Goal: Complete Application Form: Complete application form

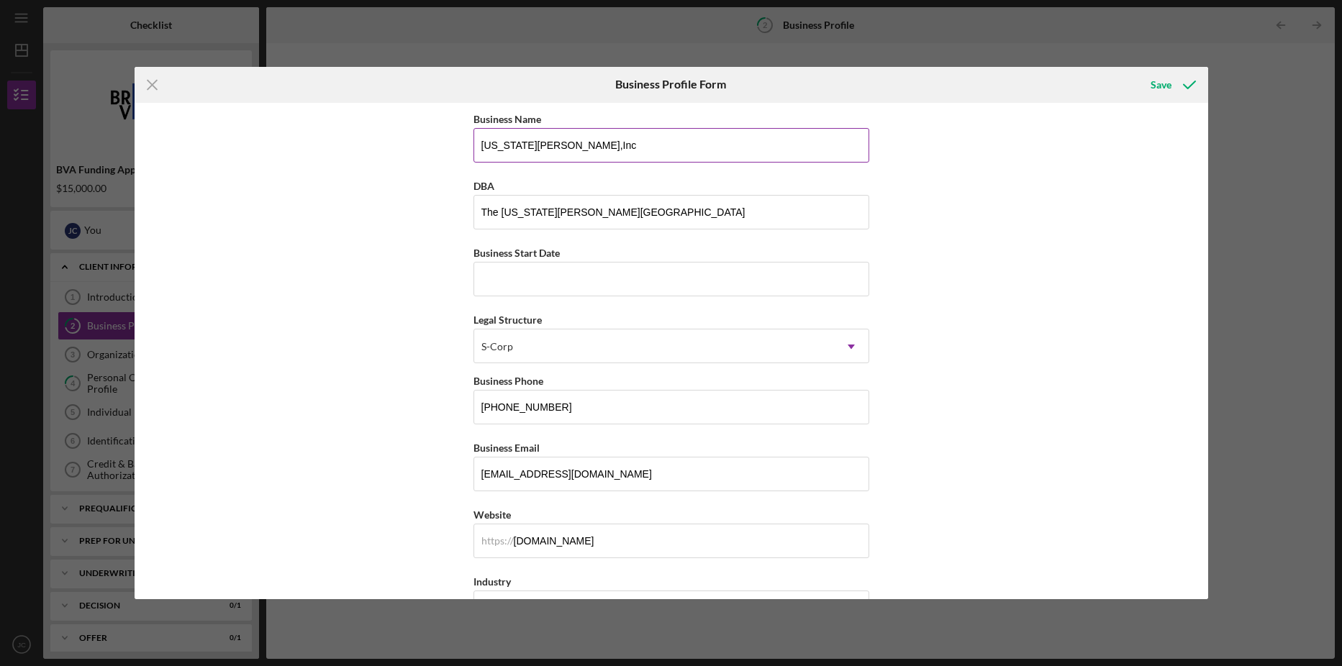
type input "[US_STATE][PERSON_NAME] Inc"
click at [553, 274] on input "Business Start Date" at bounding box center [671, 279] width 396 height 35
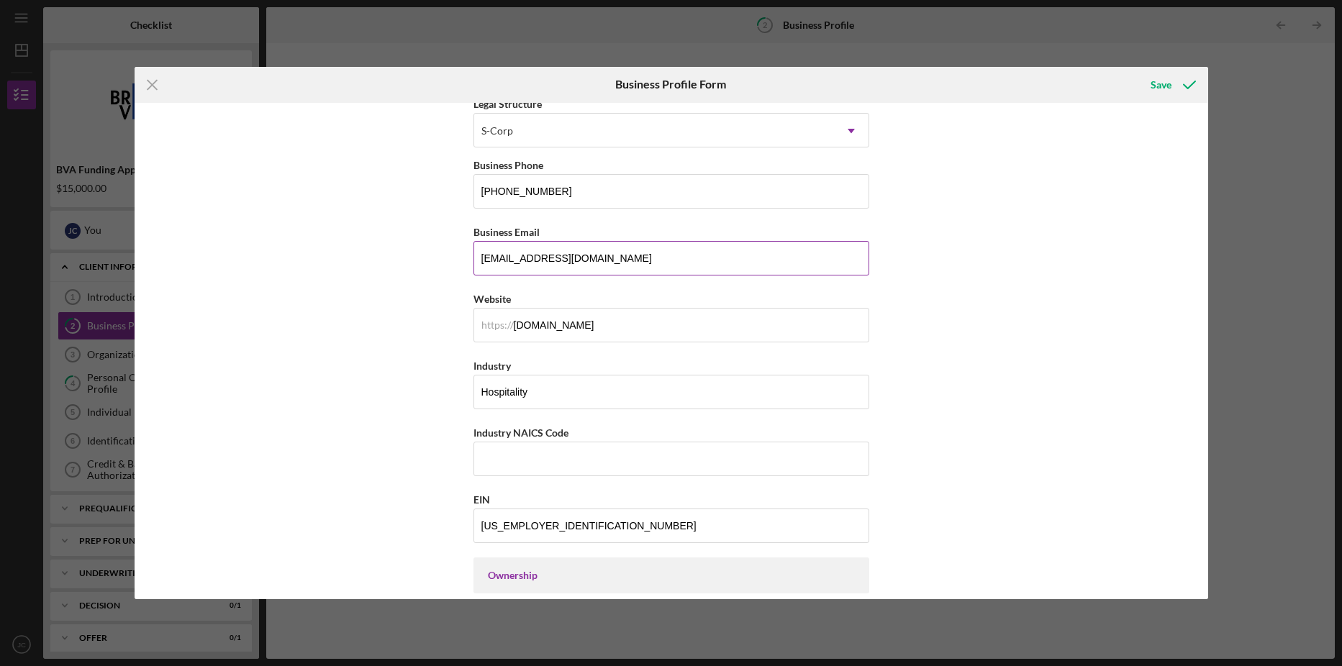
scroll to position [360, 0]
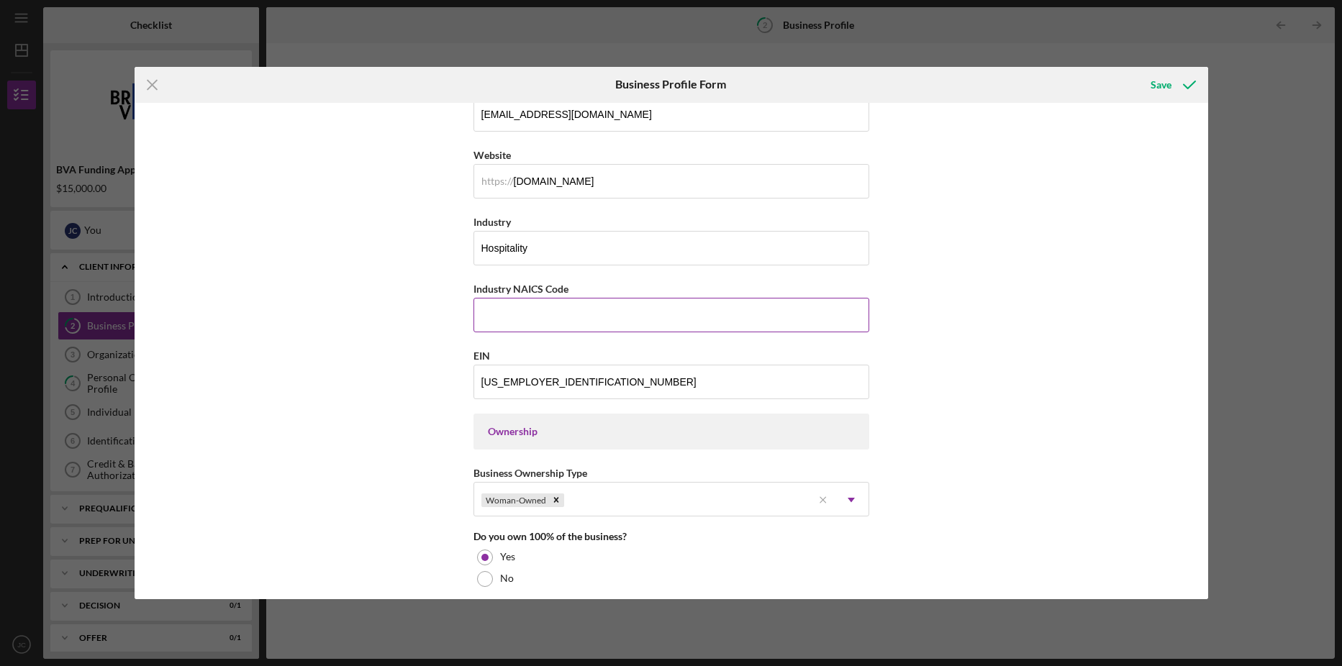
type input "[DATE]"
drag, startPoint x: 588, startPoint y: 286, endPoint x: 471, endPoint y: 298, distance: 117.9
click at [473, 298] on div "Industry NAICS Code" at bounding box center [671, 306] width 396 height 53
click at [566, 289] on label "Industry NAICS Code" at bounding box center [520, 289] width 95 height 12
click at [566, 298] on input "Industry NAICS Code" at bounding box center [671, 315] width 396 height 35
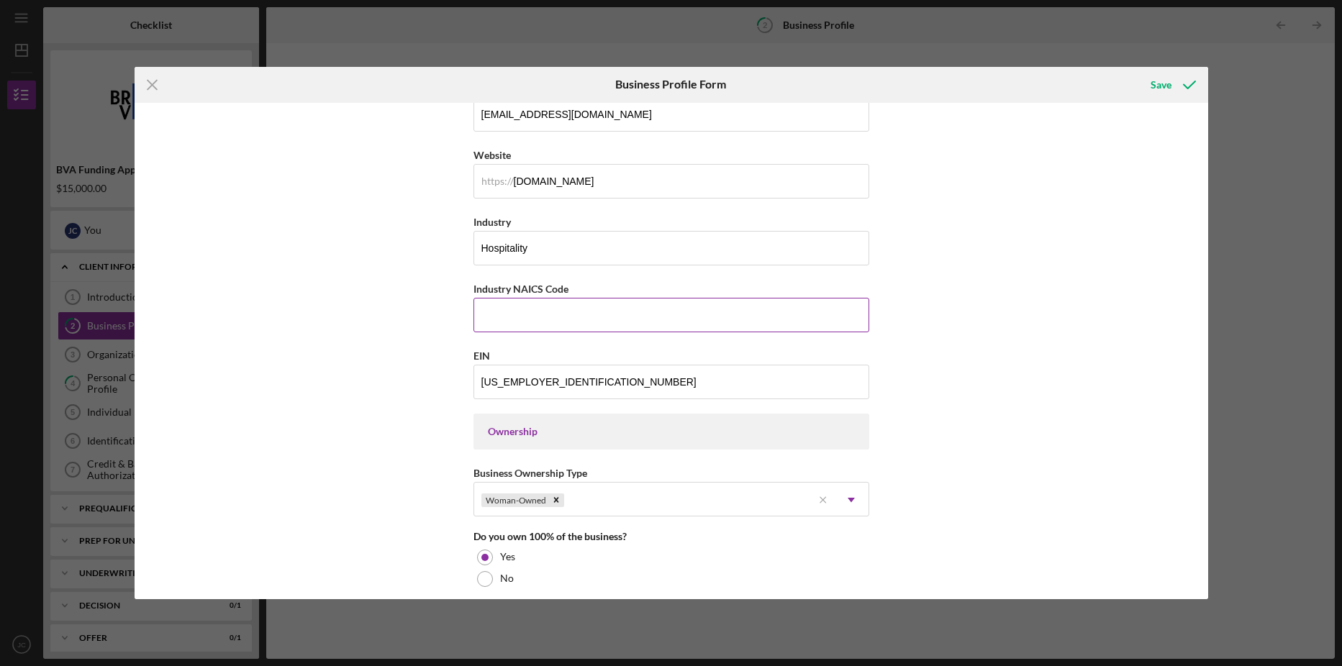
click at [572, 315] on input "Industry NAICS Code" at bounding box center [671, 315] width 396 height 35
drag, startPoint x: 565, startPoint y: 288, endPoint x: 461, endPoint y: 294, distance: 103.7
click at [461, 294] on div "Business Name [US_STATE][PERSON_NAME] Inc DBA The [US_STATE][PERSON_NAME][GEOGR…" at bounding box center [671, 351] width 1073 height 497
drag, startPoint x: 461, startPoint y: 294, endPoint x: 520, endPoint y: 287, distance: 59.3
copy label "Industry NAICS Code"
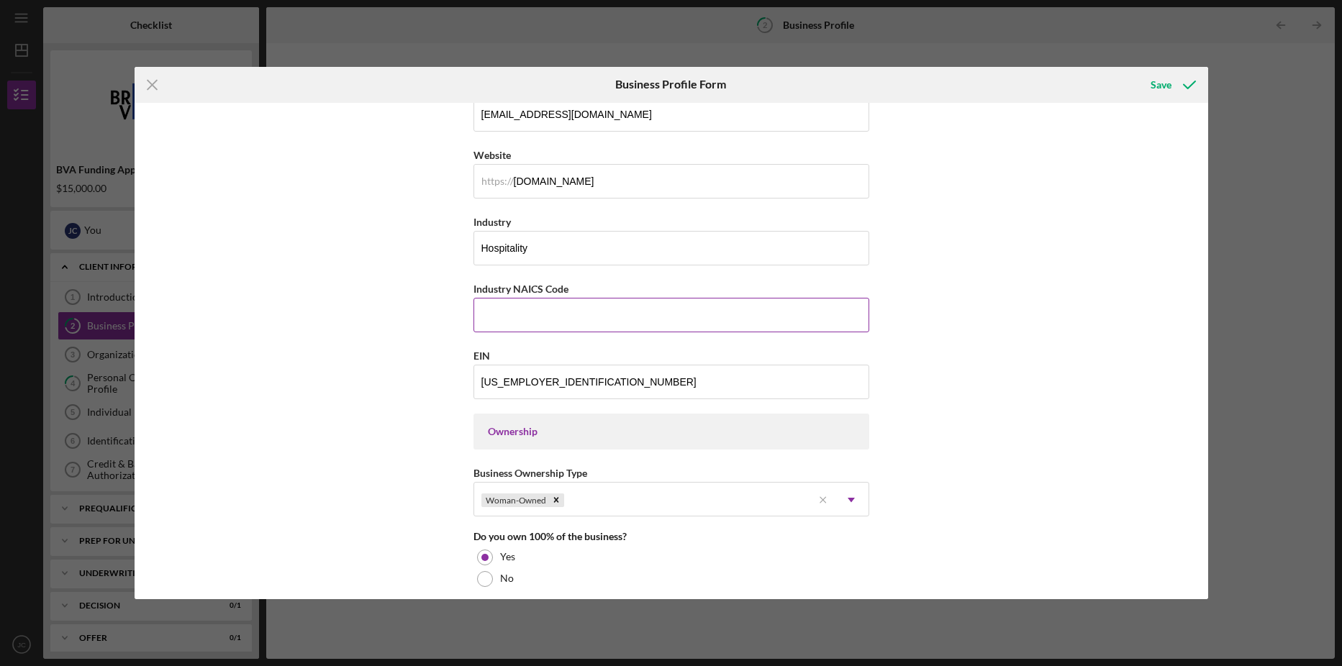
click at [527, 317] on input "Industry NAICS Code" at bounding box center [671, 315] width 396 height 35
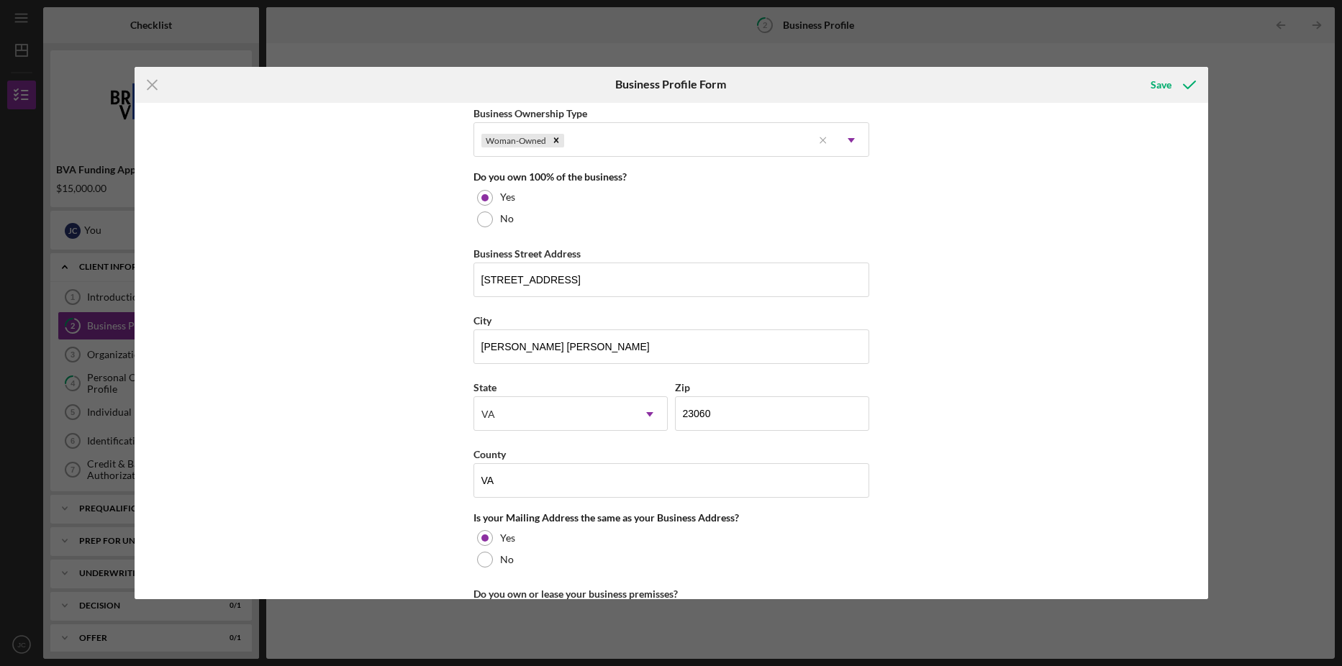
scroll to position [935, 0]
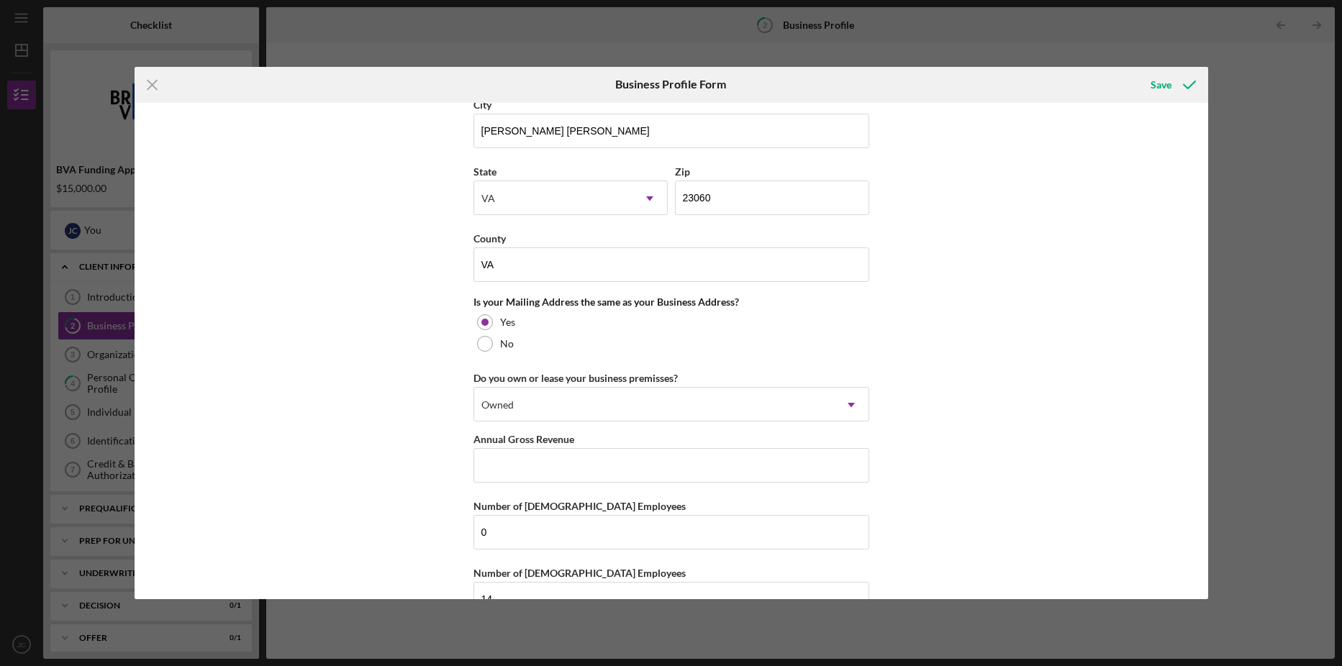
type input "72"
click at [563, 465] on input "Annual Gross Revenue" at bounding box center [671, 465] width 396 height 35
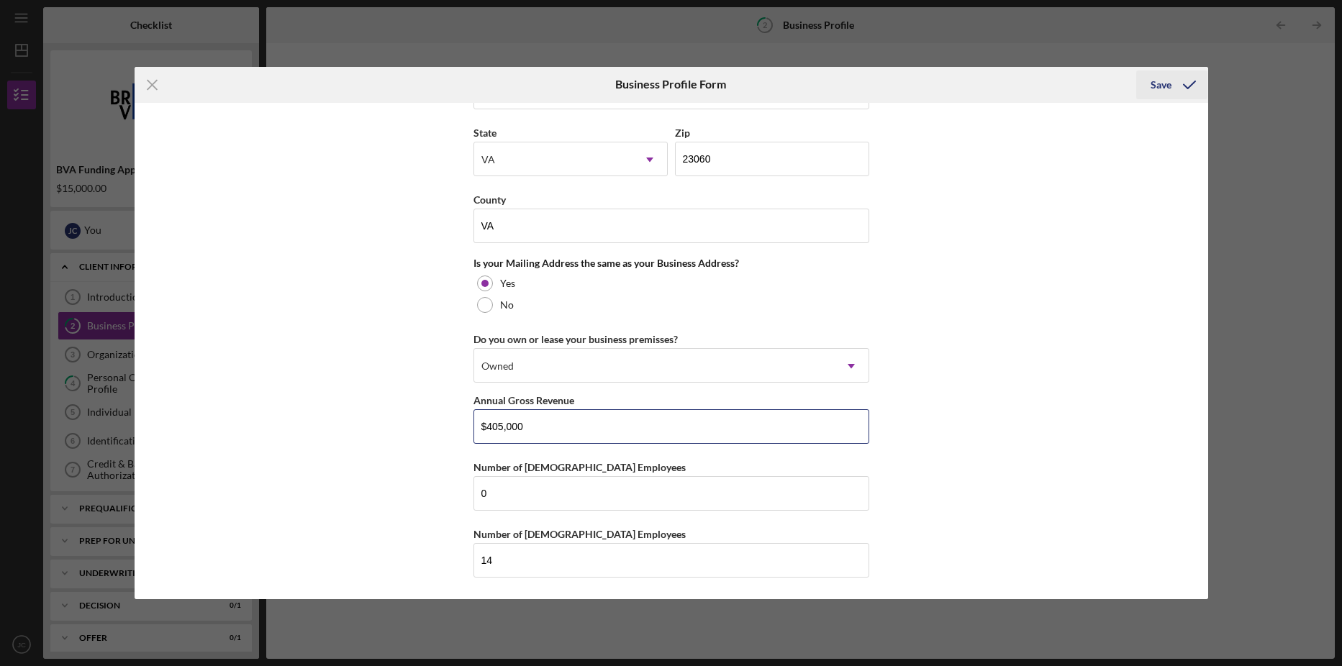
type input "$405,000"
click at [1161, 80] on div "Save" at bounding box center [1160, 84] width 21 height 29
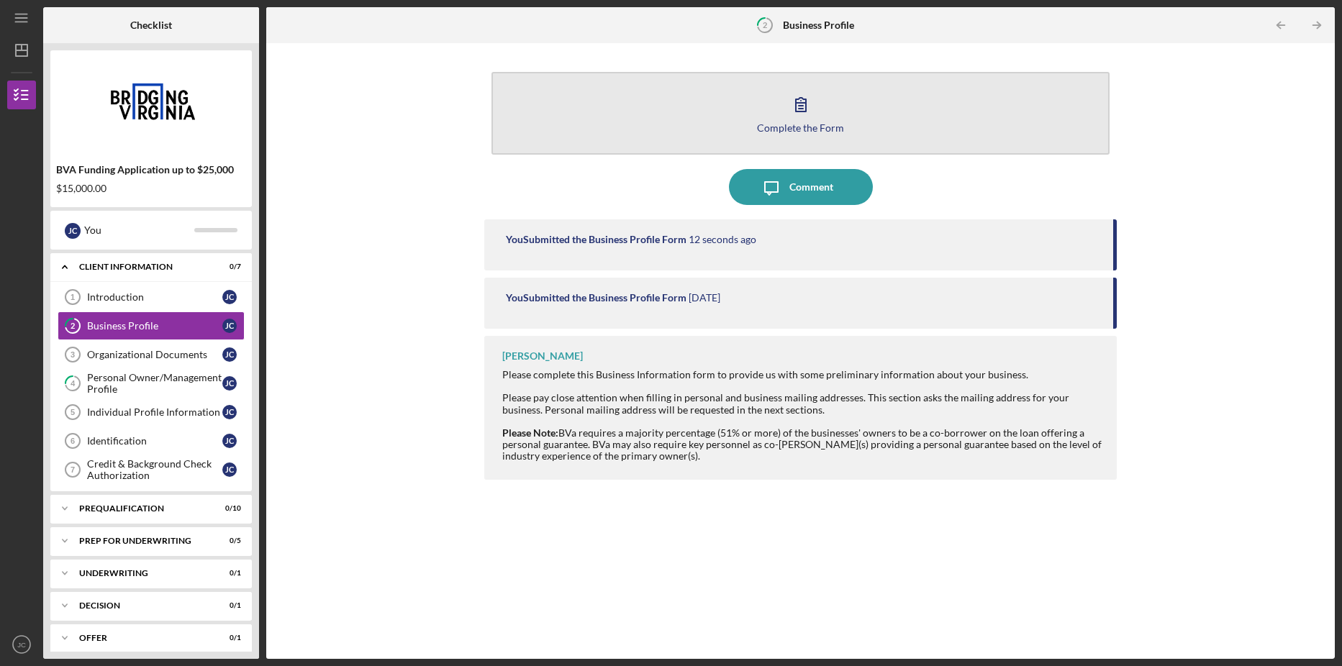
click at [798, 106] on icon "button" at bounding box center [801, 105] width 10 height 14
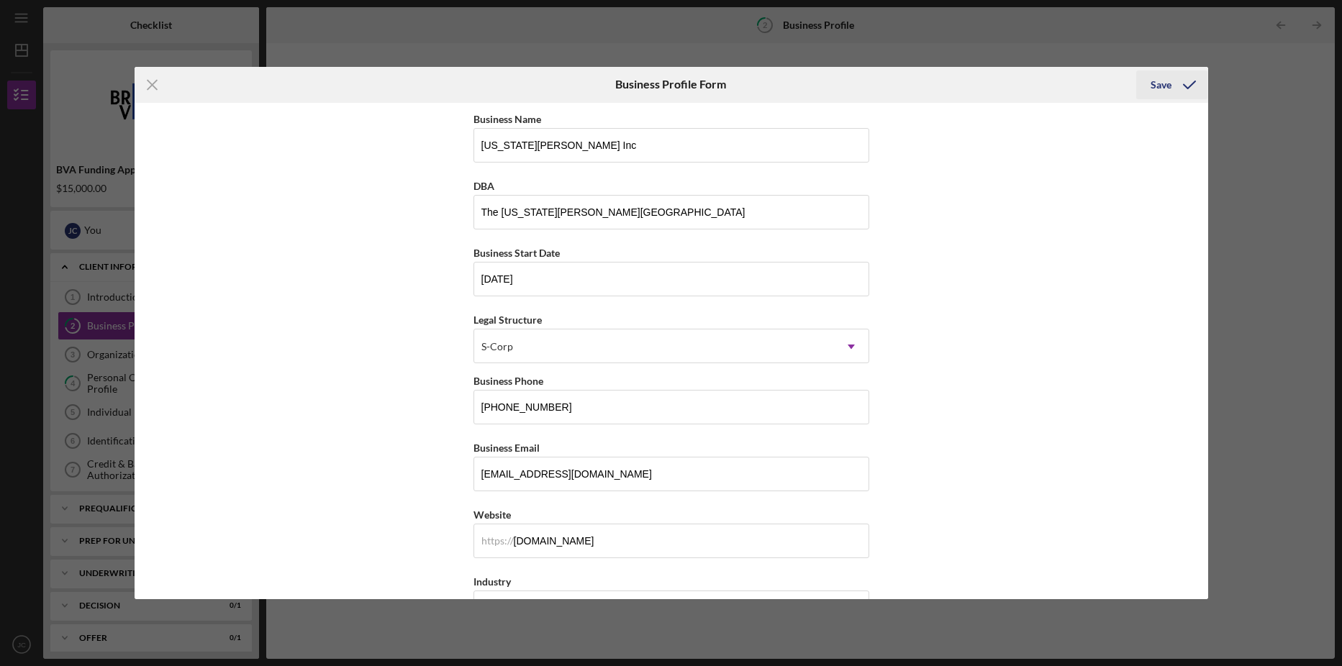
click at [1165, 88] on div "Save" at bounding box center [1160, 84] width 21 height 29
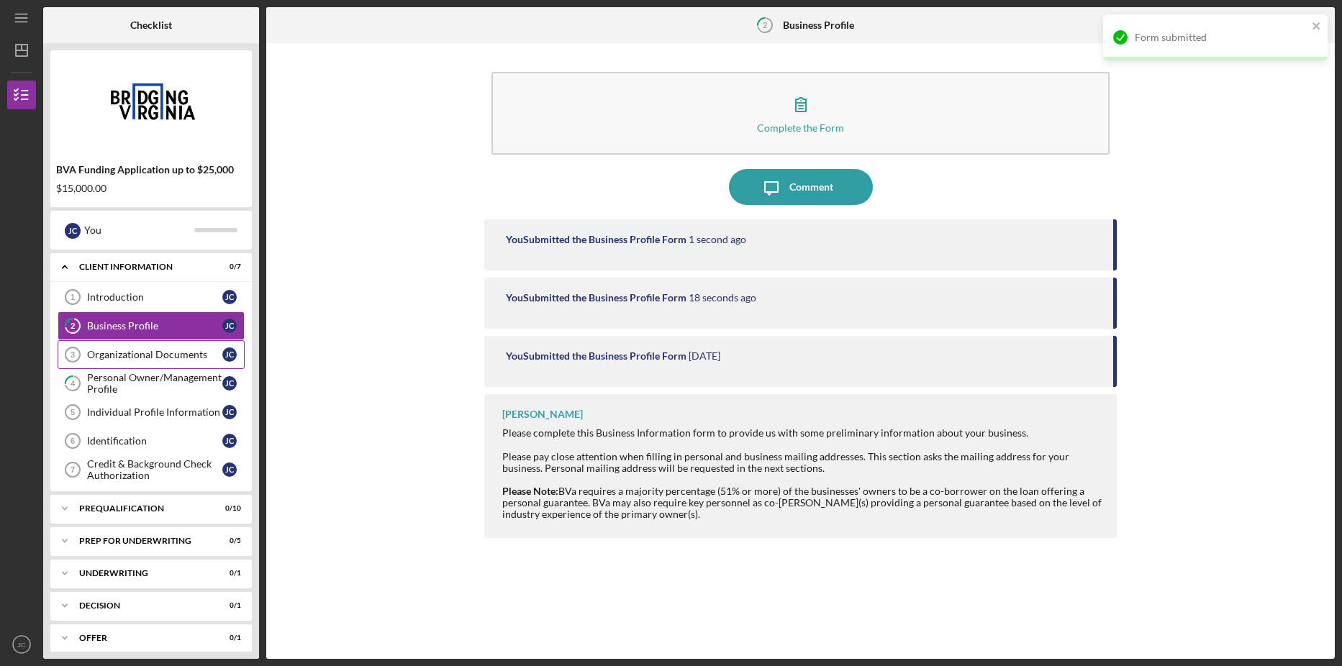
click at [170, 360] on div "Organizational Documents" at bounding box center [154, 355] width 135 height 12
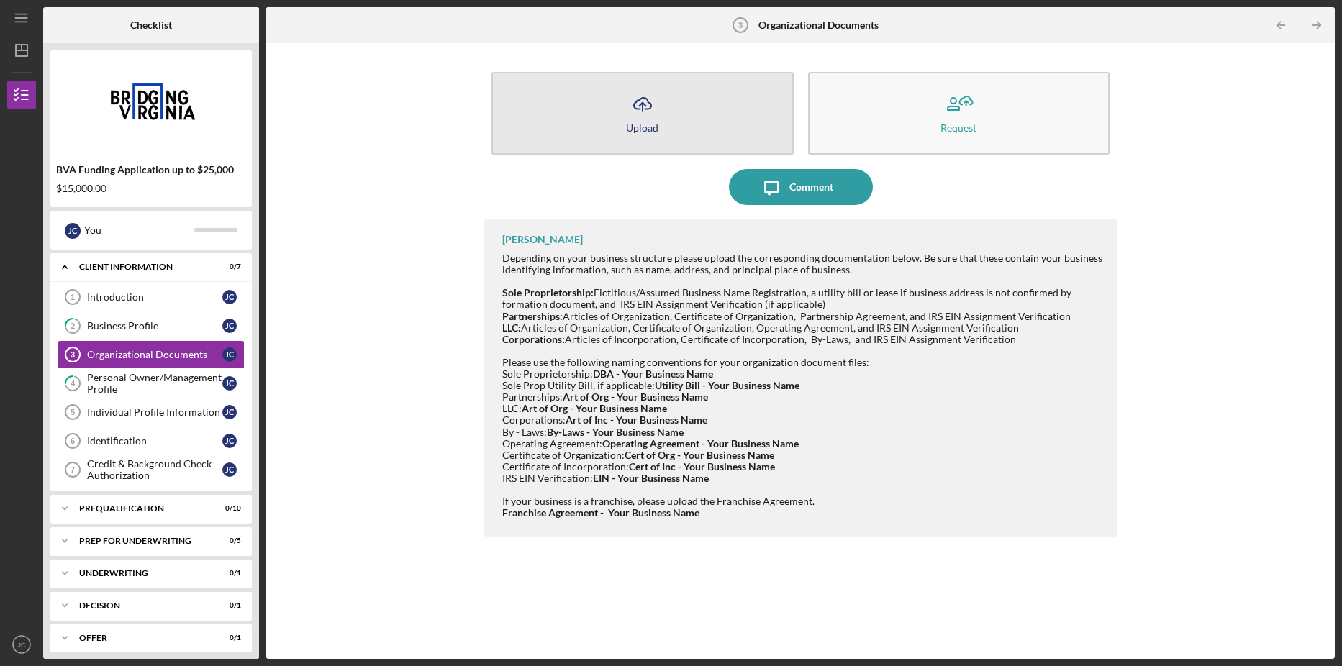
click at [646, 114] on icon "Icon/Upload" at bounding box center [642, 104] width 36 height 36
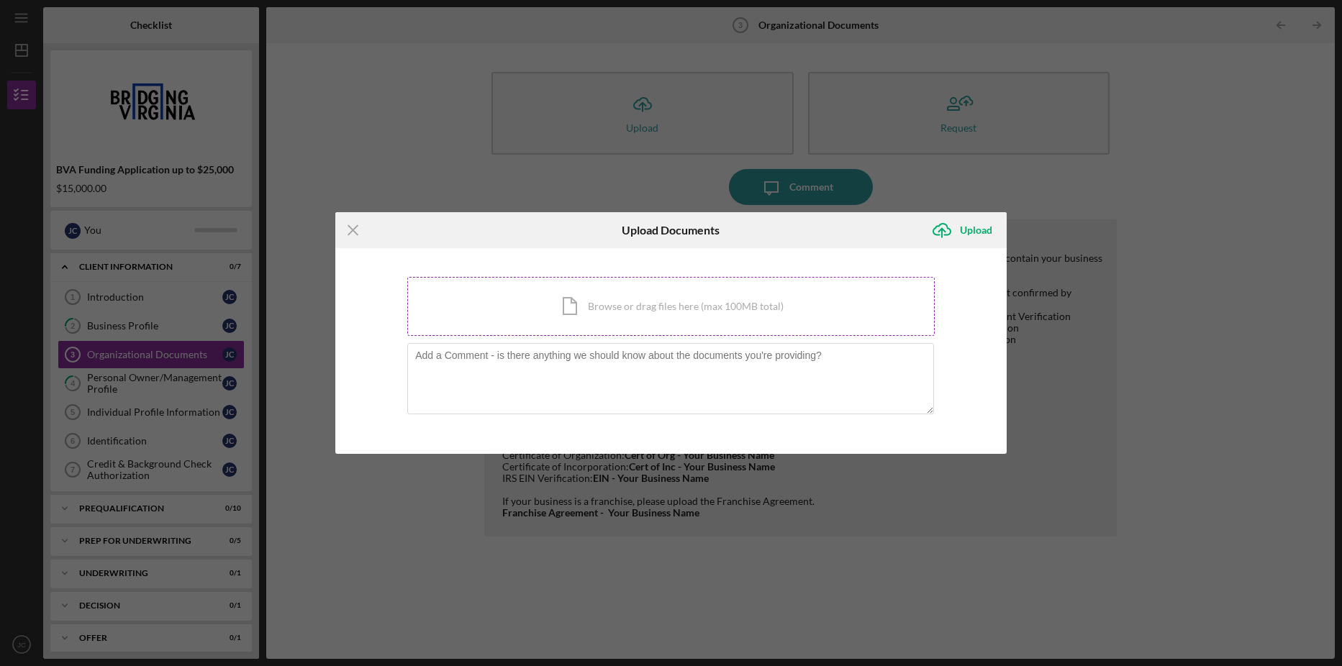
click at [615, 307] on div "Icon/Document Browse or drag files here (max 100MB total) Tap to choose files o…" at bounding box center [670, 306] width 527 height 59
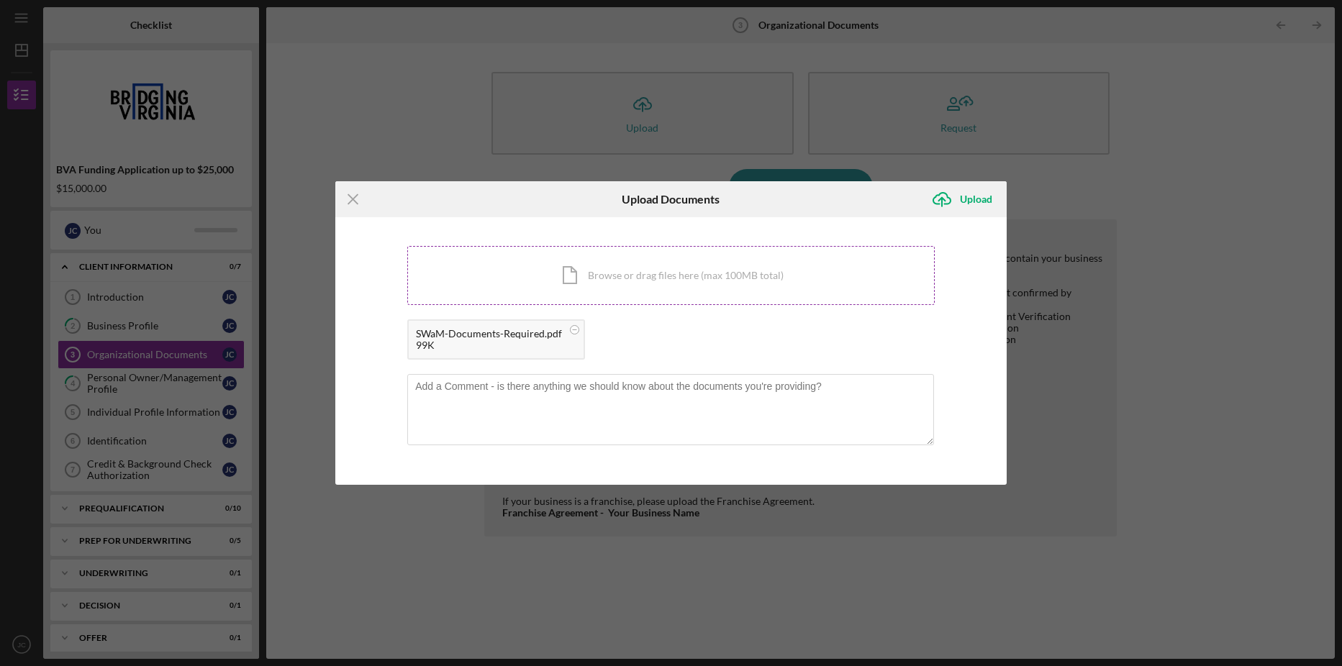
click at [660, 273] on div "Icon/Document Browse or drag files here (max 100MB total) Tap to choose files o…" at bounding box center [670, 275] width 527 height 59
click at [537, 268] on div "Icon/Document Browse or drag files here (max 100MB total) Tap to choose files o…" at bounding box center [670, 275] width 527 height 59
click at [509, 266] on div "Icon/Document Browse or drag files here (max 100MB total) Tap to choose files o…" at bounding box center [670, 275] width 527 height 59
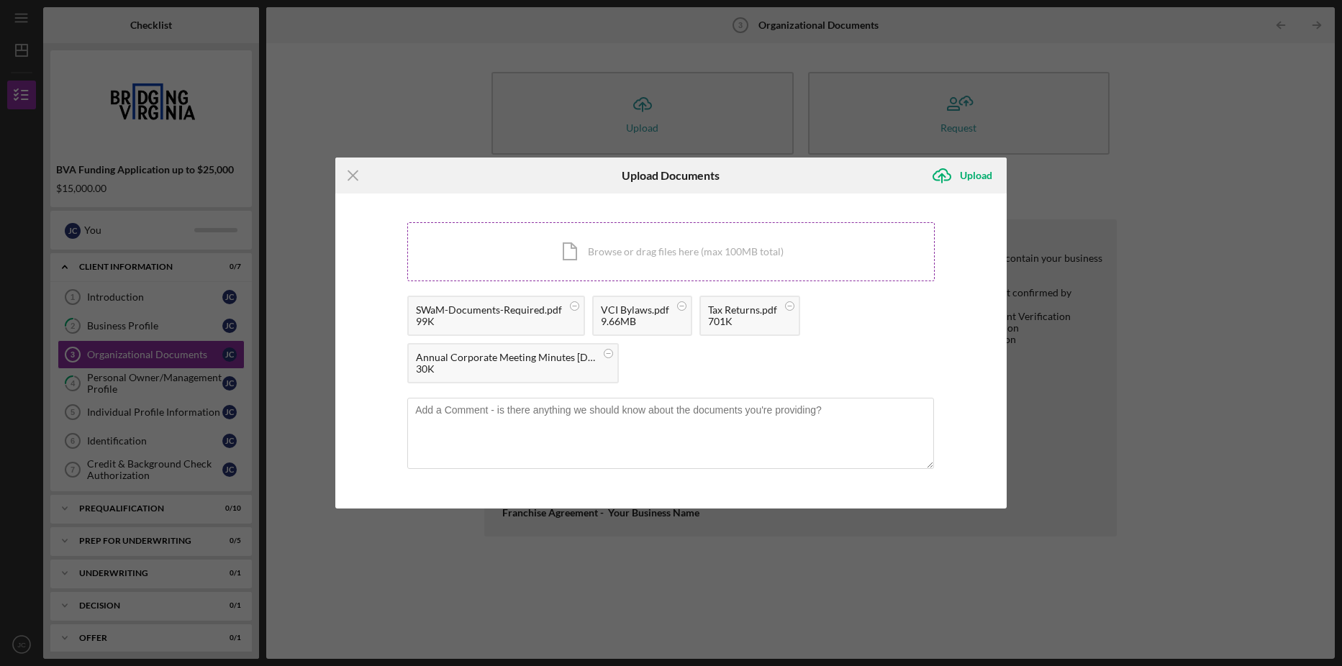
click at [526, 258] on div "Icon/Document Browse or drag files here (max 100MB total) Tap to choose files o…" at bounding box center [670, 251] width 527 height 59
click at [791, 354] on rect at bounding box center [793, 353] width 4 height 1
click at [628, 249] on div "Icon/Document Browse or drag files here (max 100MB total) Tap to choose files o…" at bounding box center [670, 251] width 527 height 59
click at [504, 236] on div "Icon/Document Browse or drag files here (max 100MB total) Tap to choose files o…" at bounding box center [670, 251] width 527 height 59
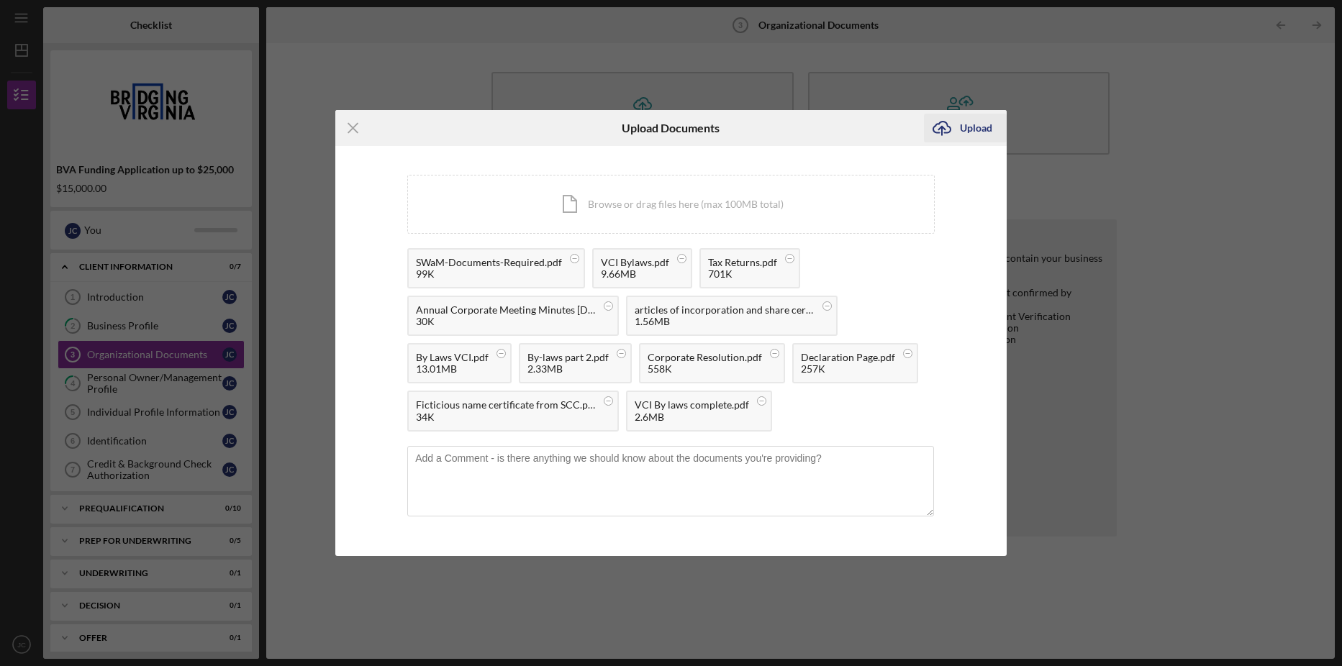
click at [974, 132] on div "Upload" at bounding box center [976, 128] width 32 height 29
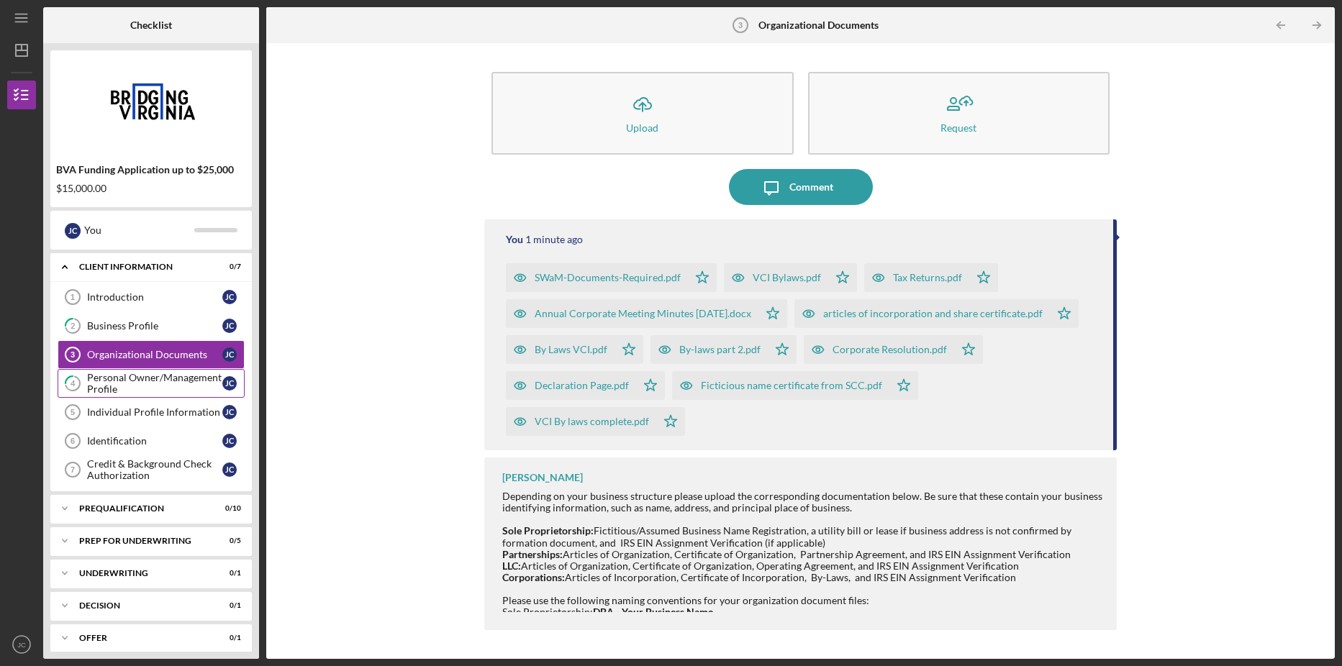
click at [183, 383] on div "Personal Owner/Management Profile" at bounding box center [154, 383] width 135 height 23
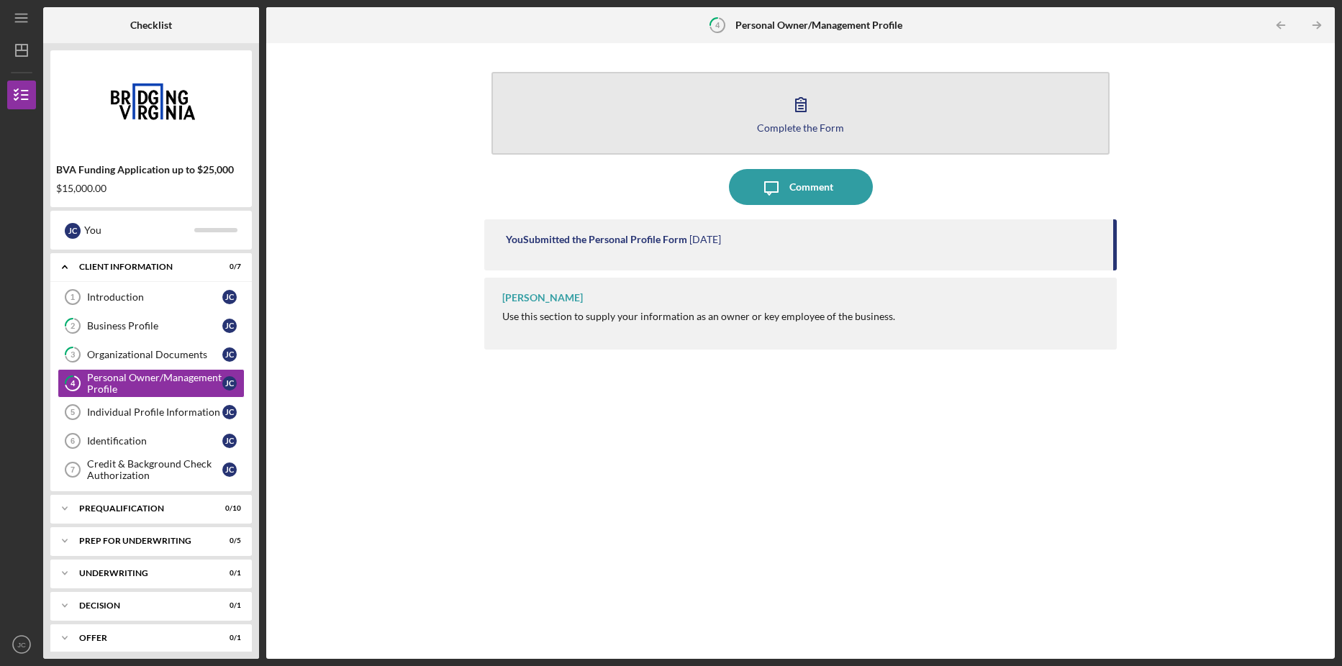
click at [822, 127] on div "Complete the Form" at bounding box center [800, 127] width 87 height 11
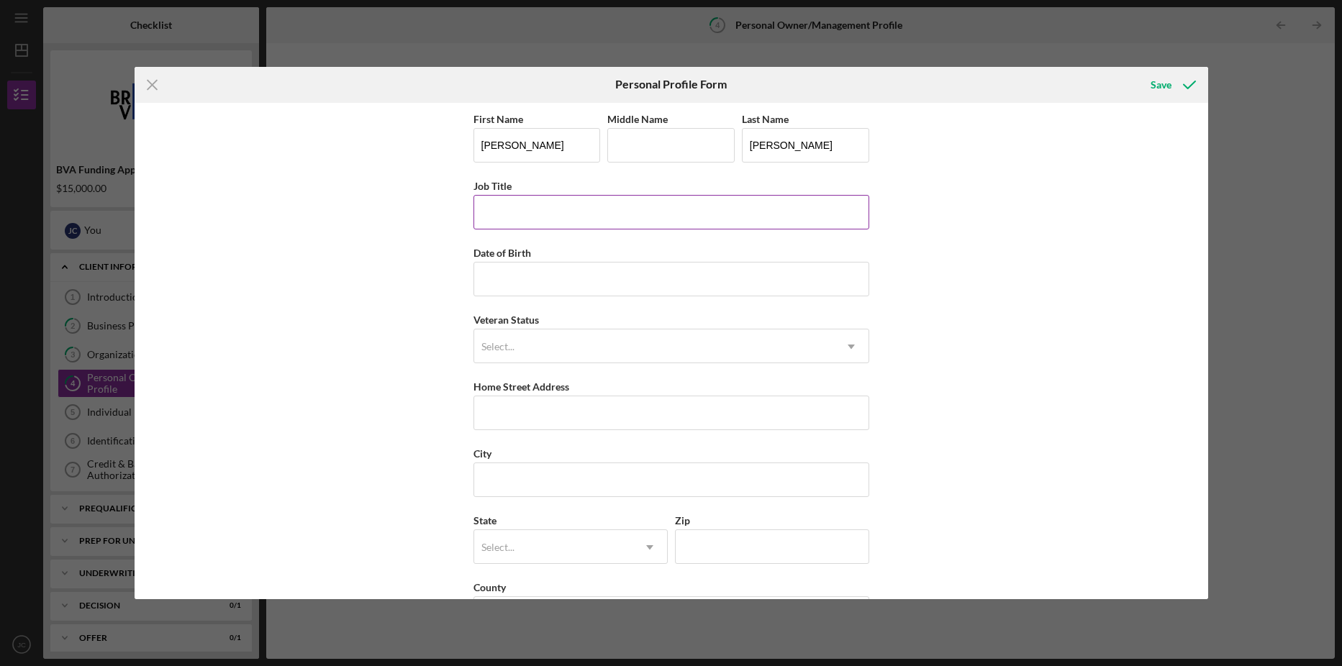
click at [625, 211] on input "Job Title" at bounding box center [671, 212] width 396 height 35
type input "owner"
type input "[DATE]"
type input "[US_STATE]"
type input "[STREET_ADDRESS]"
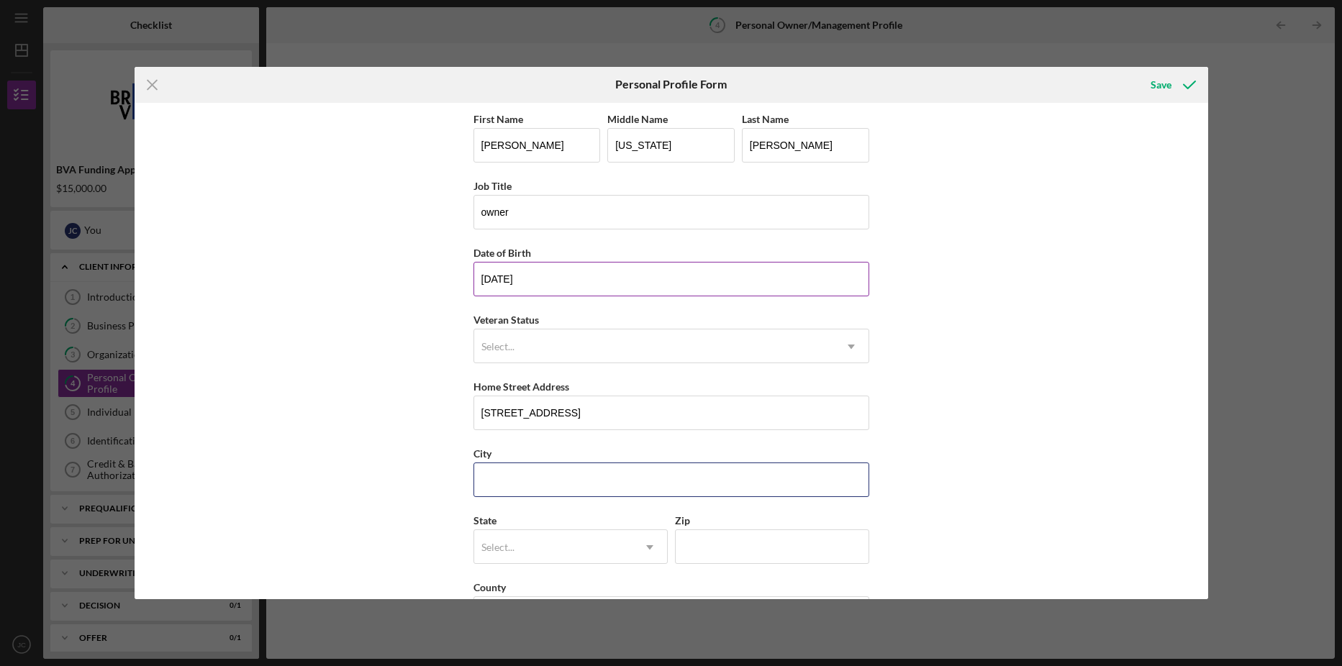
type input "[PERSON_NAME] [PERSON_NAME]"
type input "23060"
type input "VA"
type input "[DATE]"
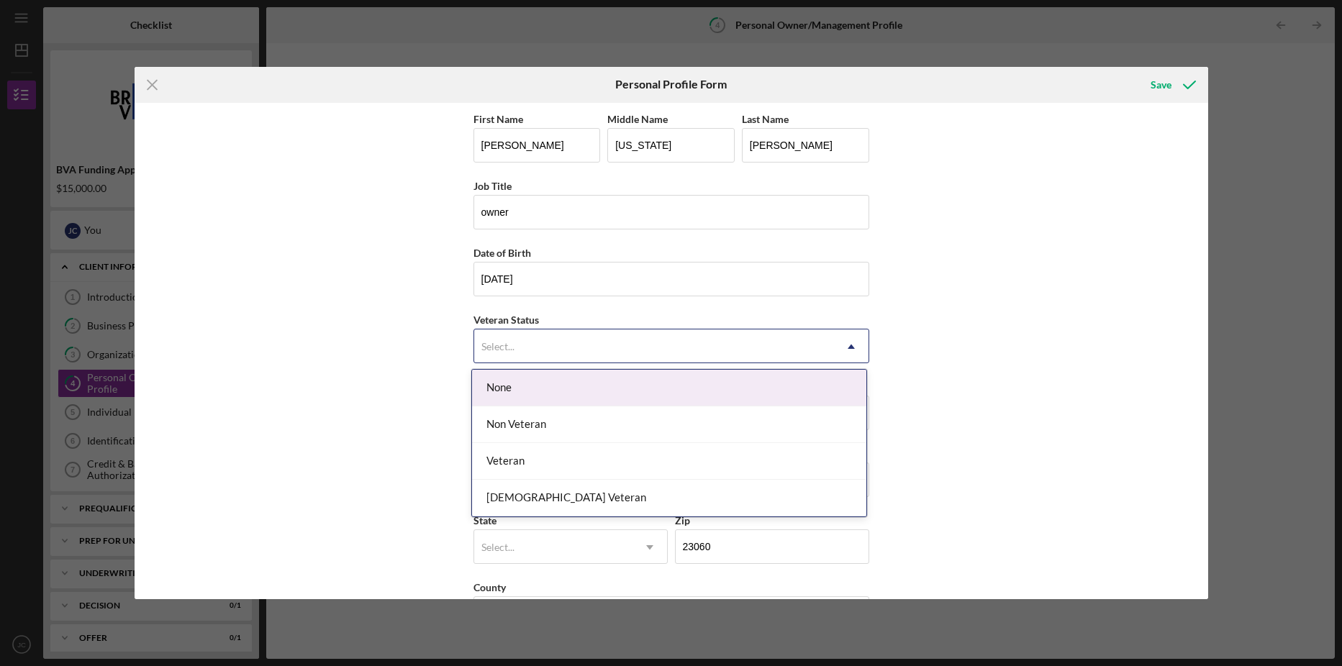
click at [848, 347] on use at bounding box center [850, 347] width 7 height 4
click at [558, 384] on div "None" at bounding box center [669, 388] width 394 height 37
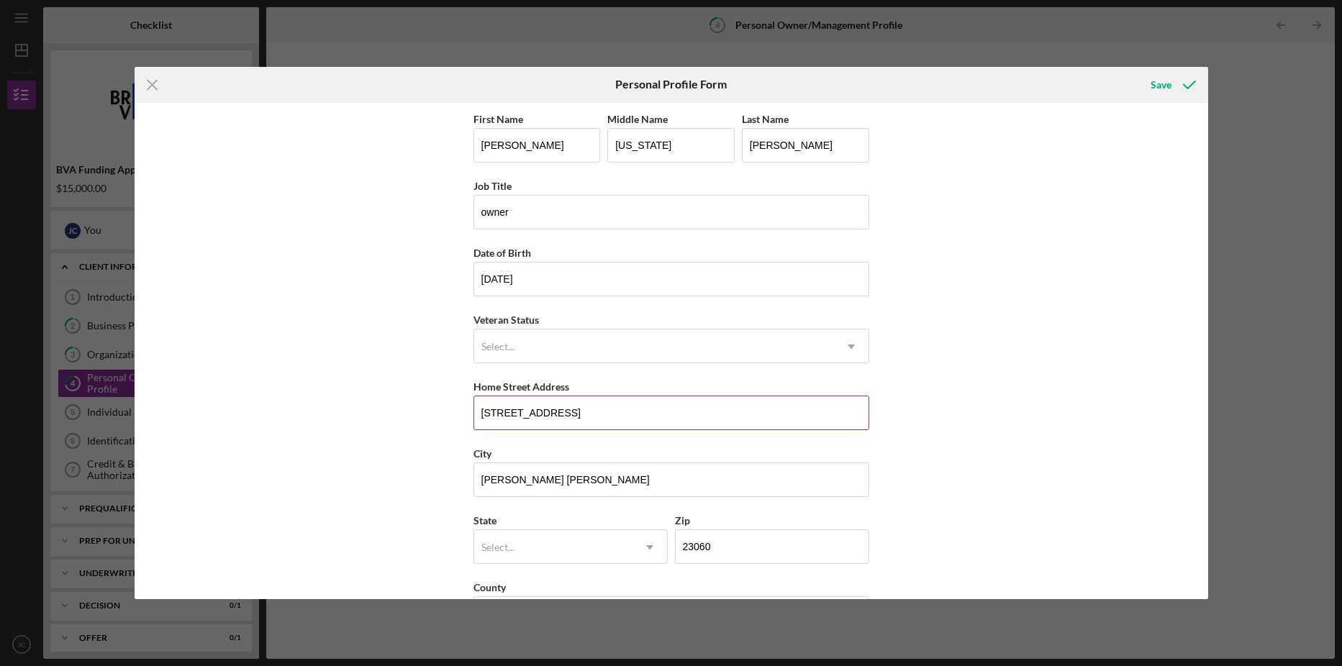
scroll to position [53, 0]
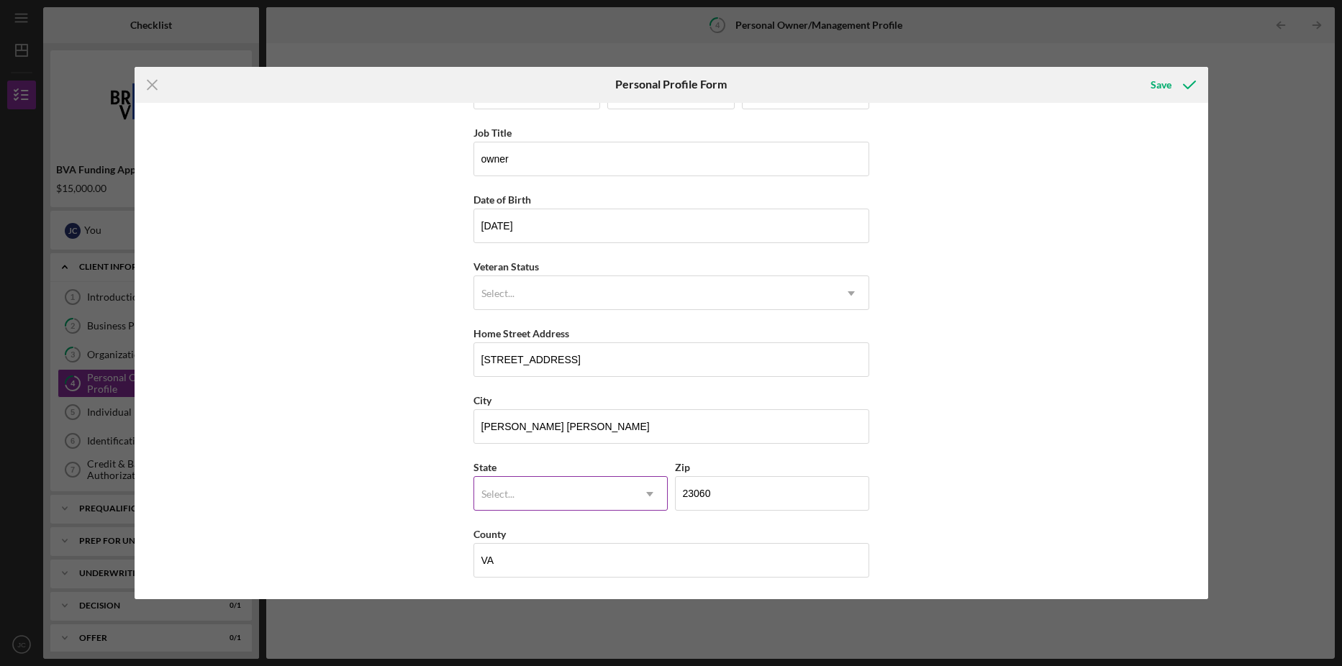
click at [612, 496] on div "Select..." at bounding box center [553, 494] width 158 height 33
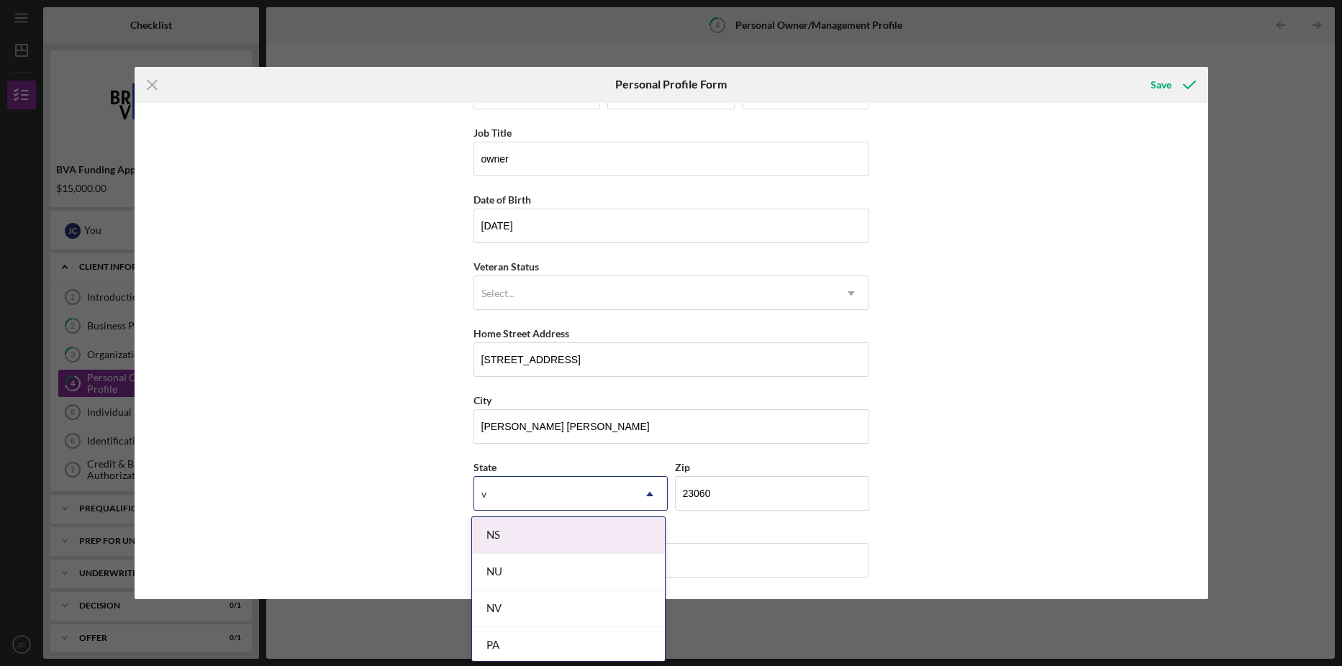
type input "va"
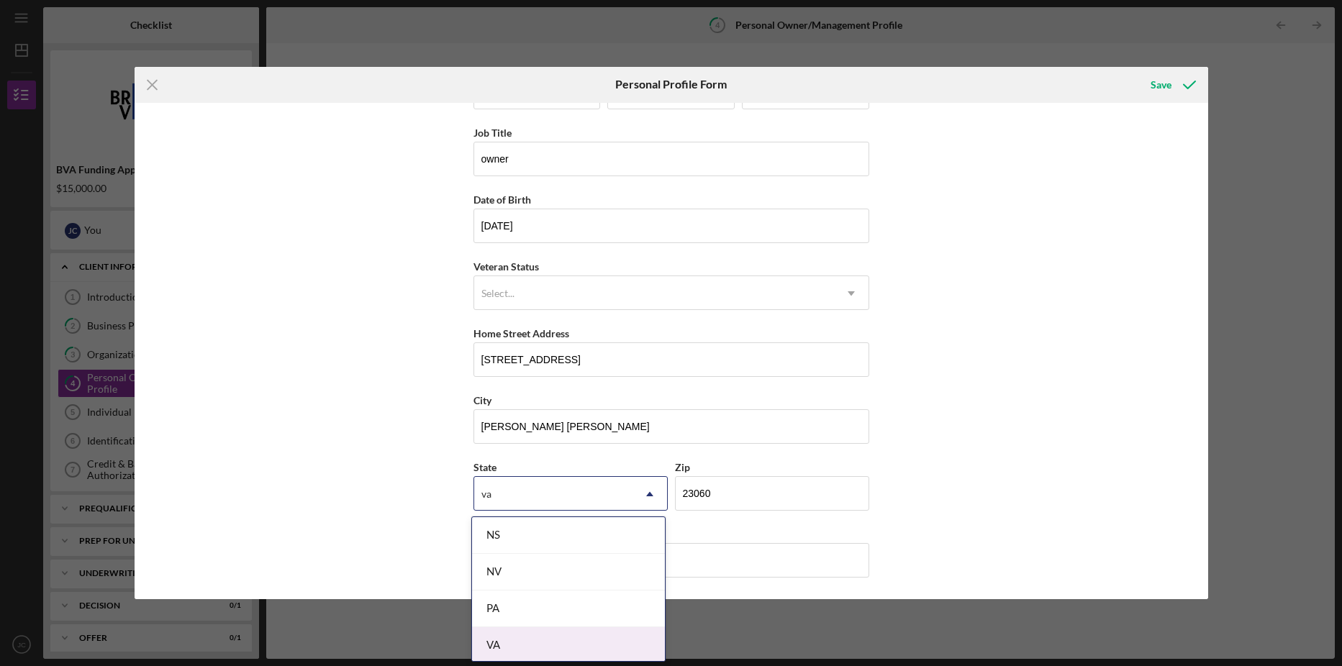
click at [575, 646] on div "VA" at bounding box center [568, 645] width 193 height 37
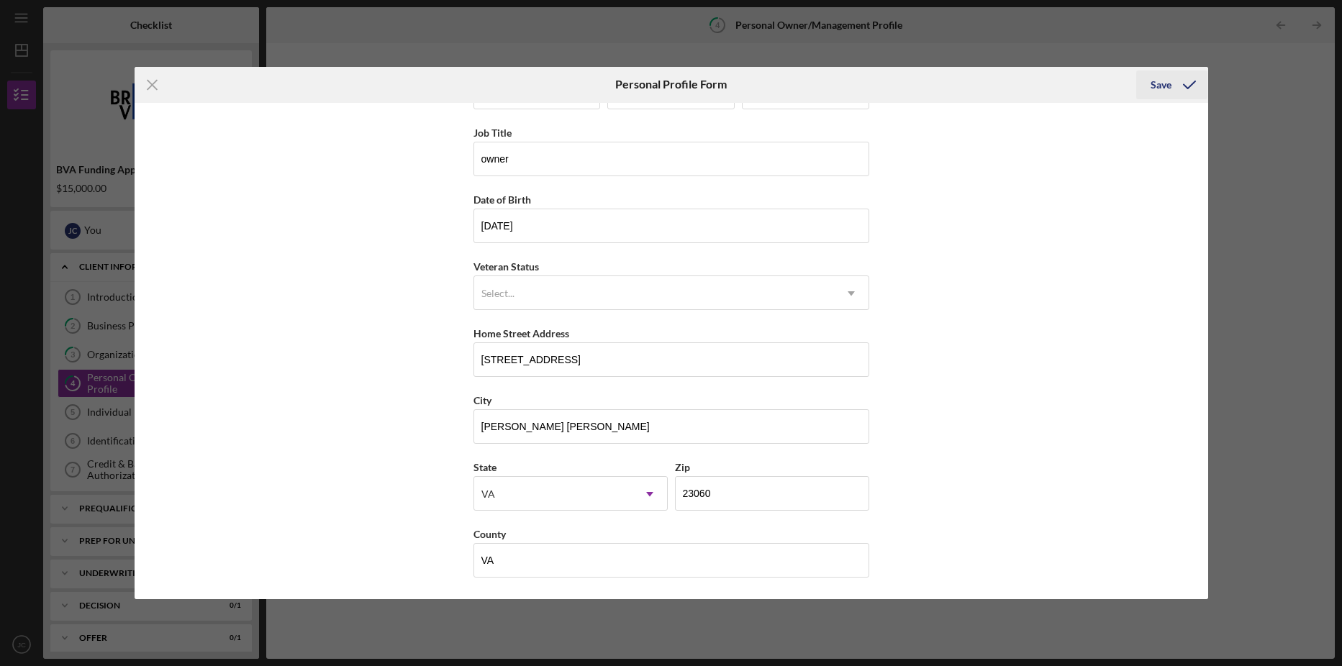
click at [1165, 83] on div "Save" at bounding box center [1160, 84] width 21 height 29
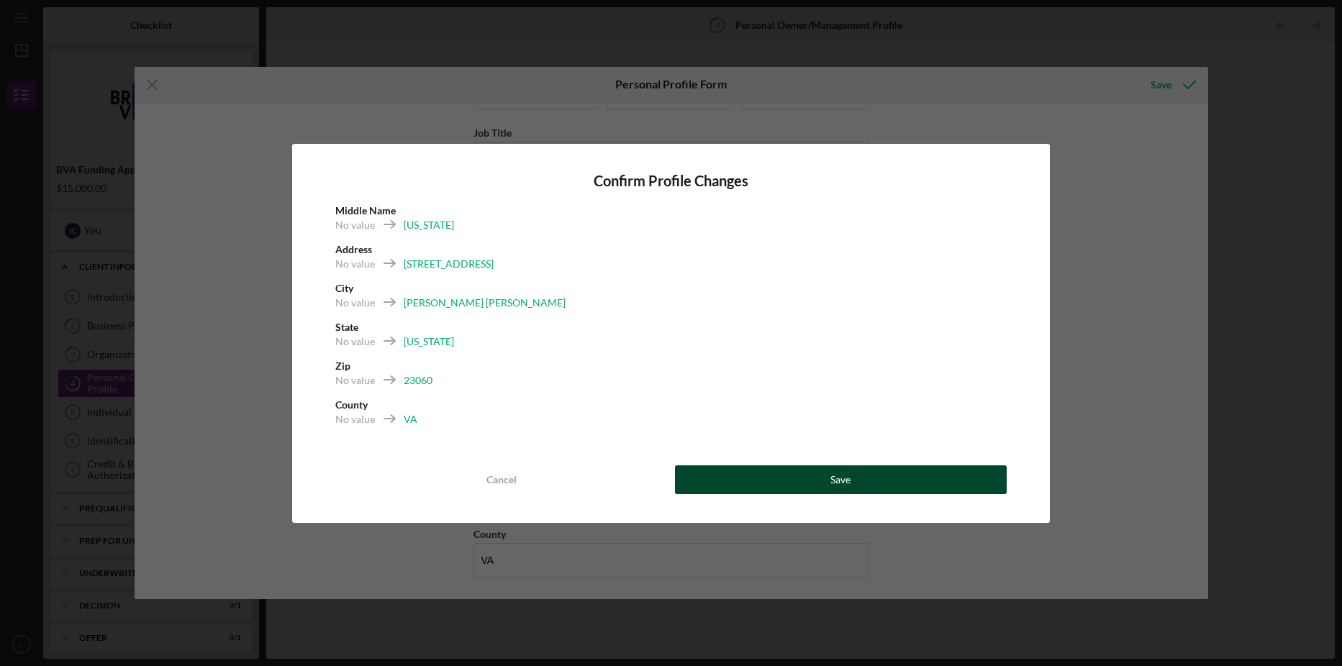
click at [830, 486] on button "Save" at bounding box center [841, 479] width 332 height 29
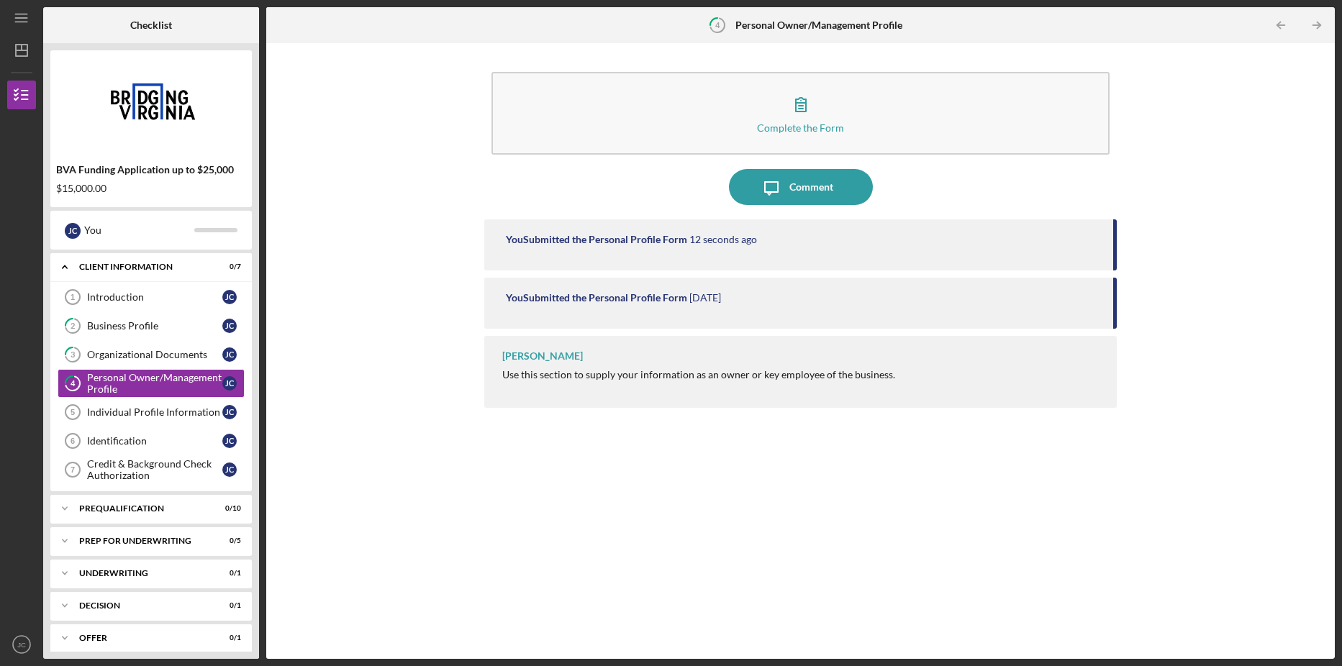
click at [809, 385] on div "[PERSON_NAME] Use this section to supply your information as an owner or key em…" at bounding box center [800, 372] width 632 height 72
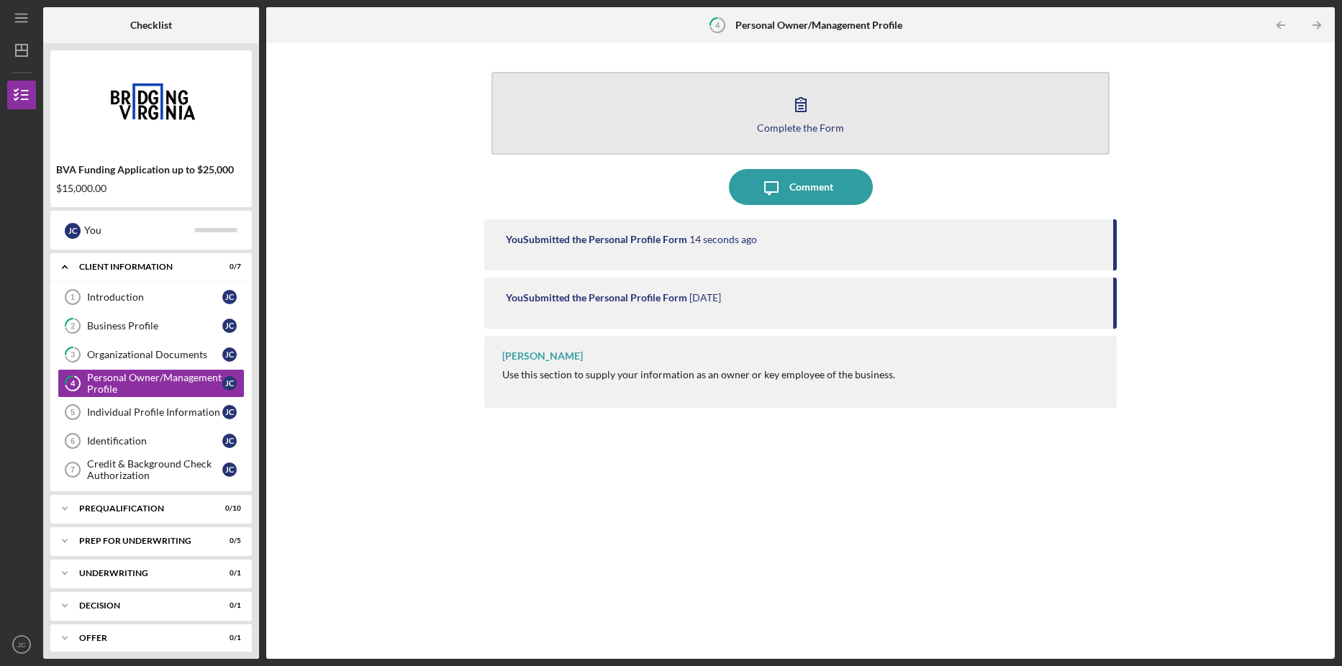
click at [806, 107] on icon "button" at bounding box center [801, 104] width 36 height 36
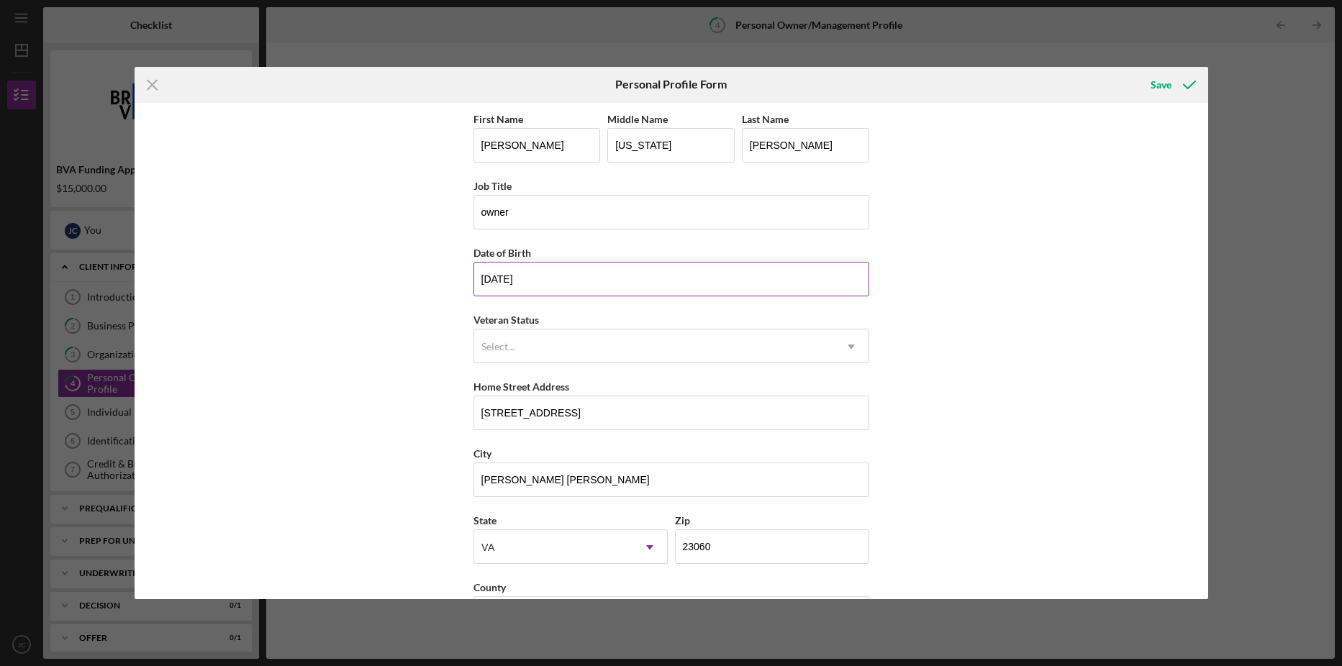
scroll to position [53, 0]
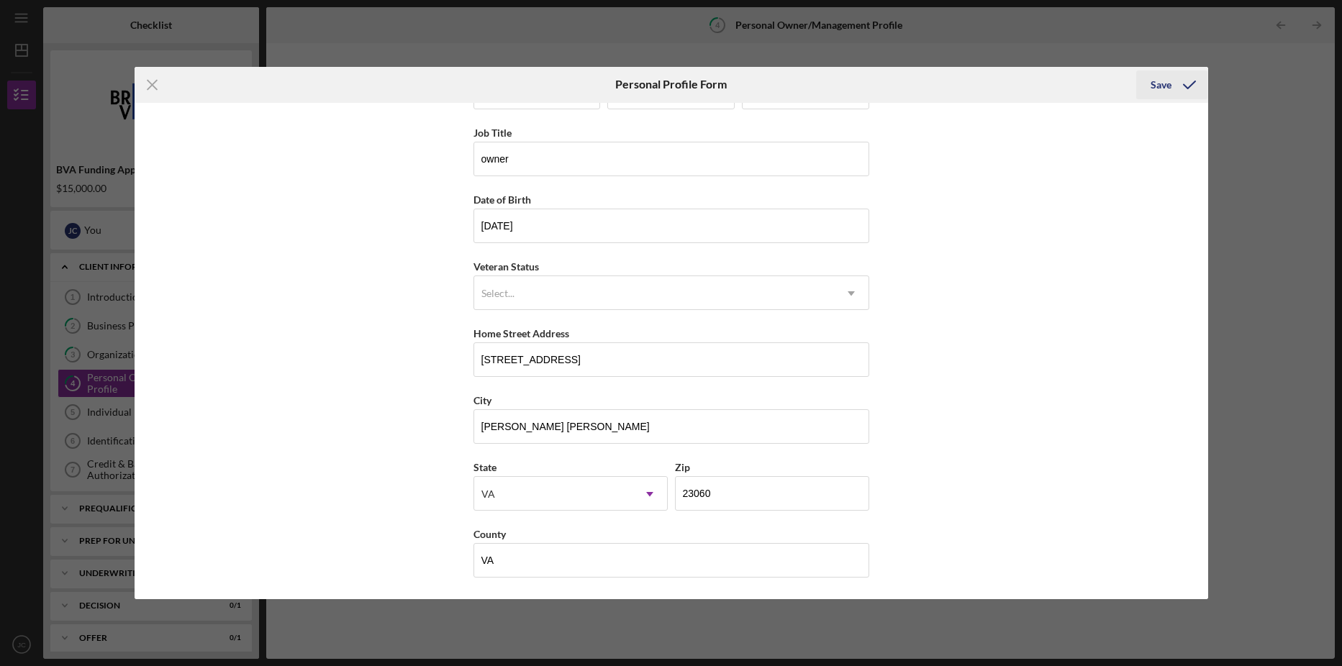
click at [1157, 85] on div "Save" at bounding box center [1160, 84] width 21 height 29
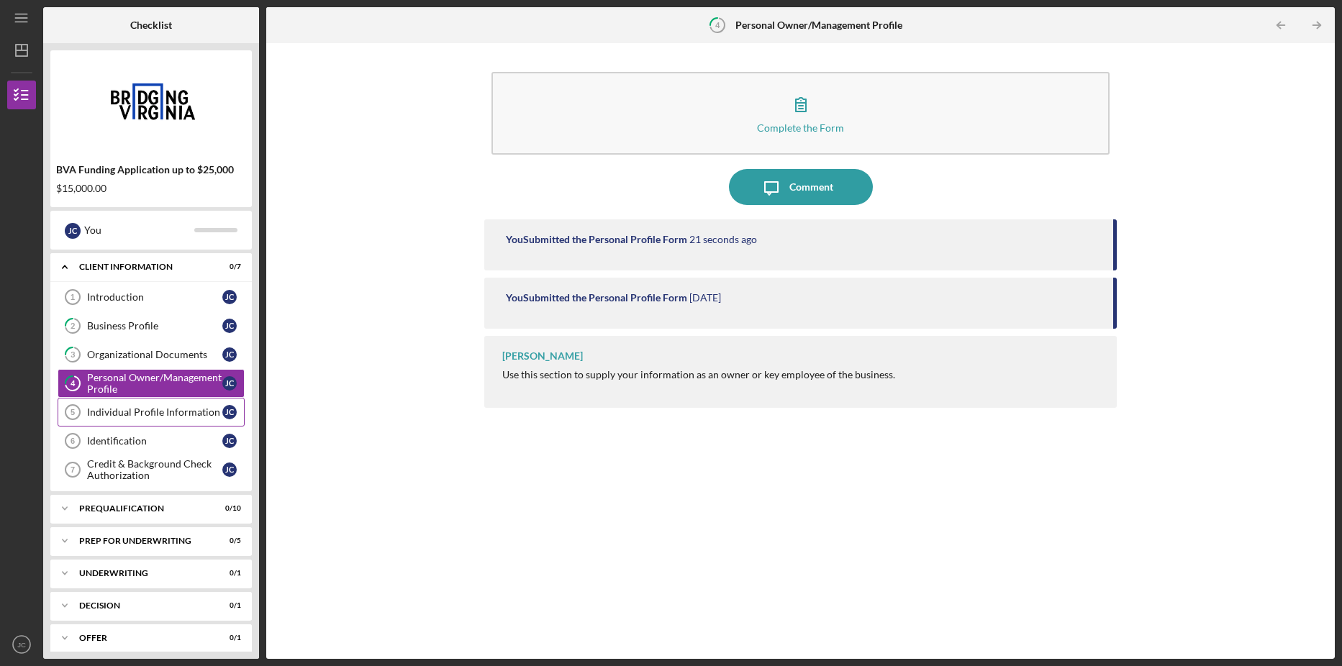
click at [187, 415] on div "Individual Profile Information" at bounding box center [154, 412] width 135 height 12
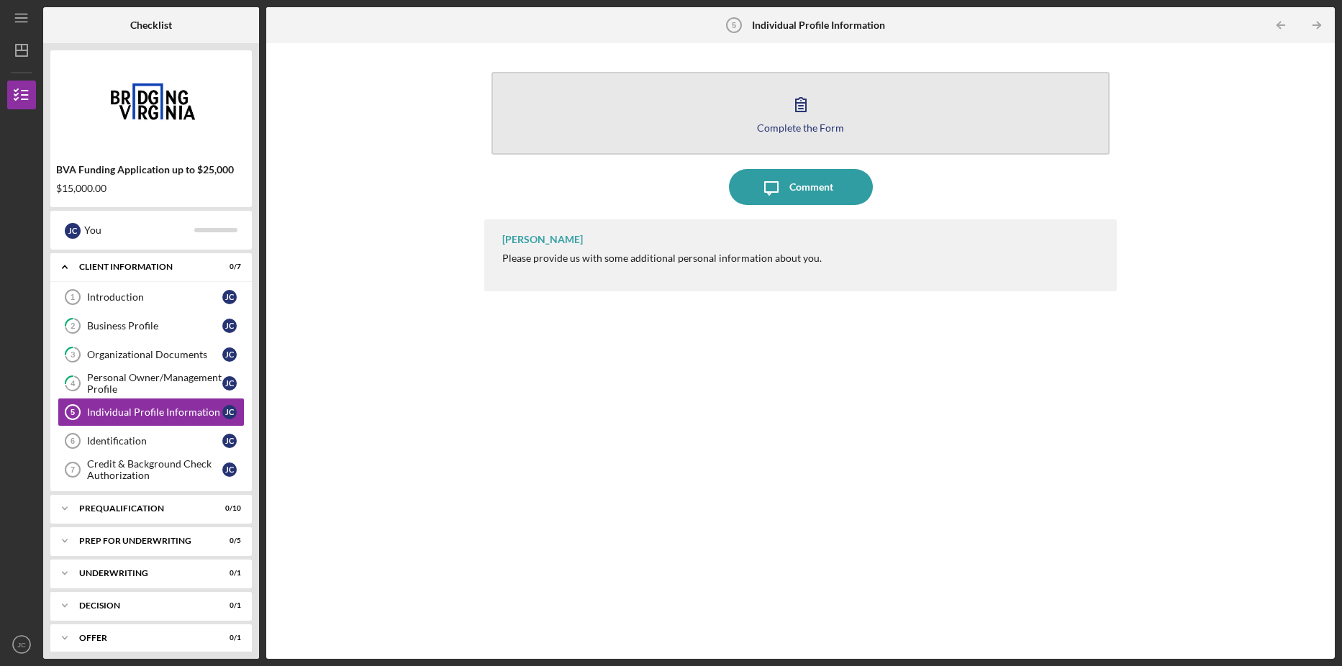
click at [796, 119] on icon "button" at bounding box center [801, 104] width 36 height 36
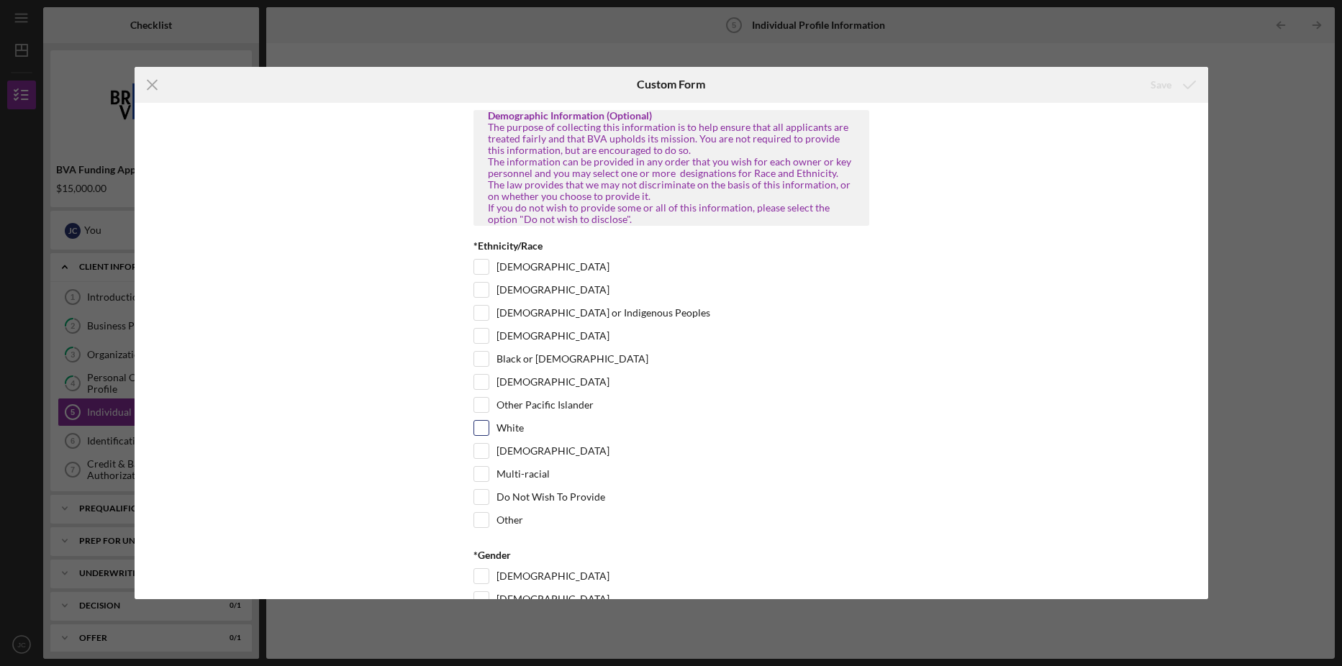
click at [477, 435] on input "White" at bounding box center [481, 428] width 14 height 14
checkbox input "true"
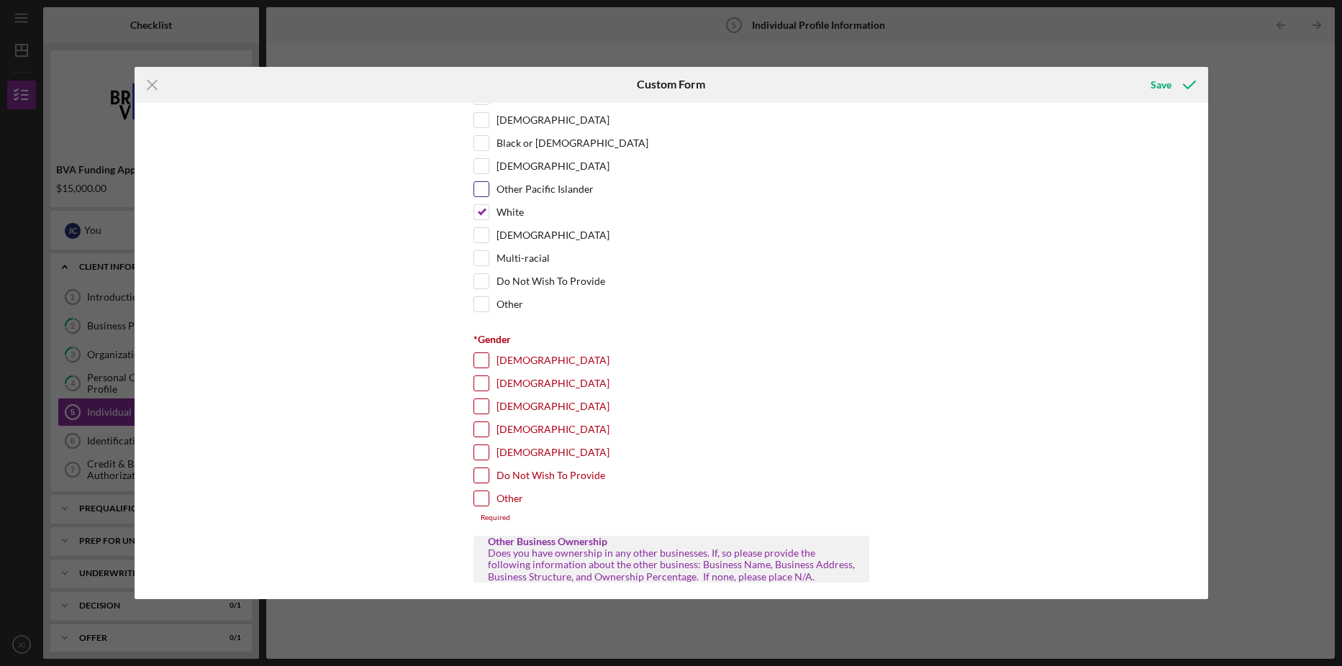
scroll to position [288, 0]
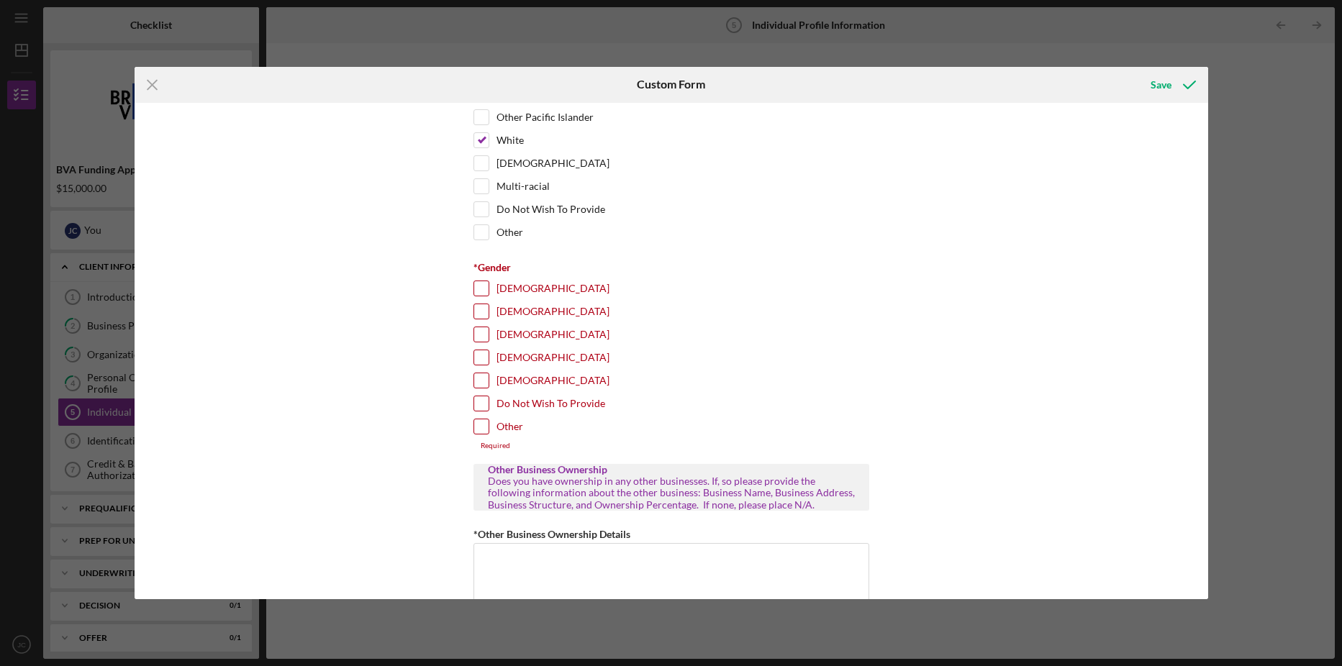
click at [482, 296] on input "[DEMOGRAPHIC_DATA]" at bounding box center [481, 288] width 14 height 14
checkbox input "true"
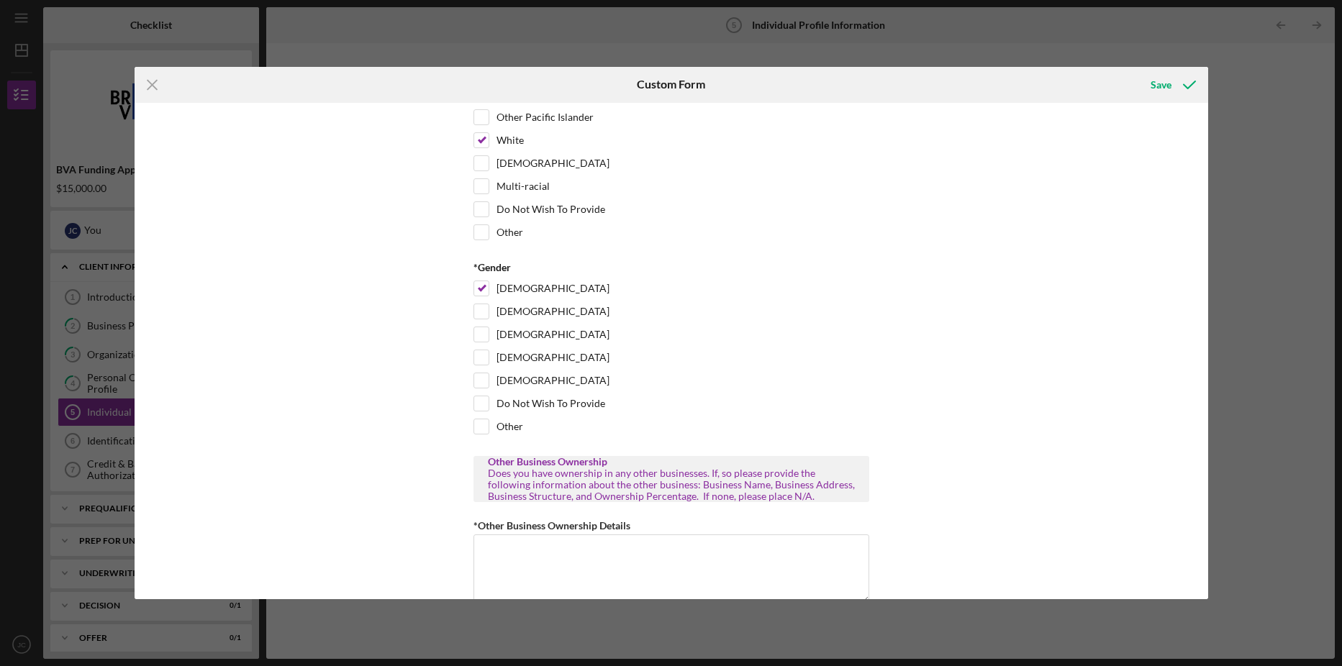
scroll to position [432, 0]
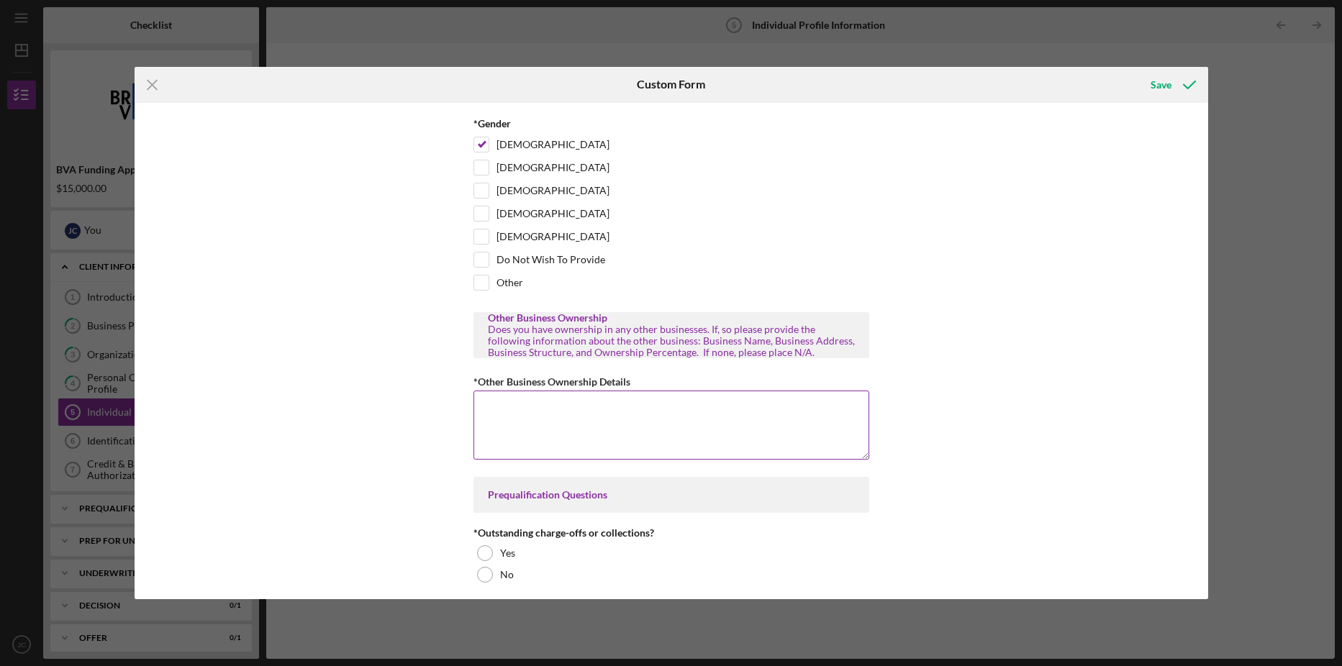
click at [632, 420] on textarea "*Other Business Ownership Details" at bounding box center [671, 425] width 396 height 69
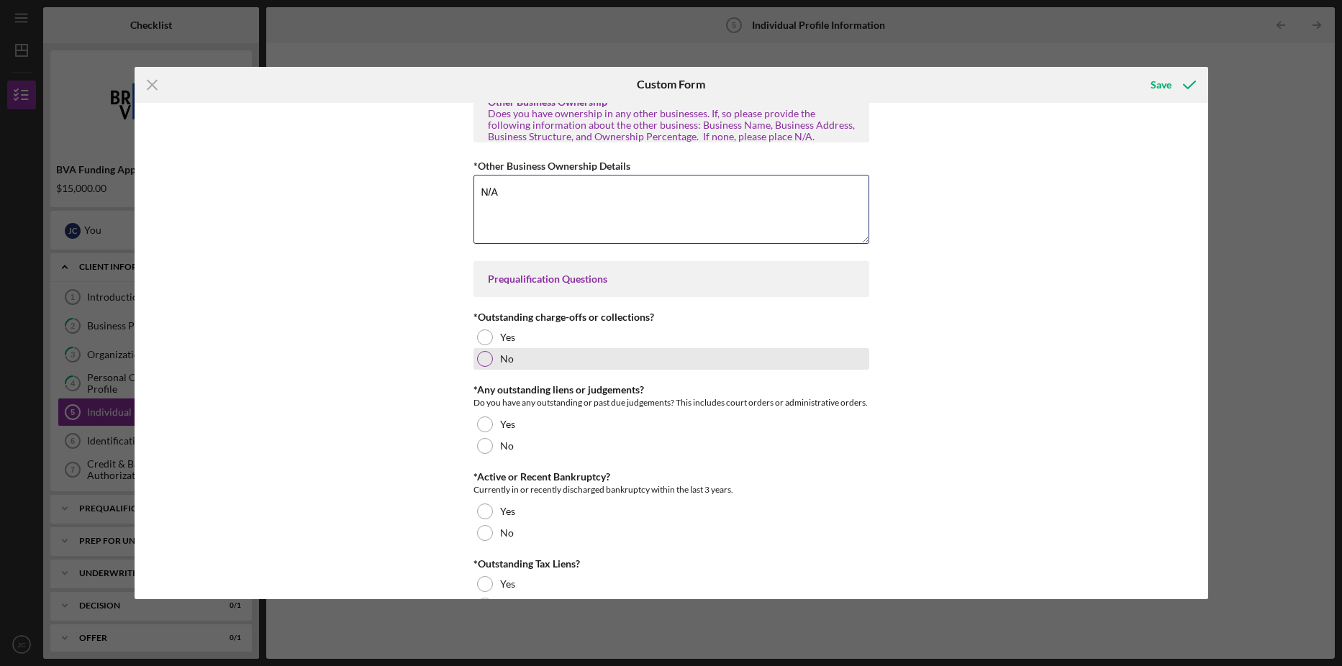
type textarea "N/A"
click at [483, 367] on div at bounding box center [485, 359] width 16 height 16
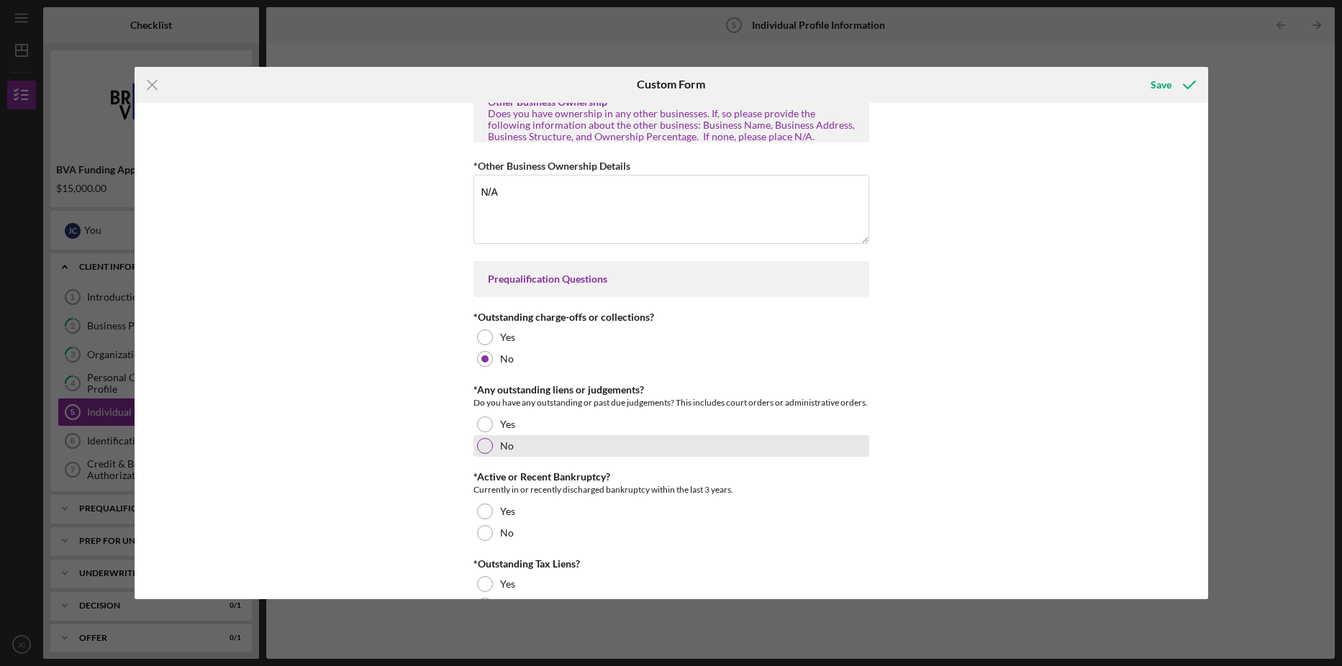
click at [484, 454] on div at bounding box center [485, 446] width 16 height 16
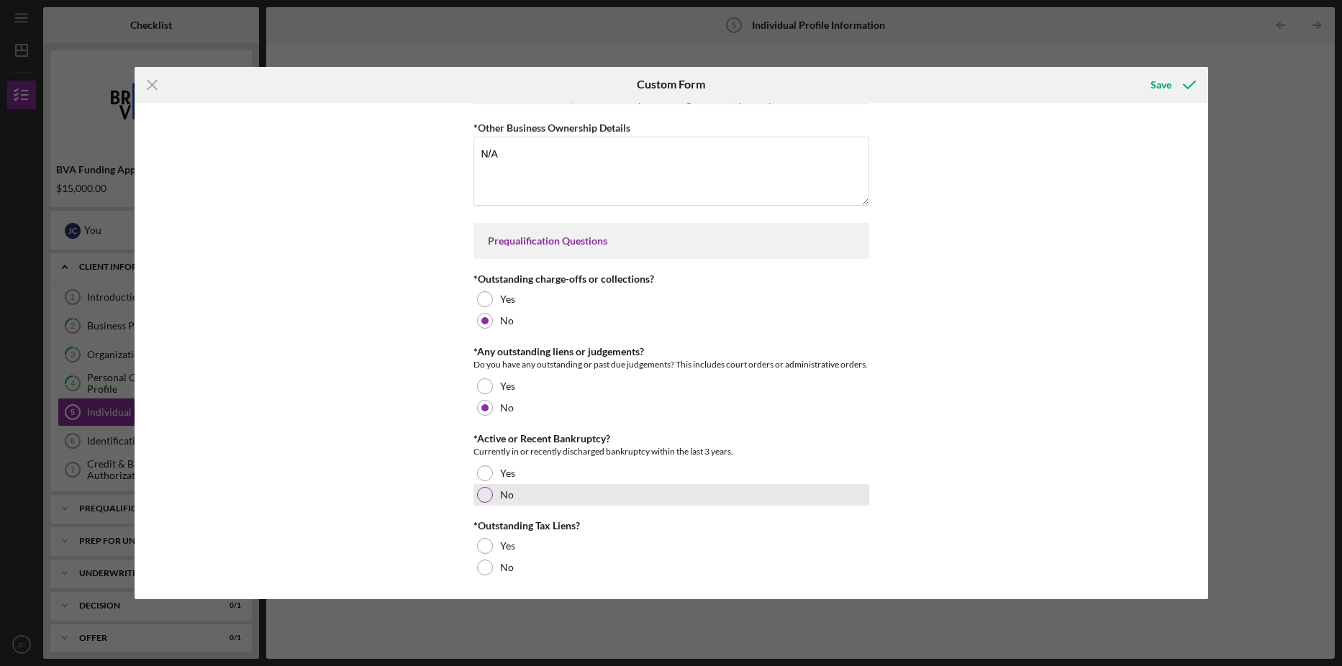
click at [481, 493] on div at bounding box center [485, 495] width 16 height 16
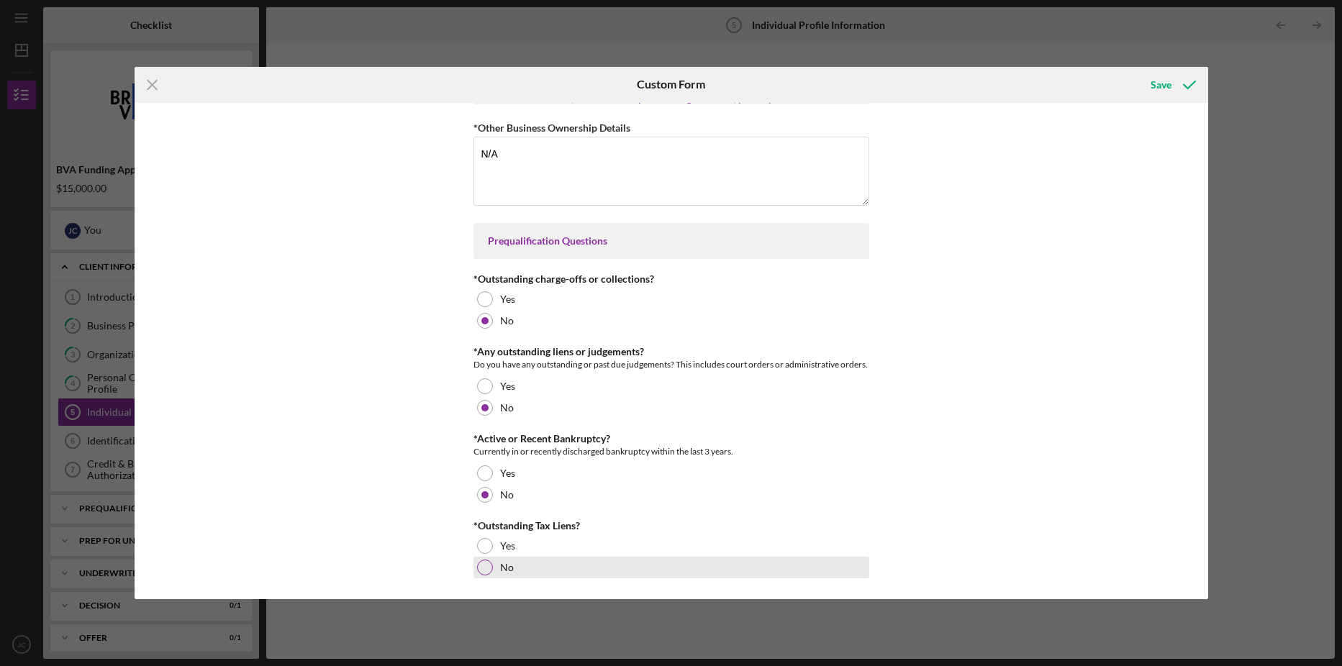
click at [488, 568] on div at bounding box center [485, 568] width 16 height 16
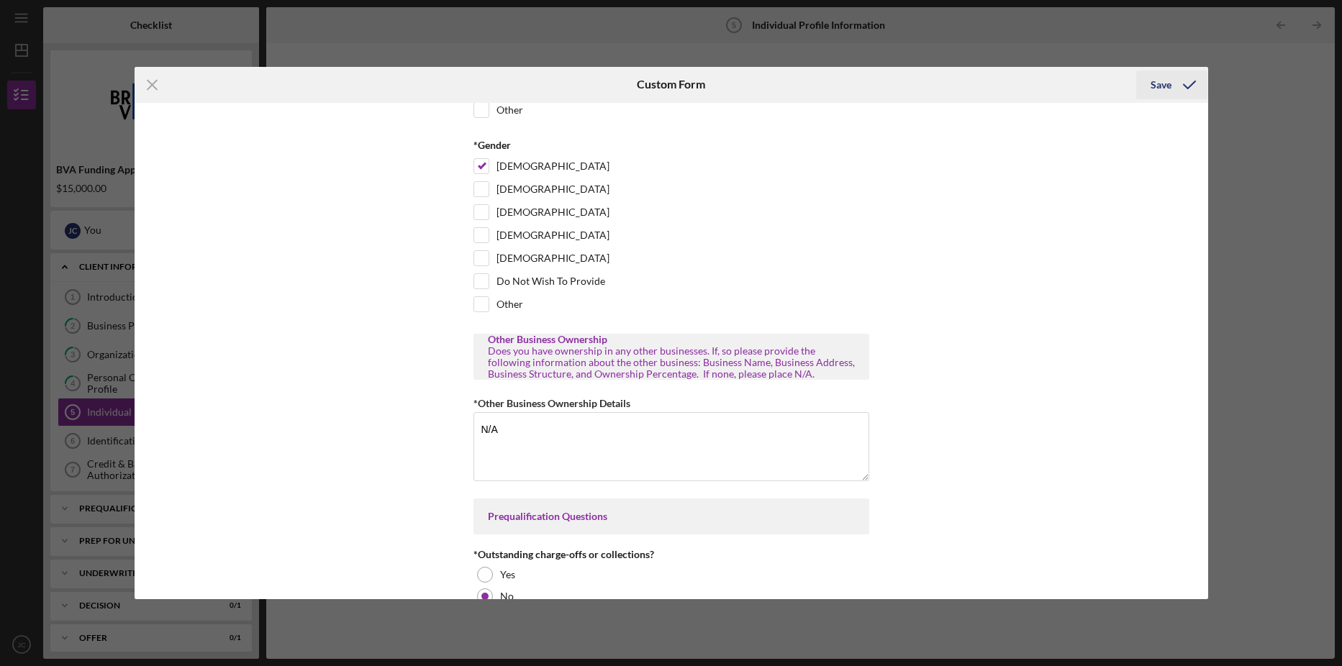
click at [1157, 88] on div "Save" at bounding box center [1160, 84] width 21 height 29
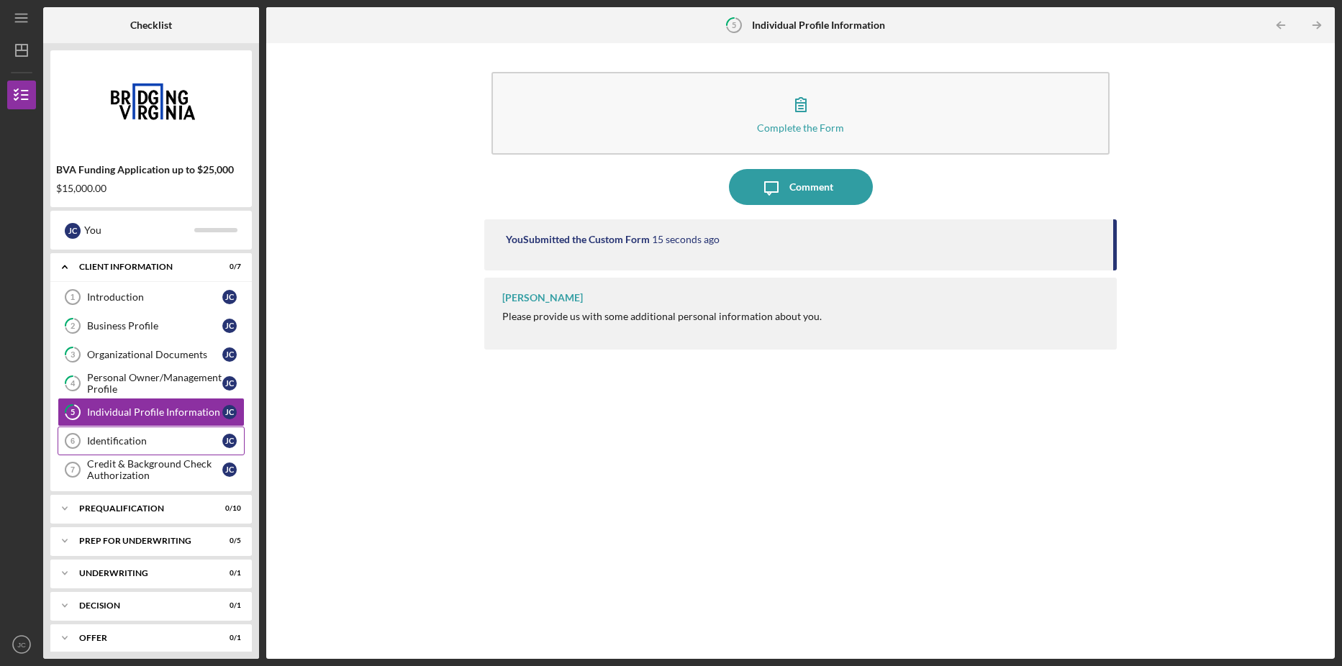
click at [122, 441] on div "Identification" at bounding box center [154, 441] width 135 height 12
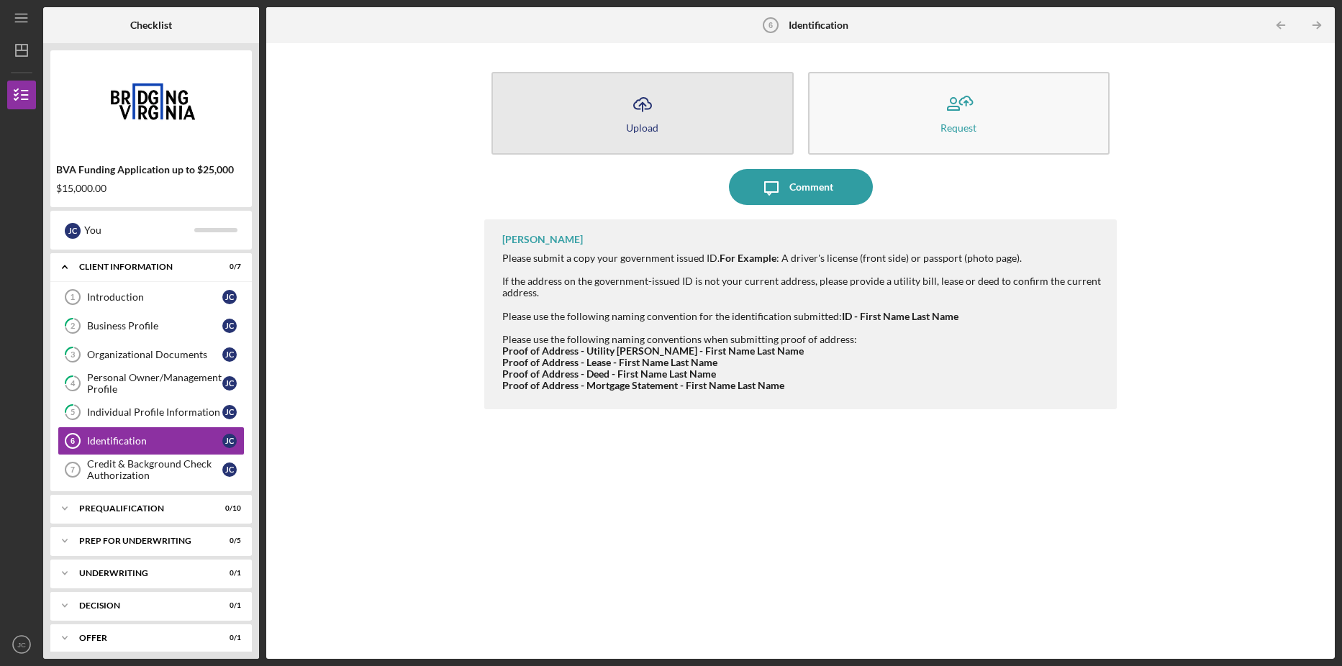
click at [655, 119] on icon "Icon/Upload" at bounding box center [642, 104] width 36 height 36
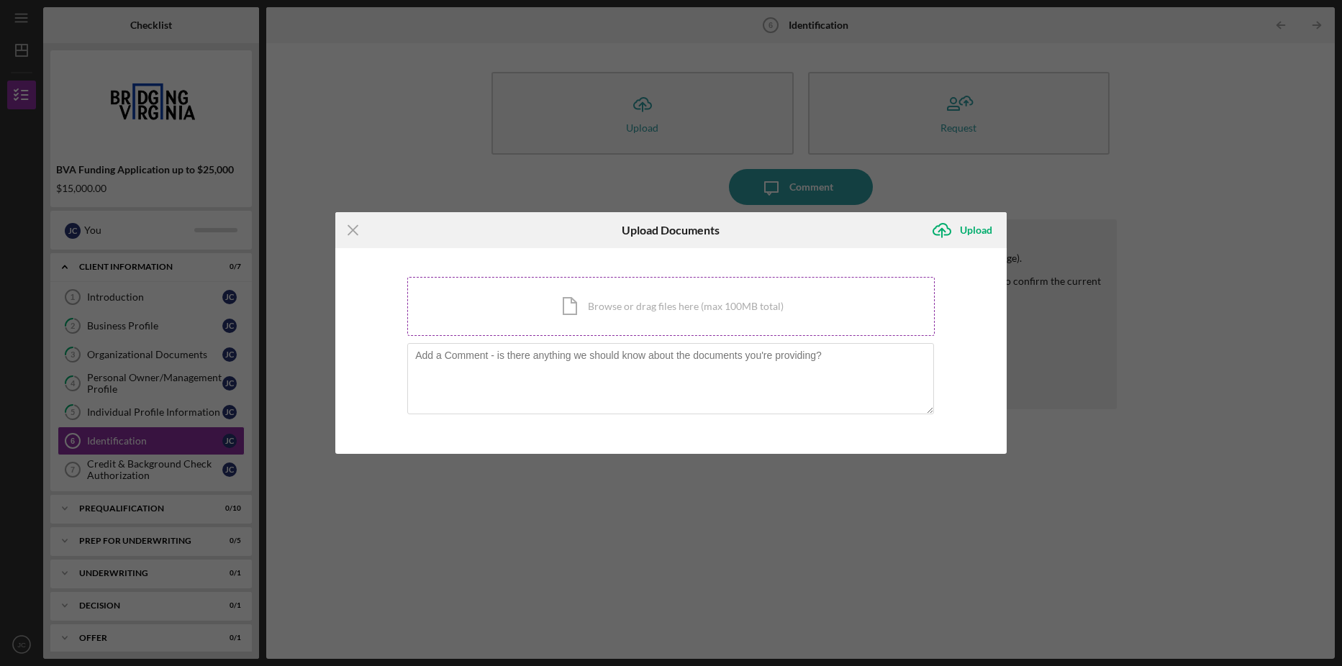
click at [635, 310] on div "Icon/Document Browse or drag files here (max 100MB total) Tap to choose files o…" at bounding box center [670, 306] width 527 height 59
click at [123, 471] on div "Icon/Menu Close Upload Documents Icon/Upload Upload You're uploading documents …" at bounding box center [671, 333] width 1342 height 666
click at [129, 445] on div "Icon/Menu Close Upload Documents Icon/Upload Upload You're uploading documents …" at bounding box center [671, 333] width 1342 height 666
click at [113, 511] on div "Icon/Menu Close Upload Documents Icon/Upload Upload You're uploading documents …" at bounding box center [671, 333] width 1342 height 666
click at [959, 229] on button "Icon/Upload Upload" at bounding box center [965, 230] width 83 height 29
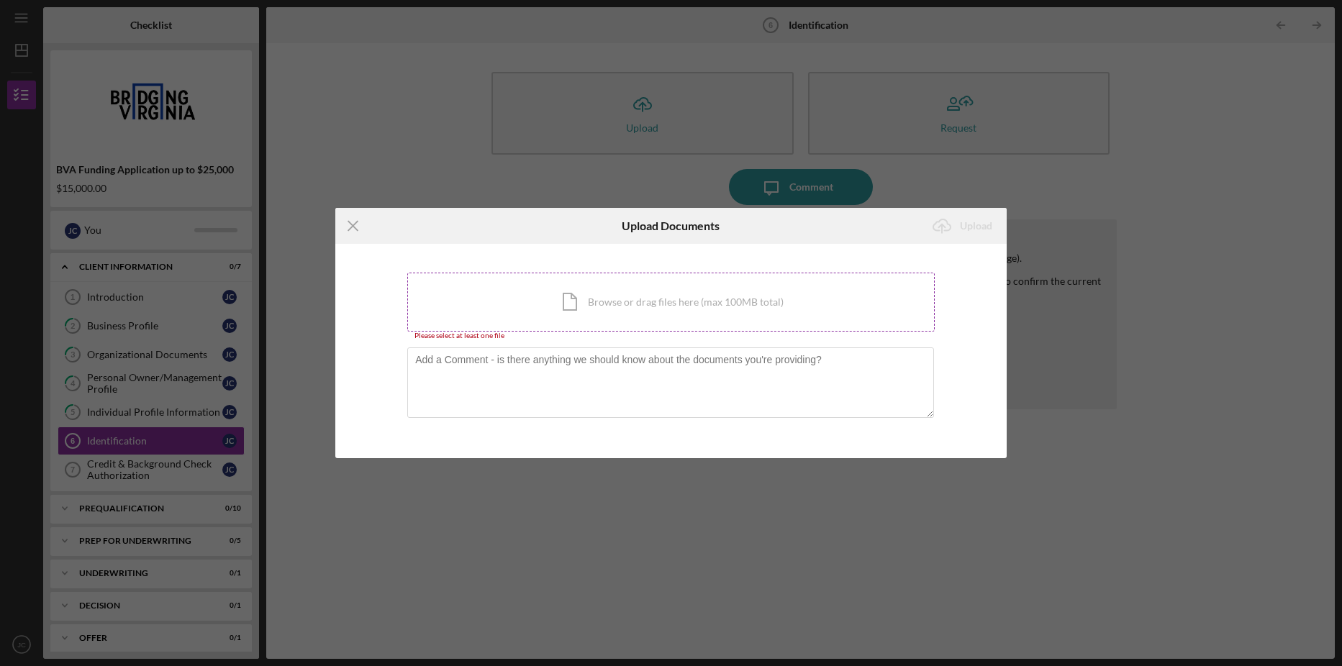
click at [672, 311] on div "Icon/Document Browse or drag files here (max 100MB total) Tap to choose files o…" at bounding box center [670, 302] width 527 height 59
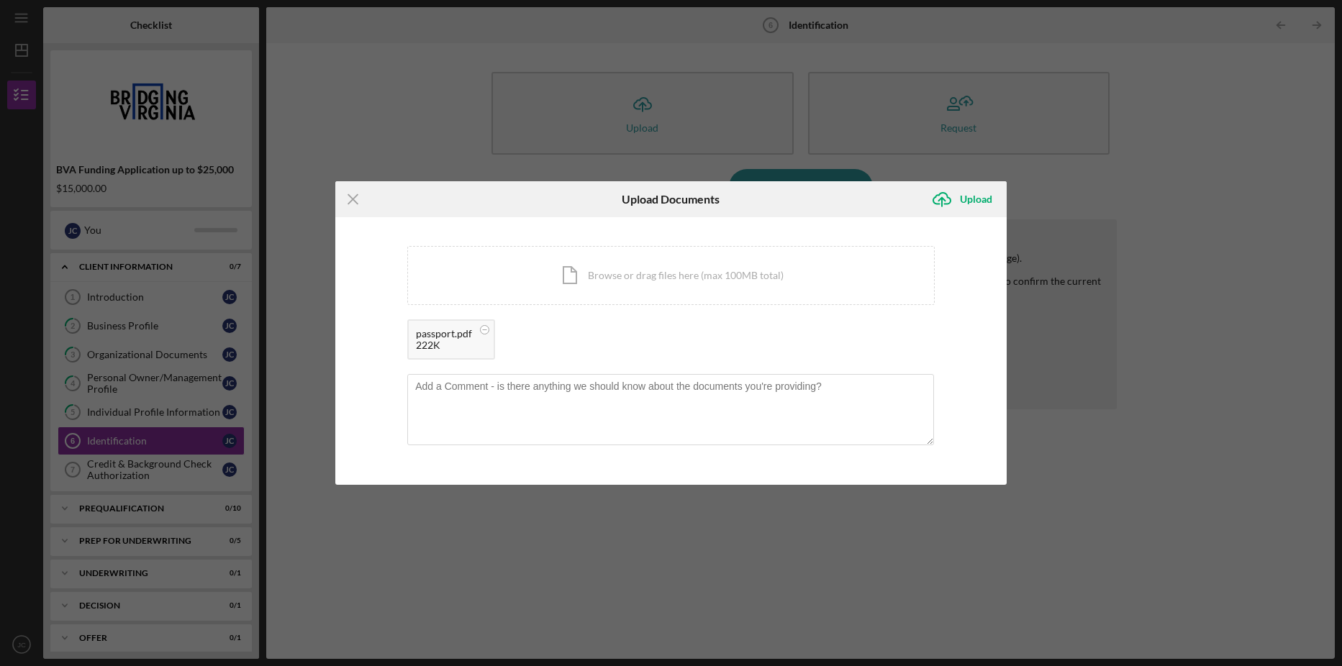
click at [454, 342] on div "222K" at bounding box center [444, 346] width 56 height 12
click at [974, 201] on div "Upload" at bounding box center [976, 199] width 32 height 29
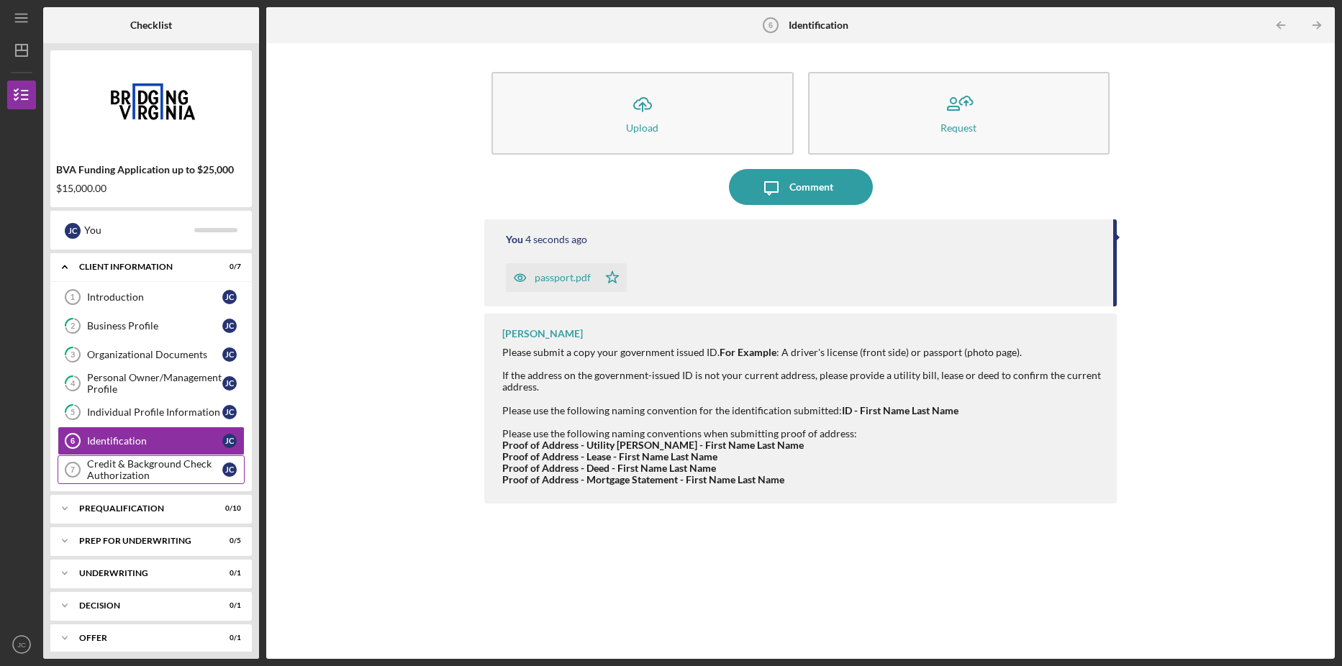
click at [119, 470] on div "Credit & Background Check Authorization" at bounding box center [154, 469] width 135 height 23
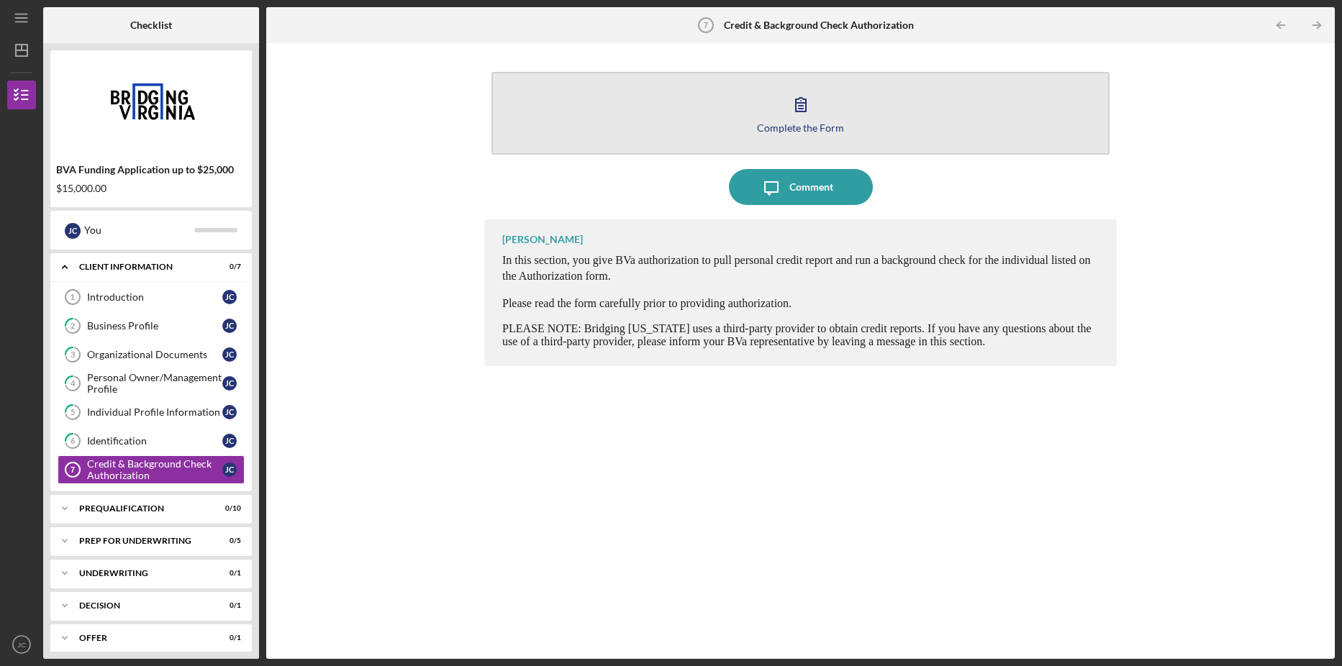
click at [820, 120] on button "Complete the Form Form" at bounding box center [800, 113] width 618 height 83
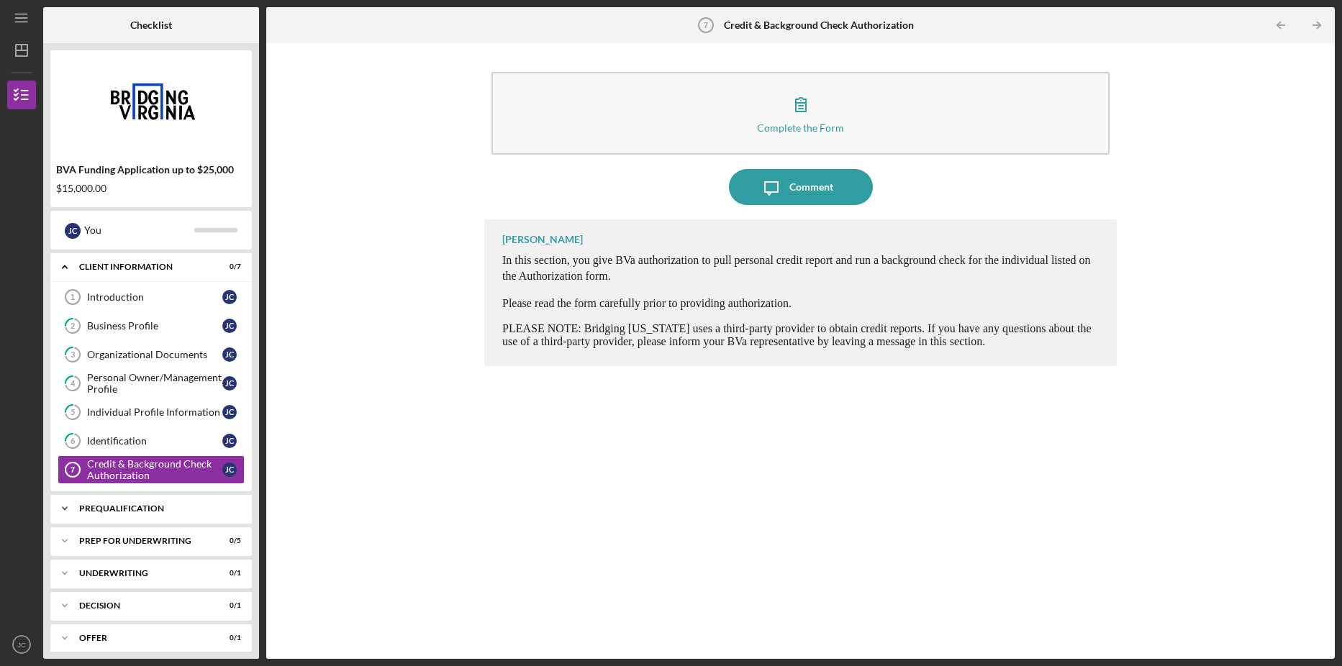
click at [149, 512] on div "Prequalification" at bounding box center [156, 508] width 155 height 9
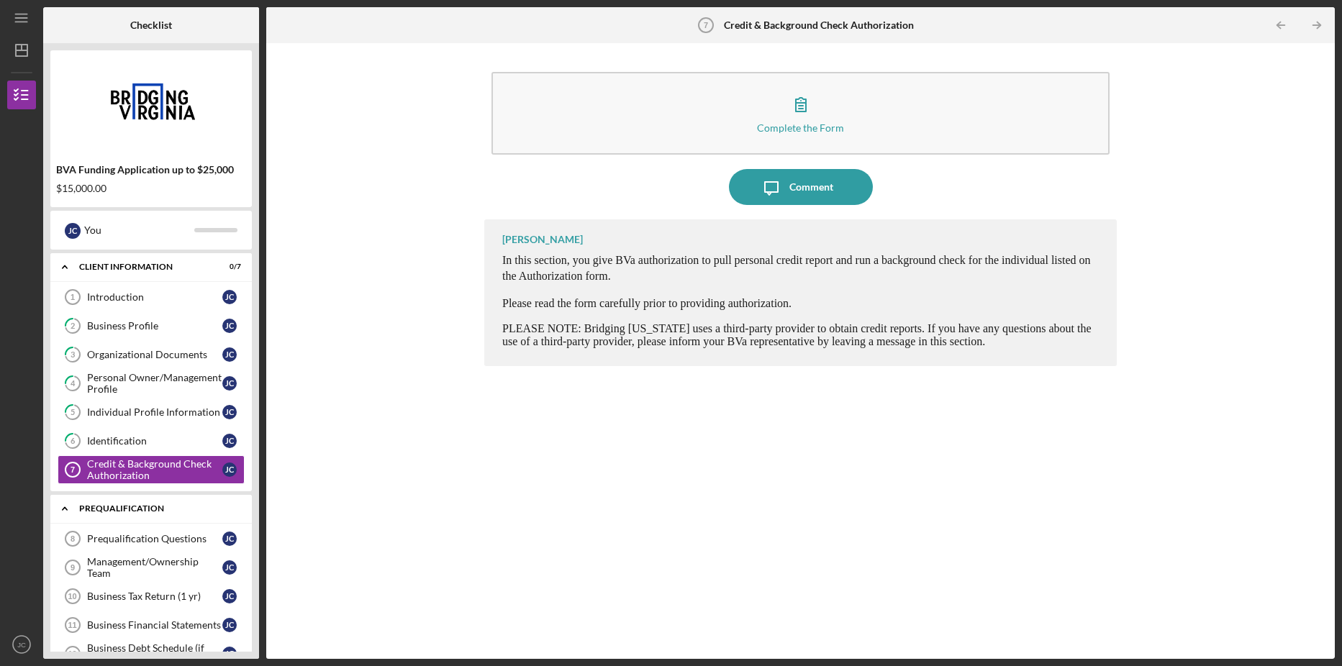
scroll to position [72, 0]
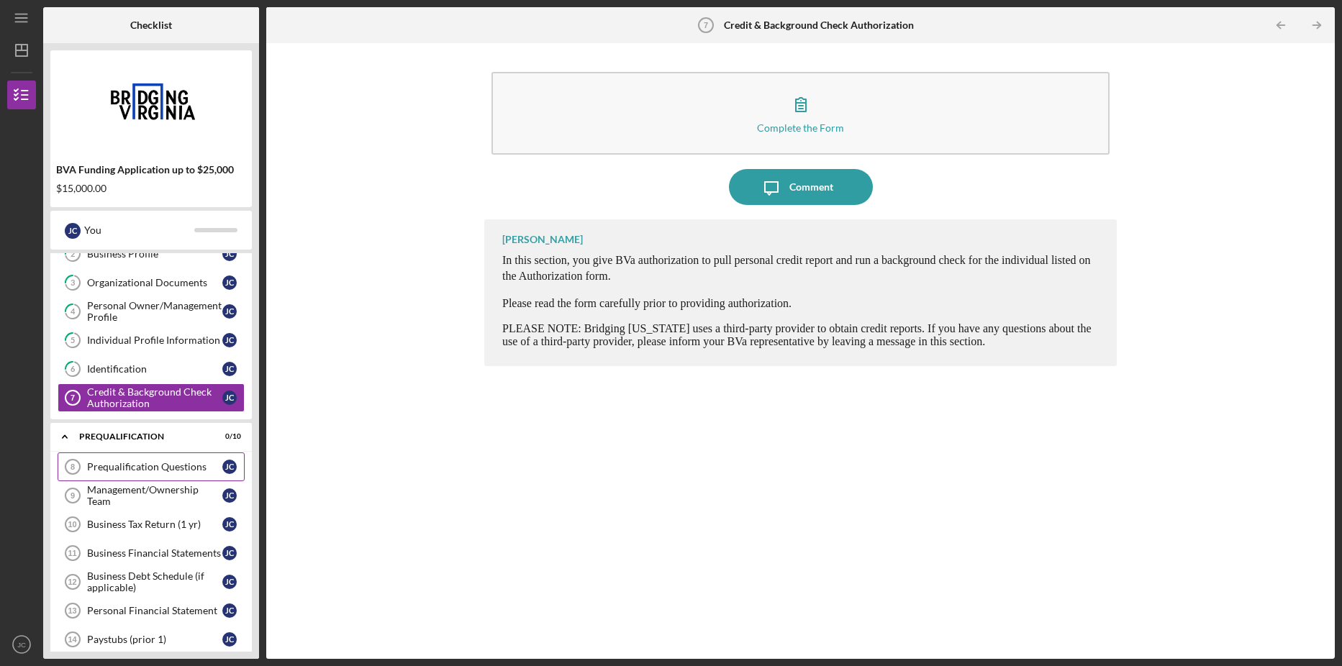
click at [150, 474] on link "Prequalification Questions 8 Prequalification Questions [PERSON_NAME]" at bounding box center [151, 466] width 187 height 29
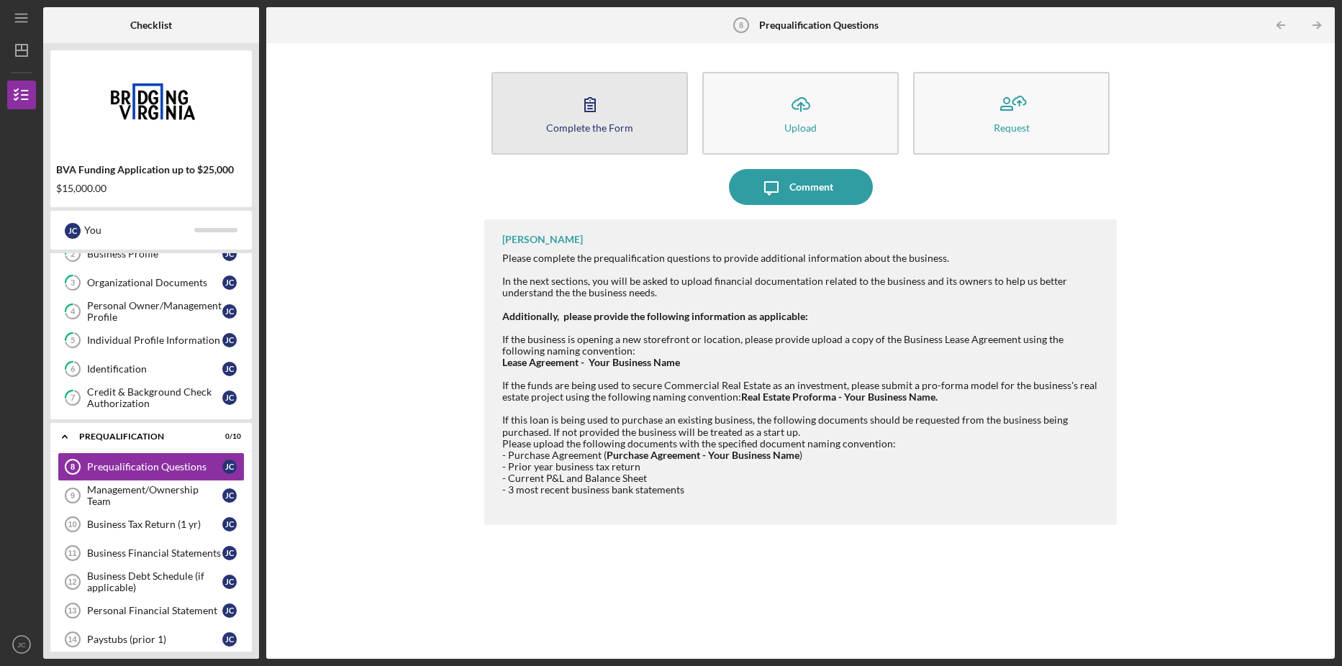
click at [570, 119] on button "Complete the Form Form" at bounding box center [589, 113] width 196 height 83
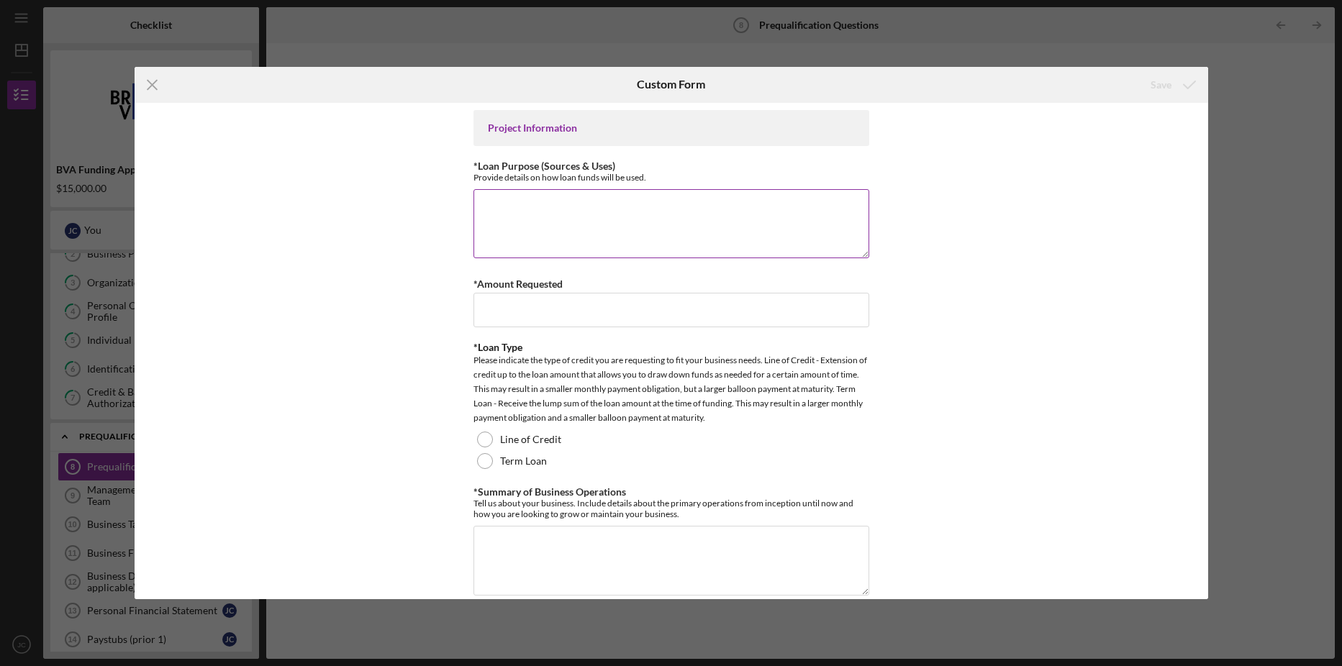
click at [568, 191] on textarea "*Loan Purpose (Sources & Uses)" at bounding box center [671, 223] width 396 height 69
type textarea "Building improvements, equipment replacements,"
click at [711, 307] on input "*Amount Requested" at bounding box center [671, 310] width 396 height 35
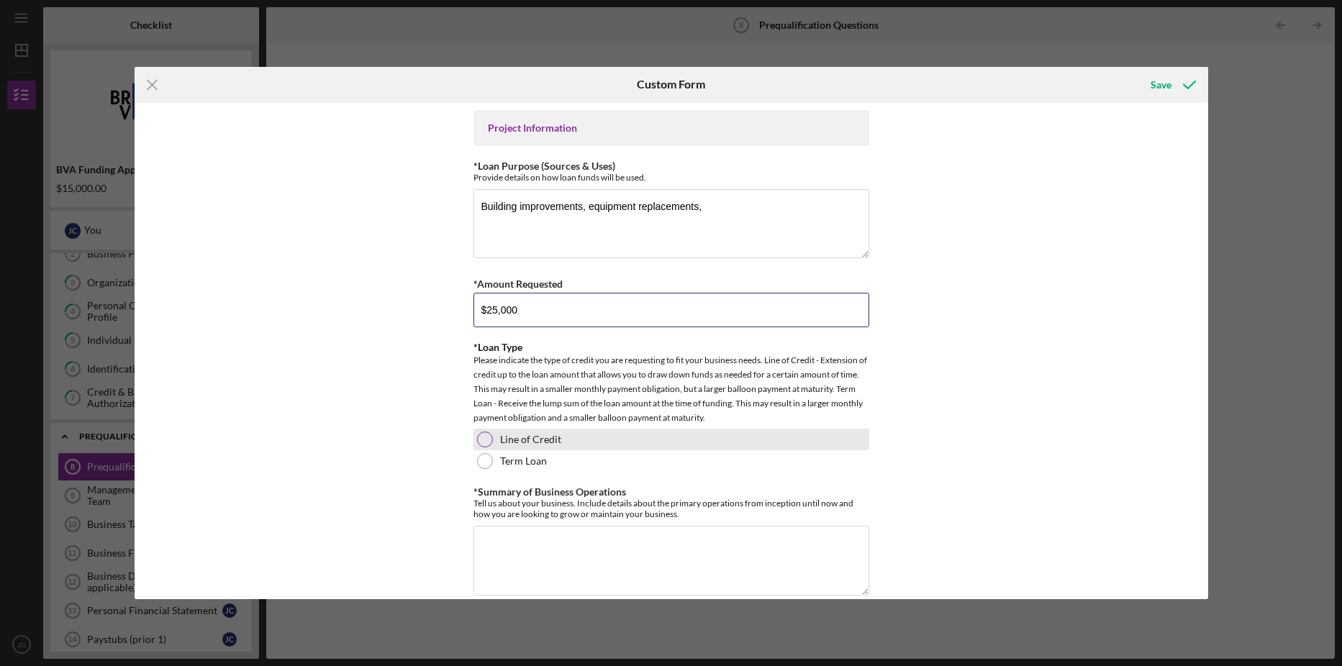
type input "$25,000"
click at [491, 438] on div "Line of Credit" at bounding box center [671, 440] width 396 height 22
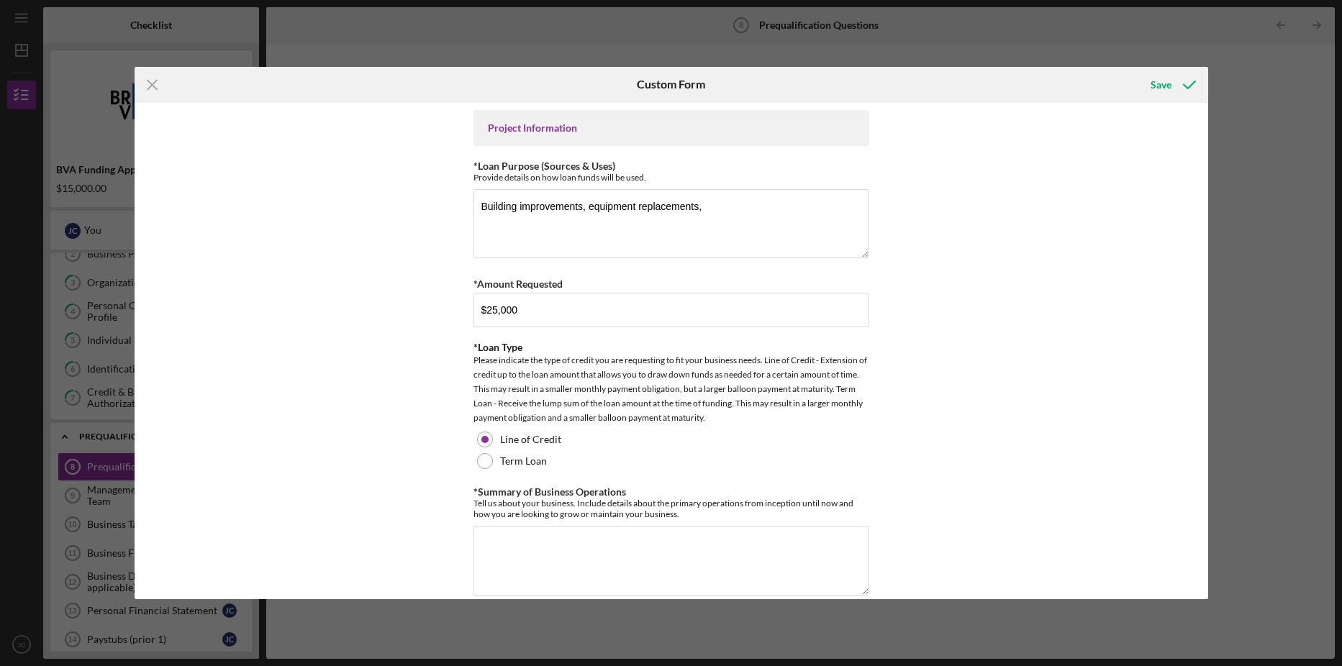
scroll to position [144, 0]
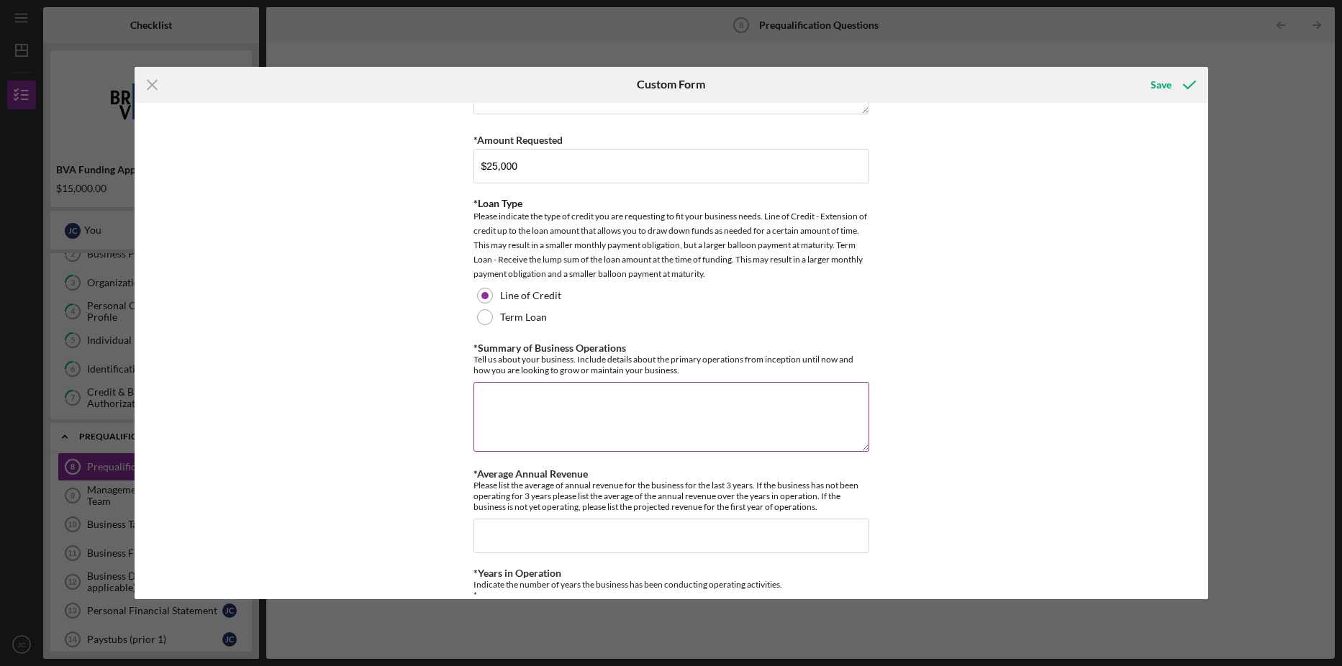
click at [636, 391] on textarea "*Summary of Business Operations" at bounding box center [671, 416] width 396 height 69
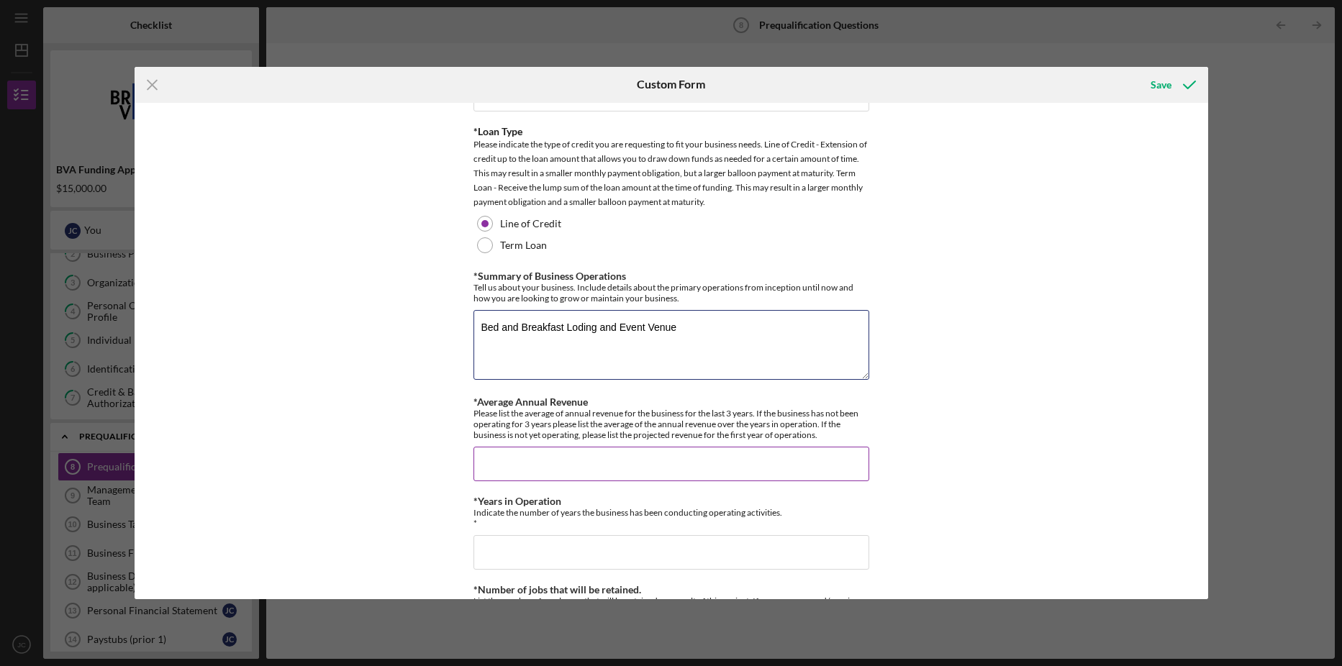
scroll to position [288, 0]
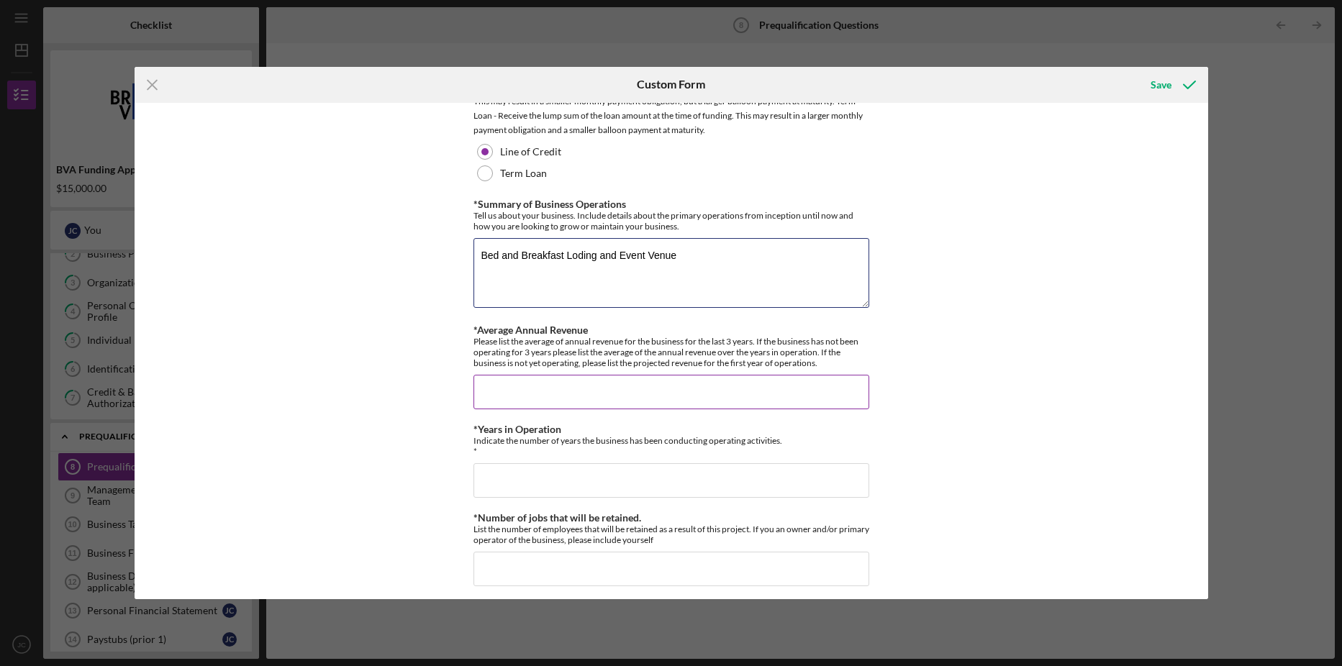
type textarea "Bed and Breakfast Loding and Event Venue"
click at [545, 382] on input "*Average Annual Revenue" at bounding box center [671, 392] width 396 height 35
type input "300,000"
click at [604, 473] on input "*Years in Operation" at bounding box center [671, 480] width 396 height 35
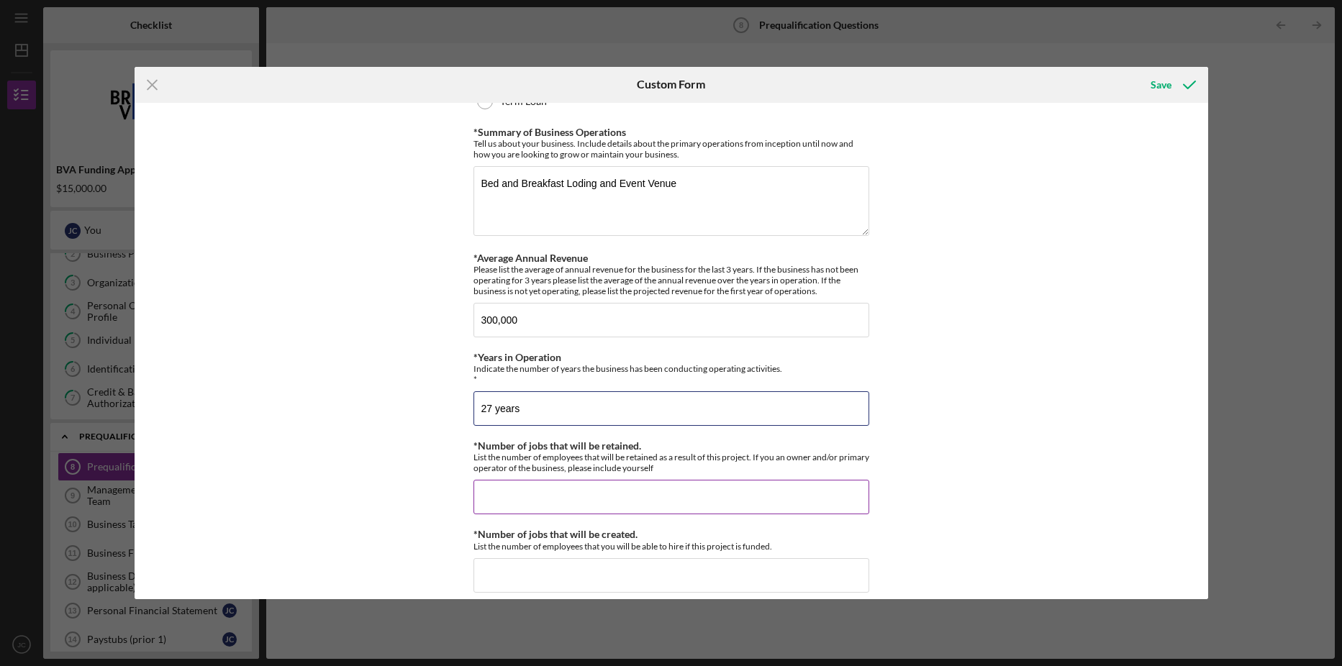
type input "27 years"
click at [644, 487] on input "*Number of jobs that will be retained." at bounding box center [671, 497] width 396 height 35
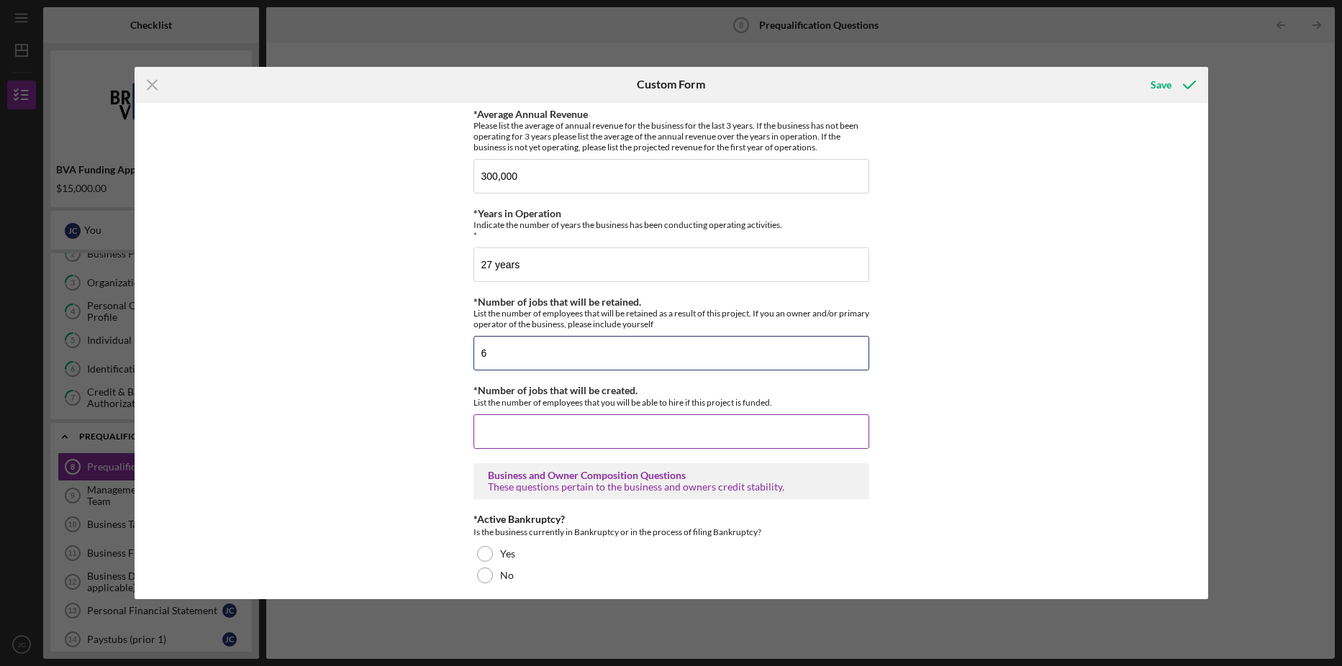
type input "6"
click at [518, 429] on input "*Number of jobs that will be created." at bounding box center [671, 431] width 396 height 35
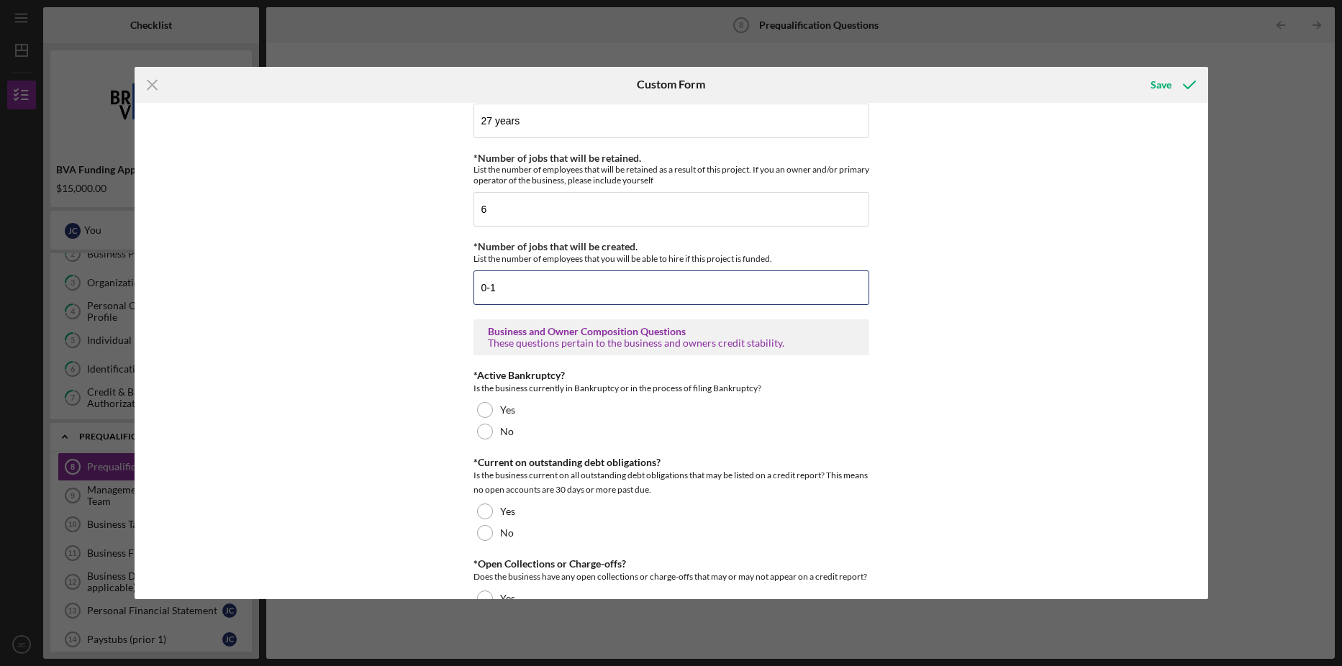
scroll to position [719, 0]
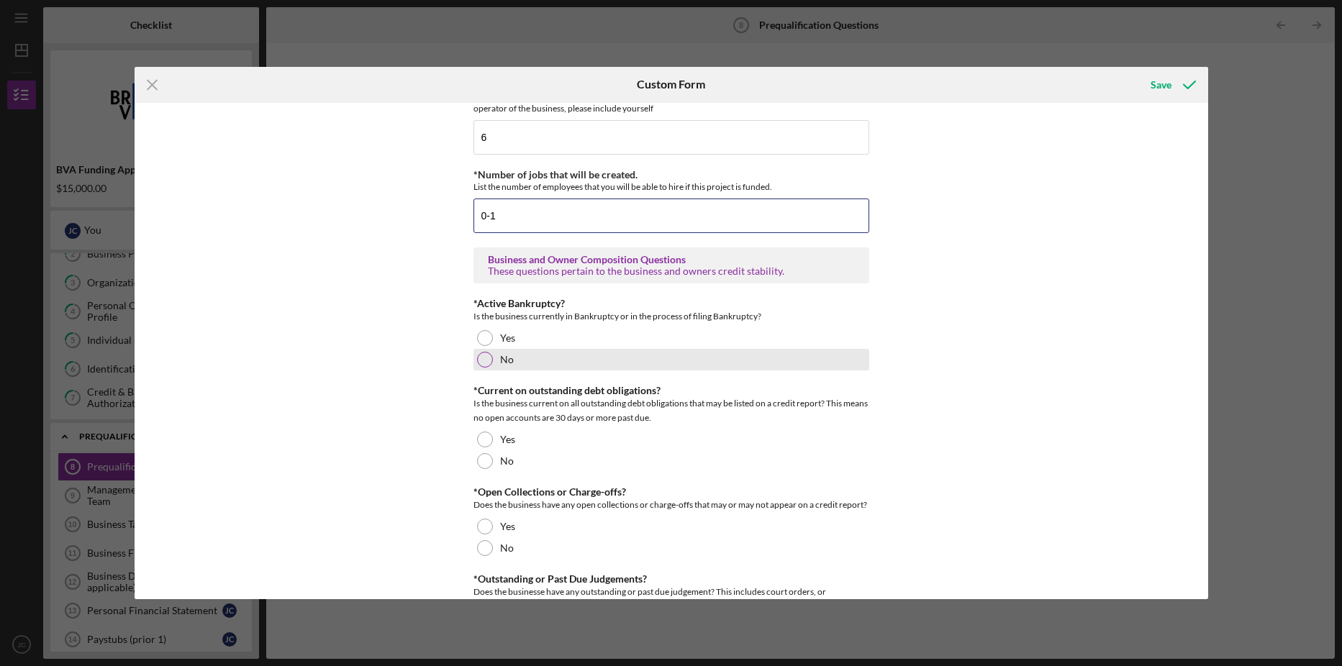
type input "0-1"
click at [484, 361] on div at bounding box center [485, 360] width 16 height 16
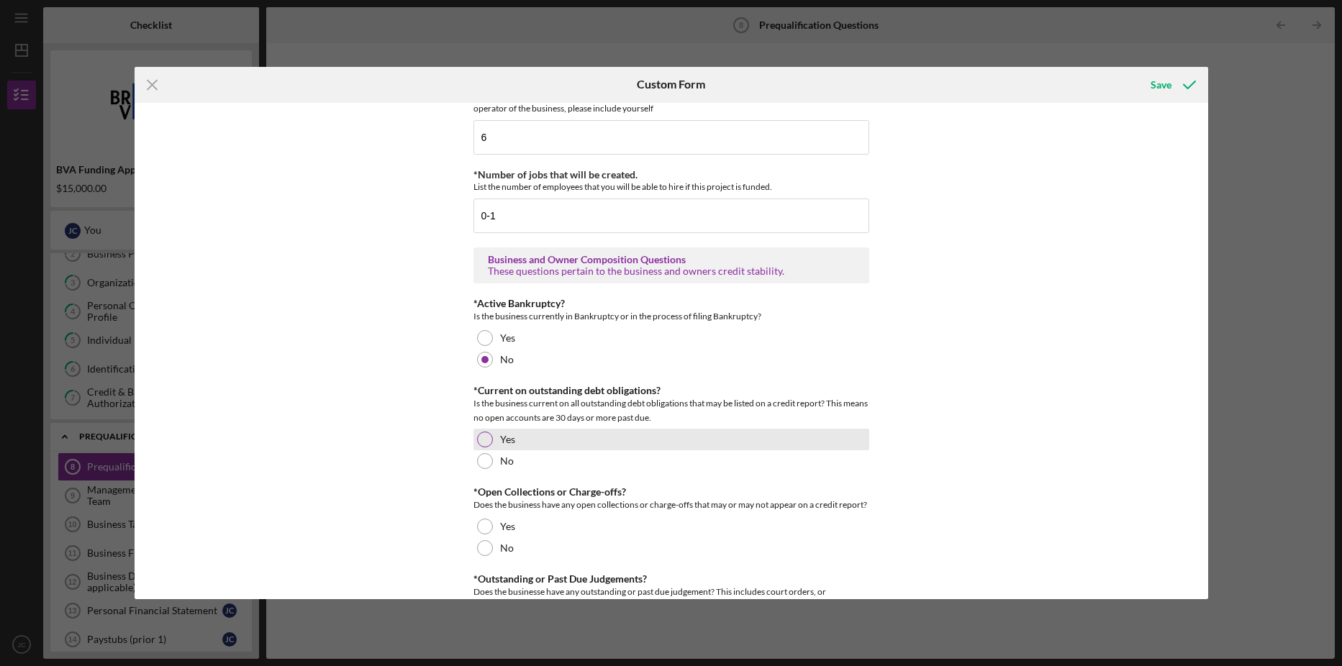
click at [485, 440] on div at bounding box center [485, 440] width 16 height 16
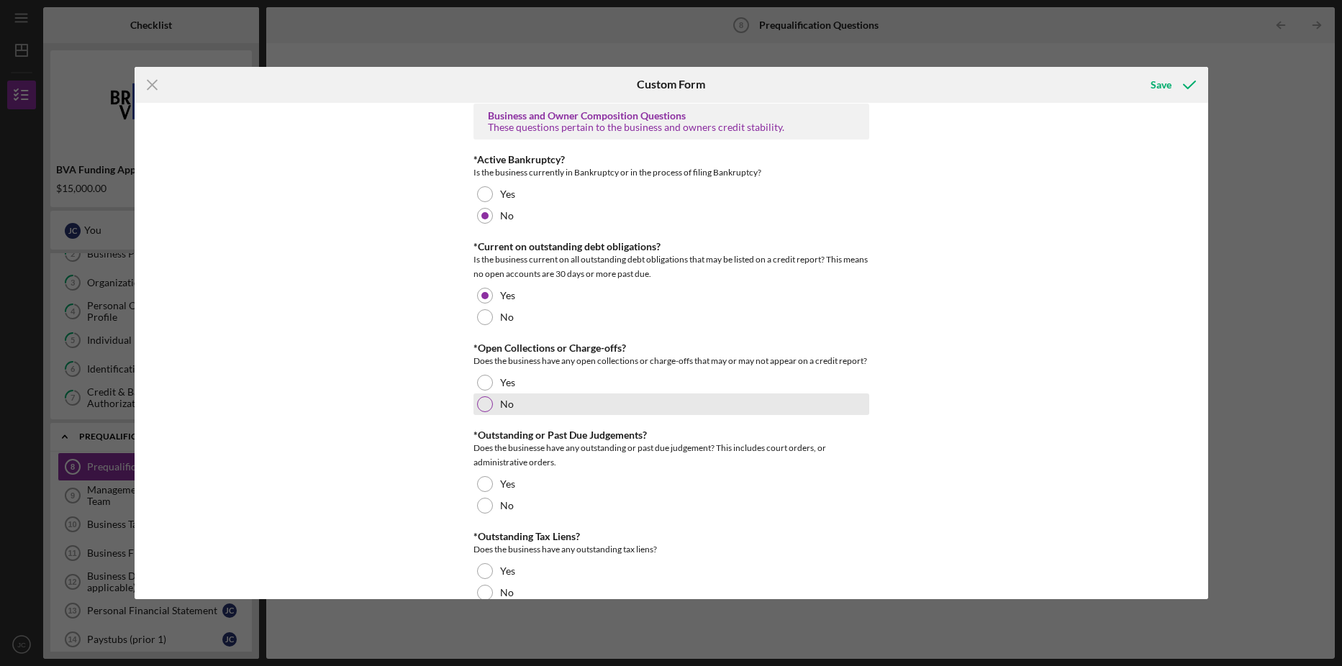
click at [483, 408] on div at bounding box center [485, 404] width 16 height 16
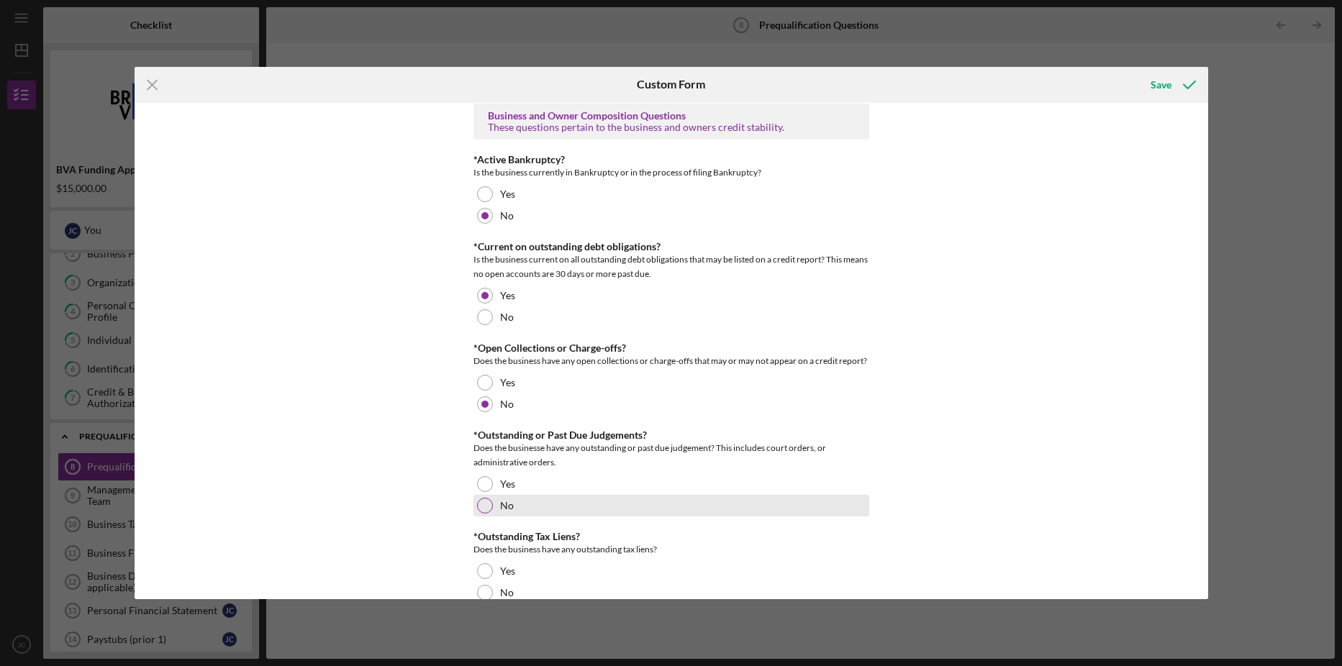
click at [484, 505] on div at bounding box center [485, 506] width 16 height 16
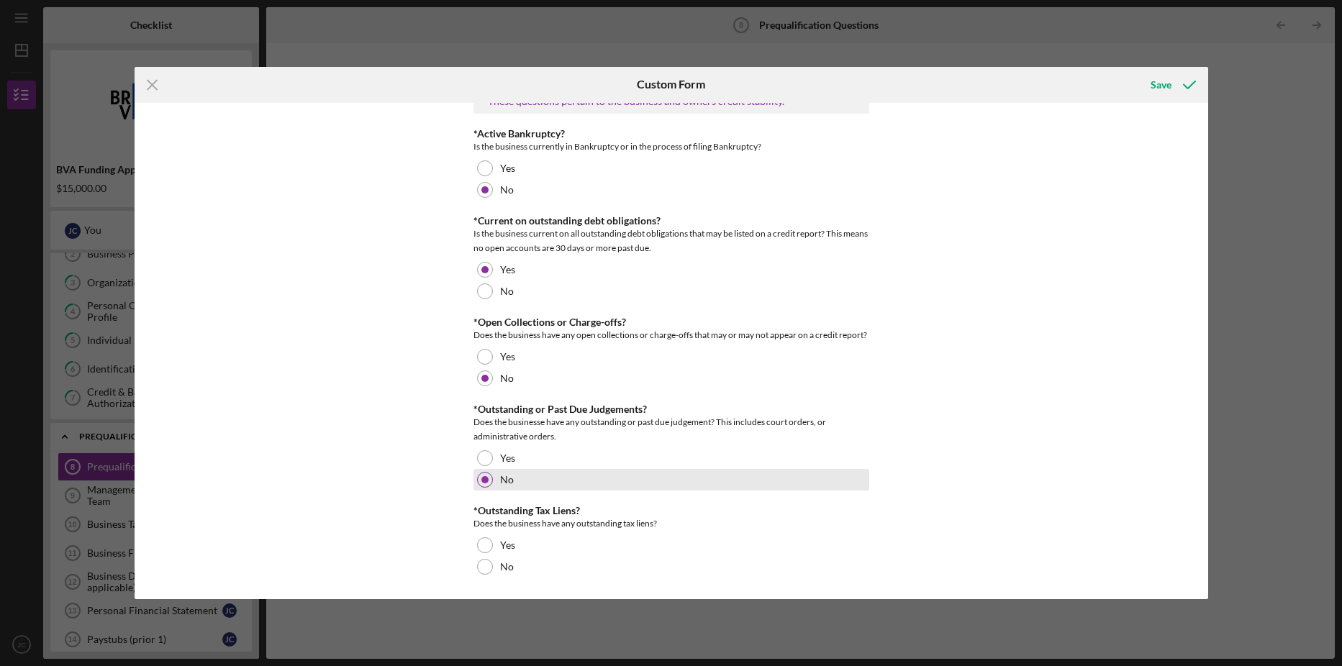
click at [483, 482] on div at bounding box center [484, 479] width 7 height 7
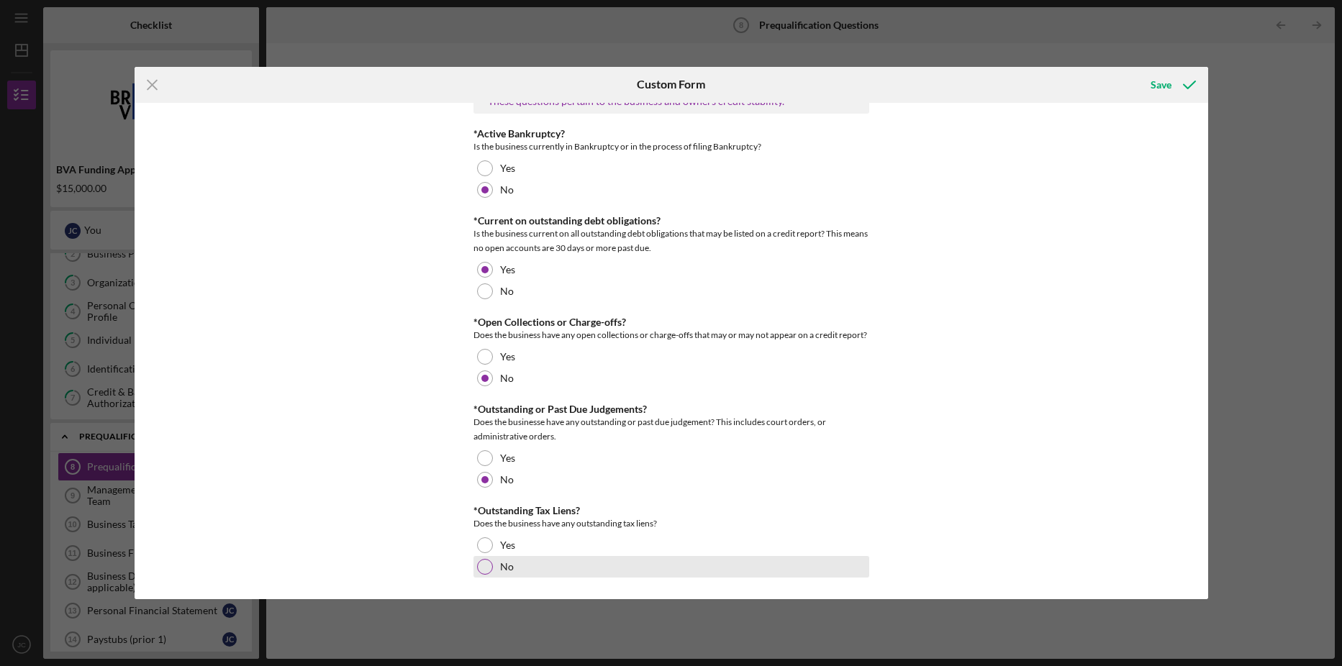
click at [483, 567] on div at bounding box center [485, 567] width 16 height 16
click at [1160, 86] on div "Save" at bounding box center [1160, 84] width 21 height 29
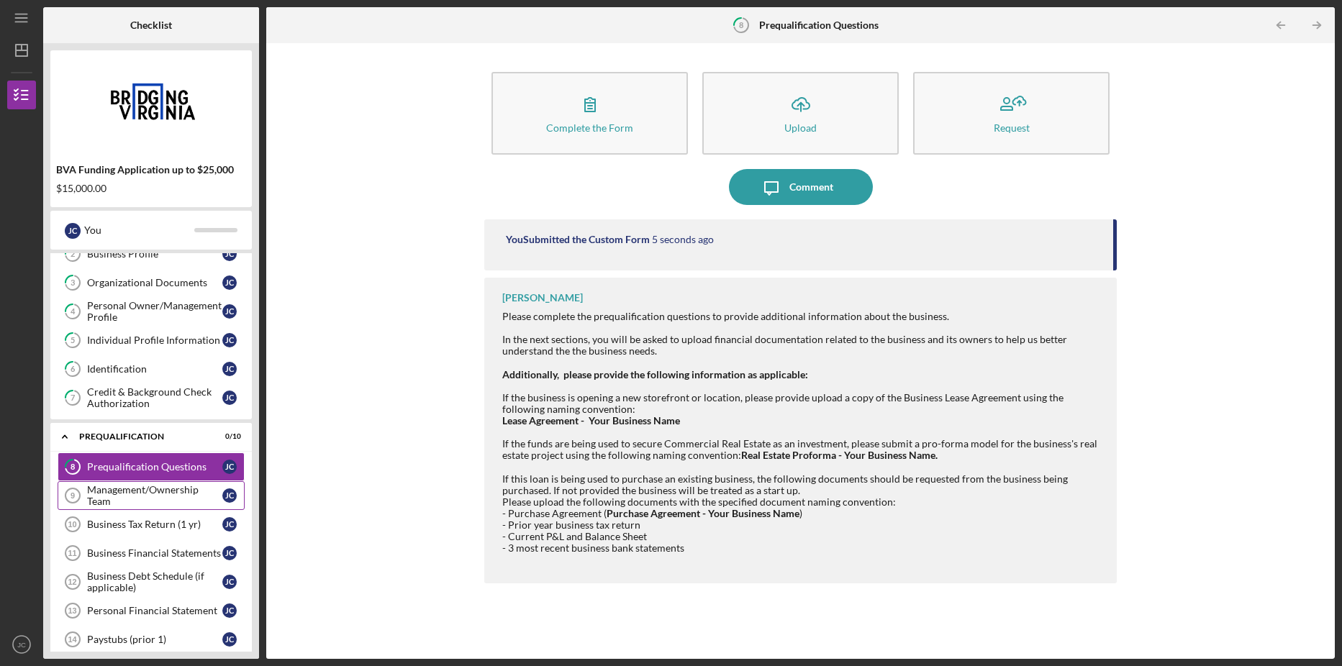
click at [130, 489] on div "Management/Ownership Team" at bounding box center [154, 495] width 135 height 23
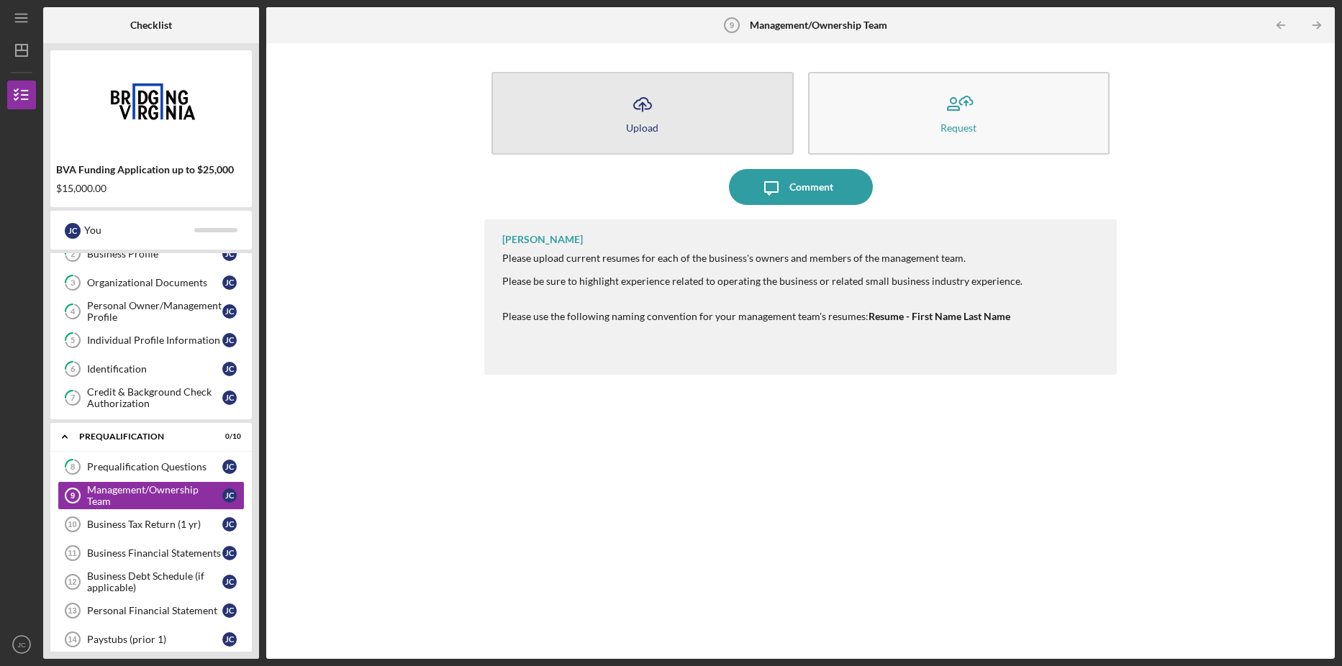
click at [655, 107] on icon "Icon/Upload" at bounding box center [642, 104] width 36 height 36
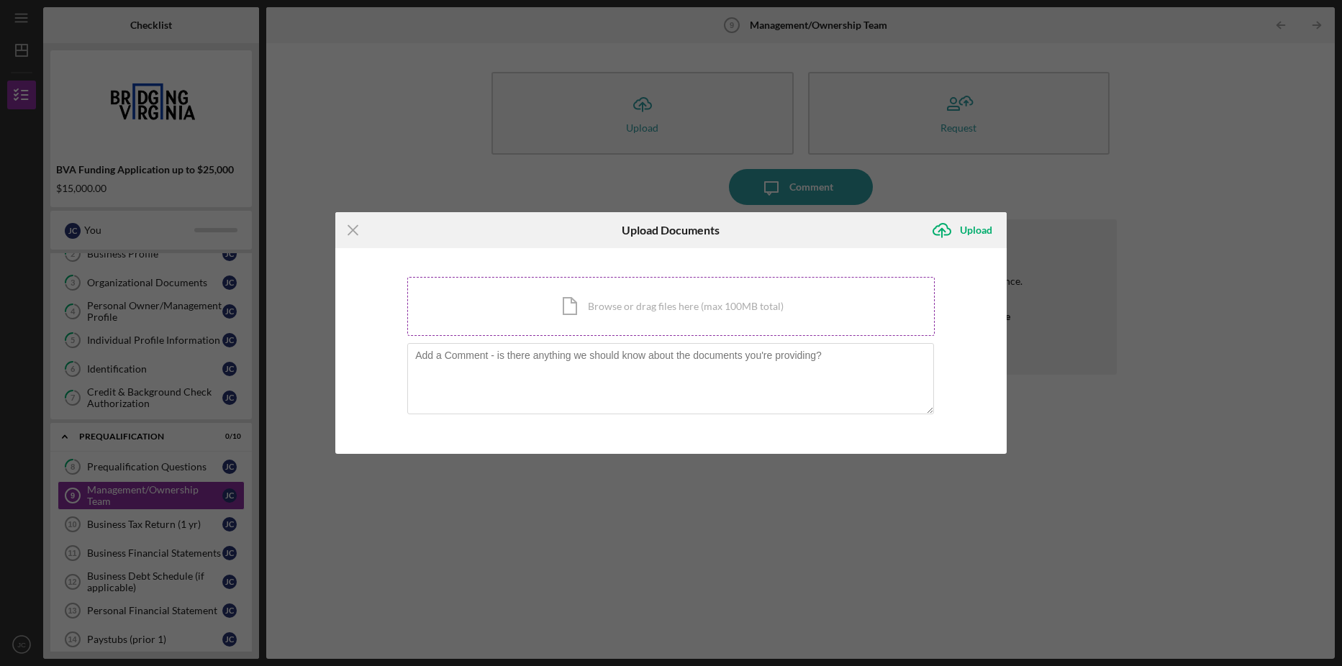
click at [645, 299] on div "Icon/Document Browse or drag files here (max 100MB total) Tap to choose files o…" at bounding box center [670, 306] width 527 height 59
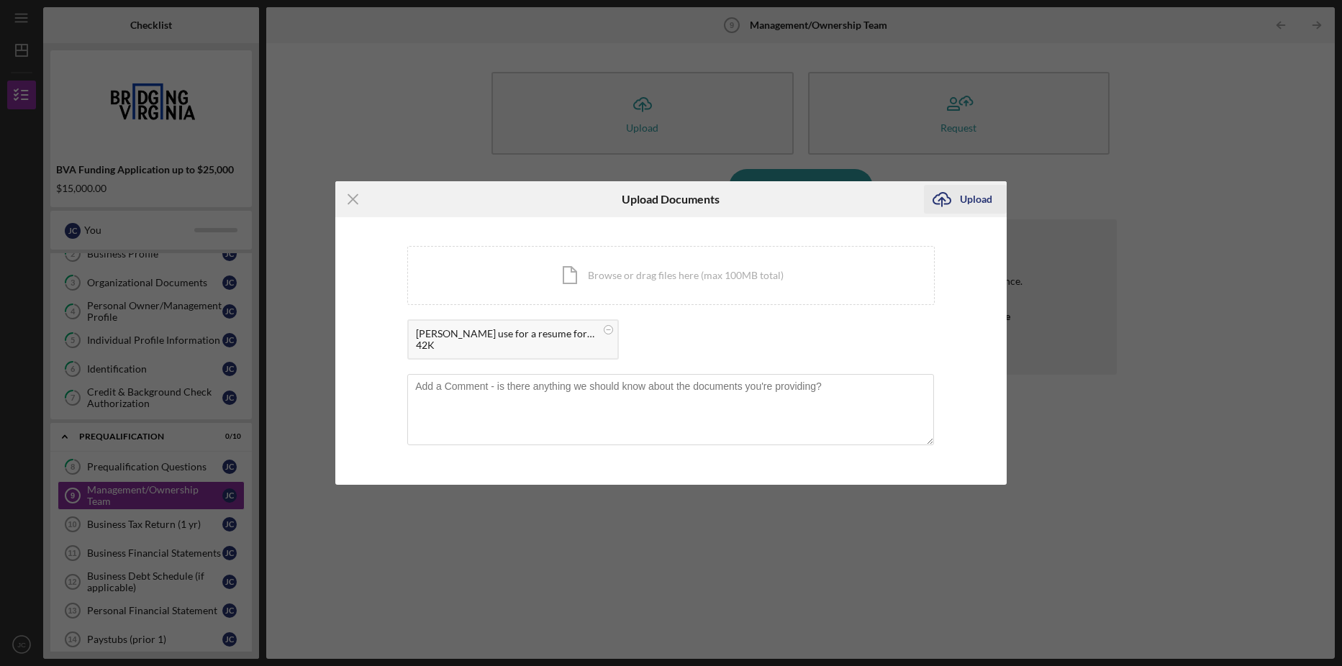
click at [980, 196] on div "Upload" at bounding box center [976, 199] width 32 height 29
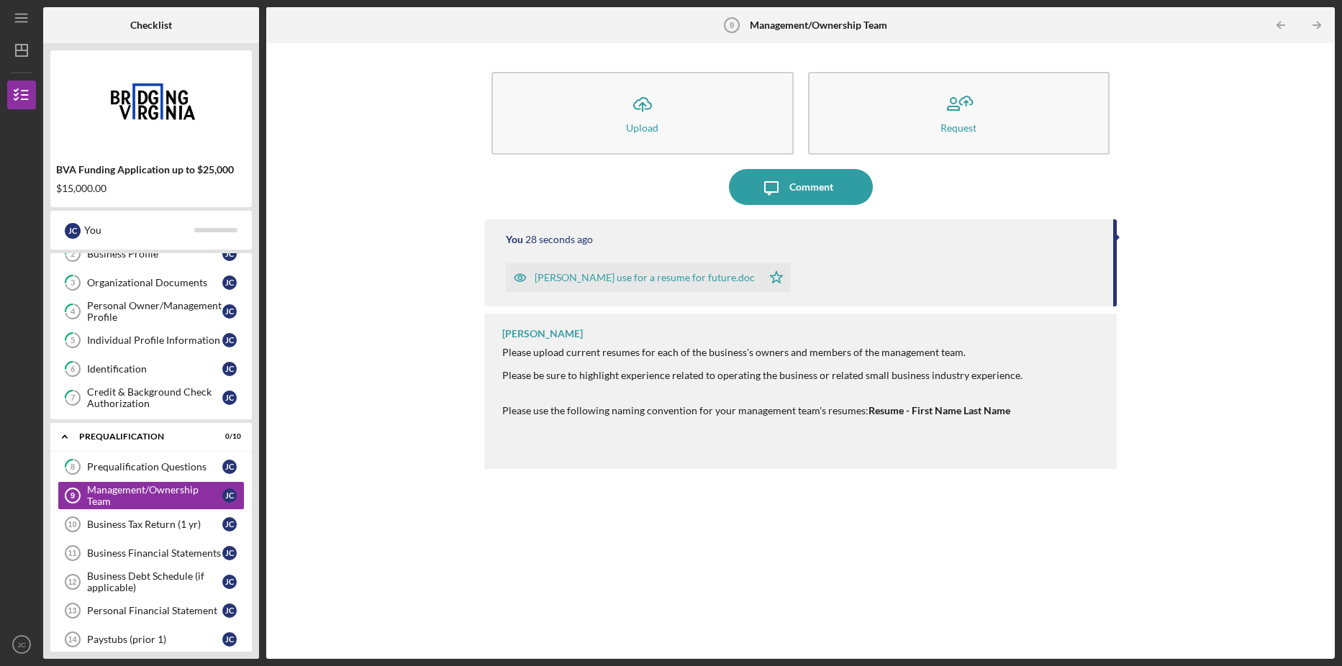
drag, startPoint x: 604, startPoint y: 280, endPoint x: 888, endPoint y: 256, distance: 285.9
click at [888, 256] on div "[PERSON_NAME] use for a resume for future.doc Icon/Star" at bounding box center [802, 274] width 593 height 36
click at [640, 277] on div "[PERSON_NAME] use for a resume for future.doc" at bounding box center [645, 278] width 220 height 12
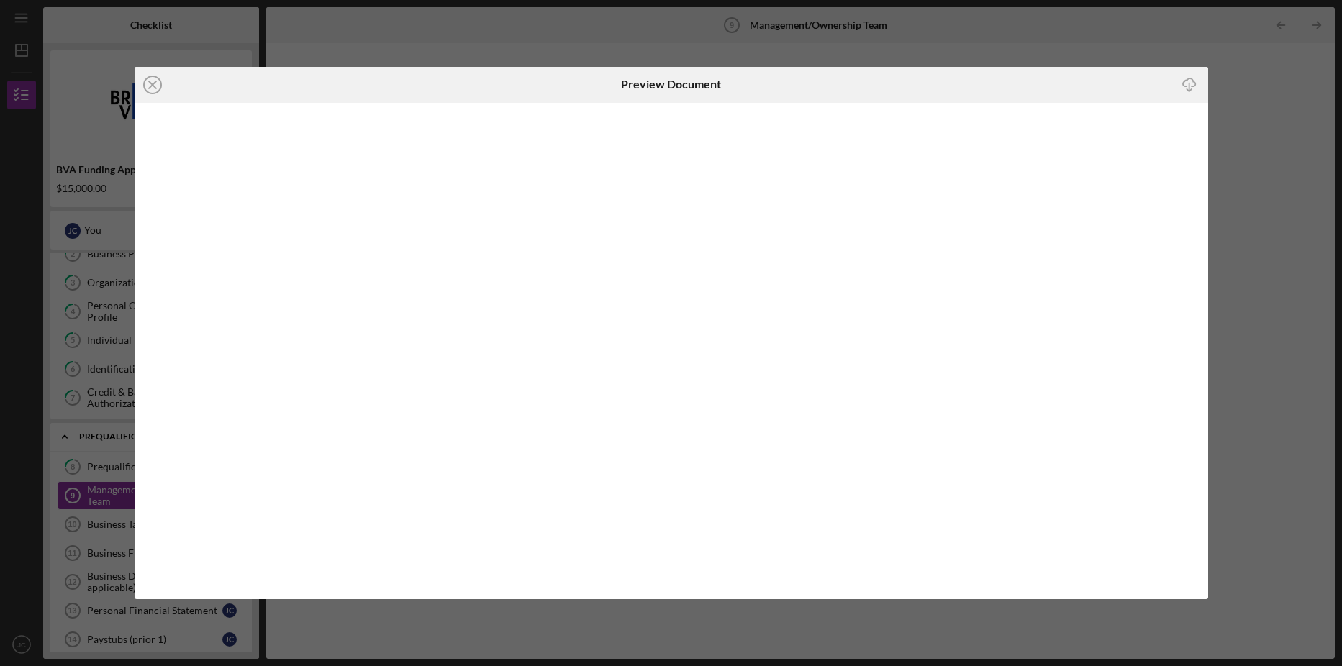
click at [1269, 104] on div "Icon/Close Preview Document Icon/Download" at bounding box center [671, 333] width 1342 height 666
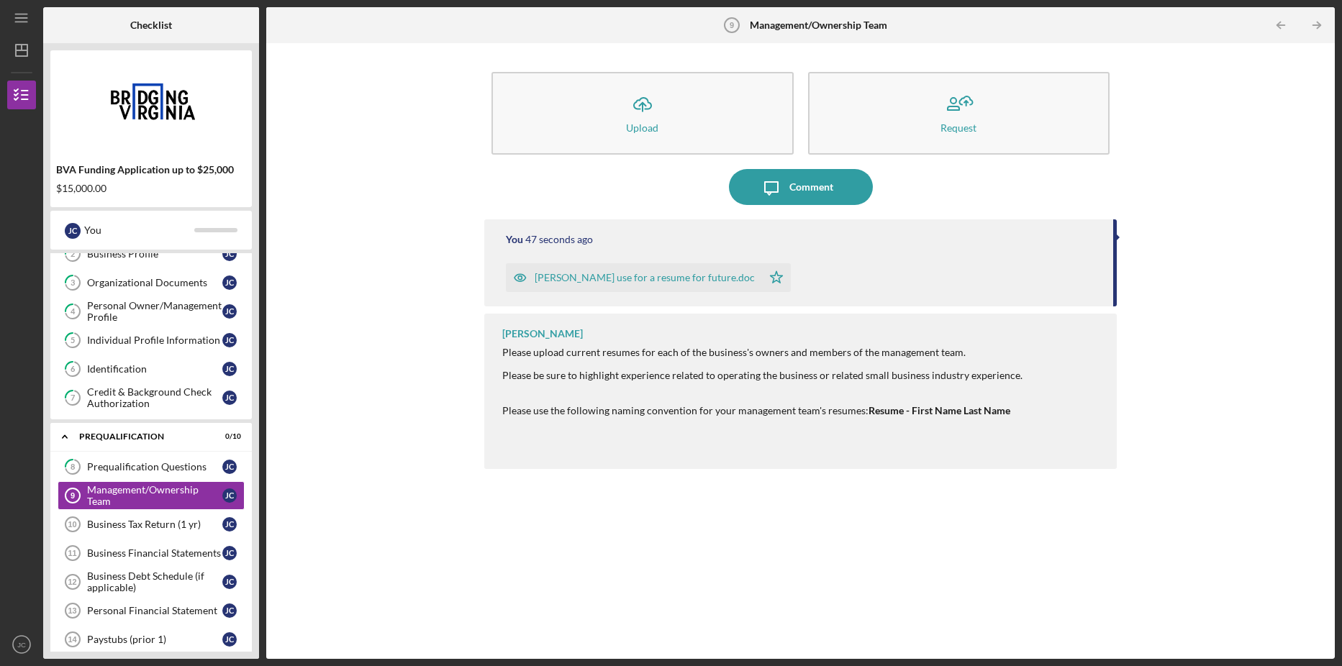
drag, startPoint x: 625, startPoint y: 274, endPoint x: 893, endPoint y: 261, distance: 267.9
click at [1029, 286] on div "[PERSON_NAME] use for a resume for future.doc Icon/Star" at bounding box center [802, 274] width 593 height 36
drag, startPoint x: 724, startPoint y: 276, endPoint x: 729, endPoint y: 237, distance: 40.0
click at [729, 237] on div "You 52 seconds ago" at bounding box center [802, 240] width 593 height 12
drag, startPoint x: 648, startPoint y: 276, endPoint x: 1089, endPoint y: 265, distance: 441.1
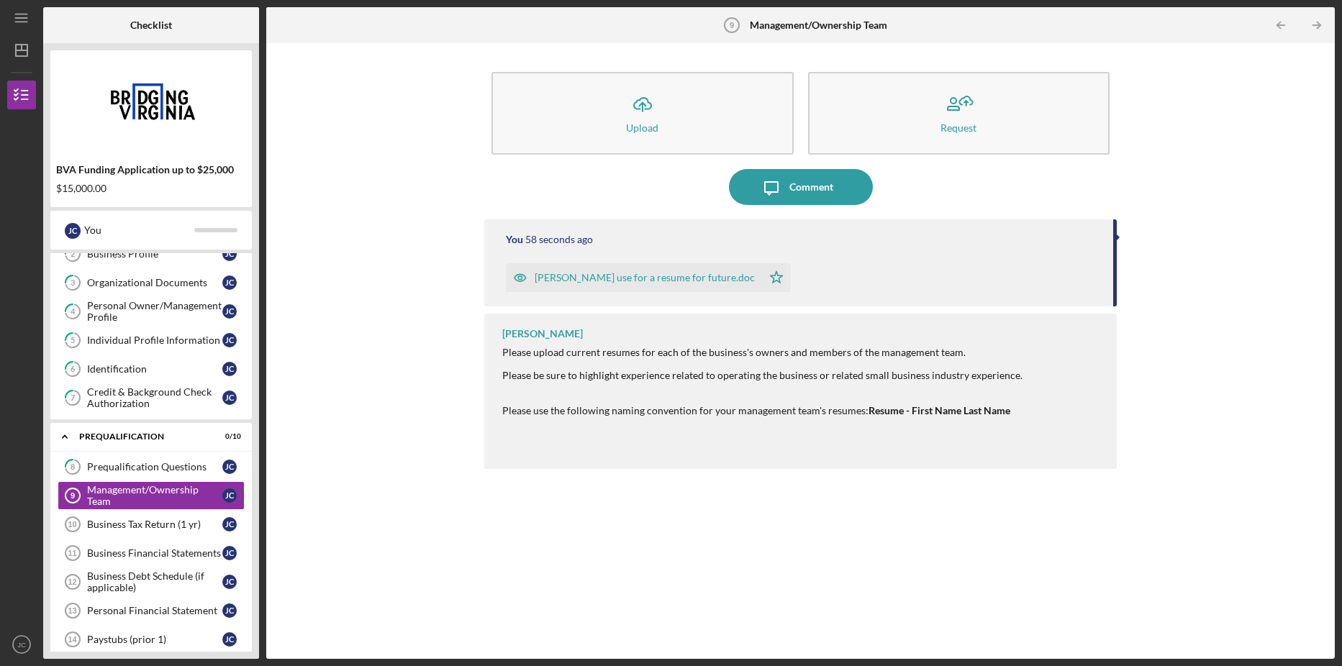
click at [1090, 265] on div "[PERSON_NAME] use for a resume for future.doc Icon/Star" at bounding box center [802, 274] width 593 height 36
drag, startPoint x: 576, startPoint y: 273, endPoint x: 535, endPoint y: 274, distance: 40.3
click at [535, 274] on div "[PERSON_NAME] use for a resume for future.doc" at bounding box center [645, 278] width 220 height 12
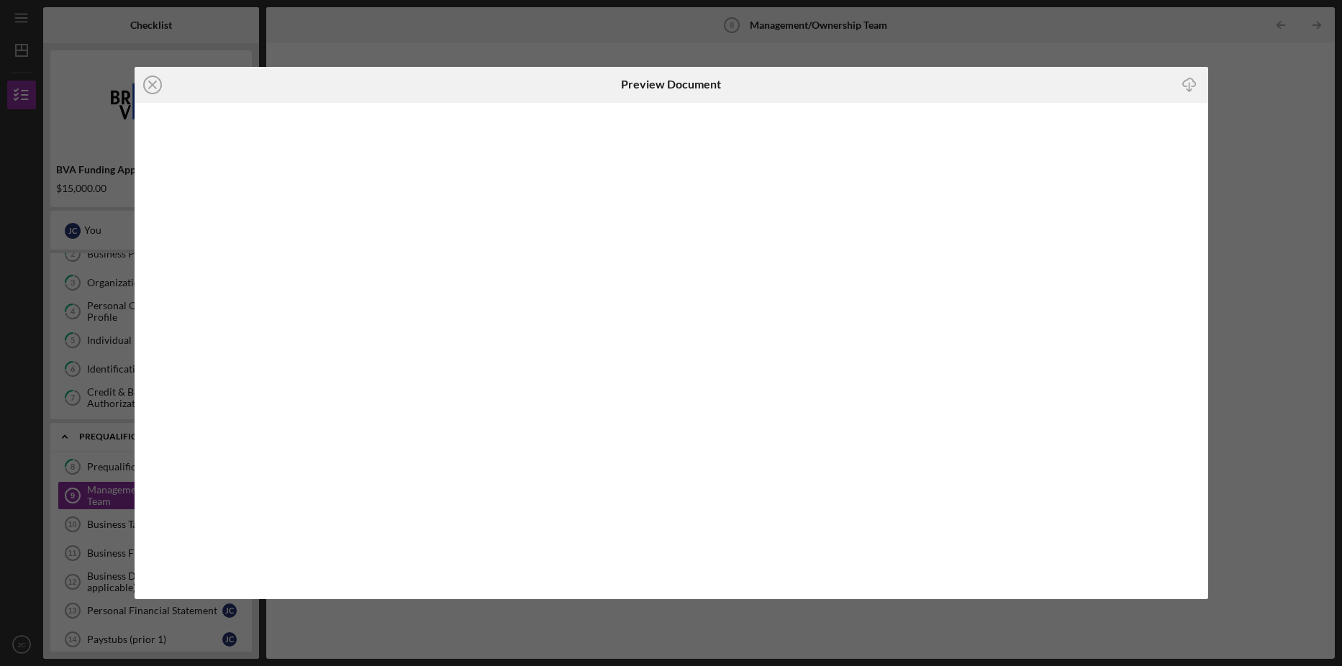
click at [1058, 80] on div "Icon/Download" at bounding box center [1029, 85] width 358 height 36
click at [1234, 173] on div "Icon/Close Preview Document Icon/Download" at bounding box center [671, 333] width 1342 height 666
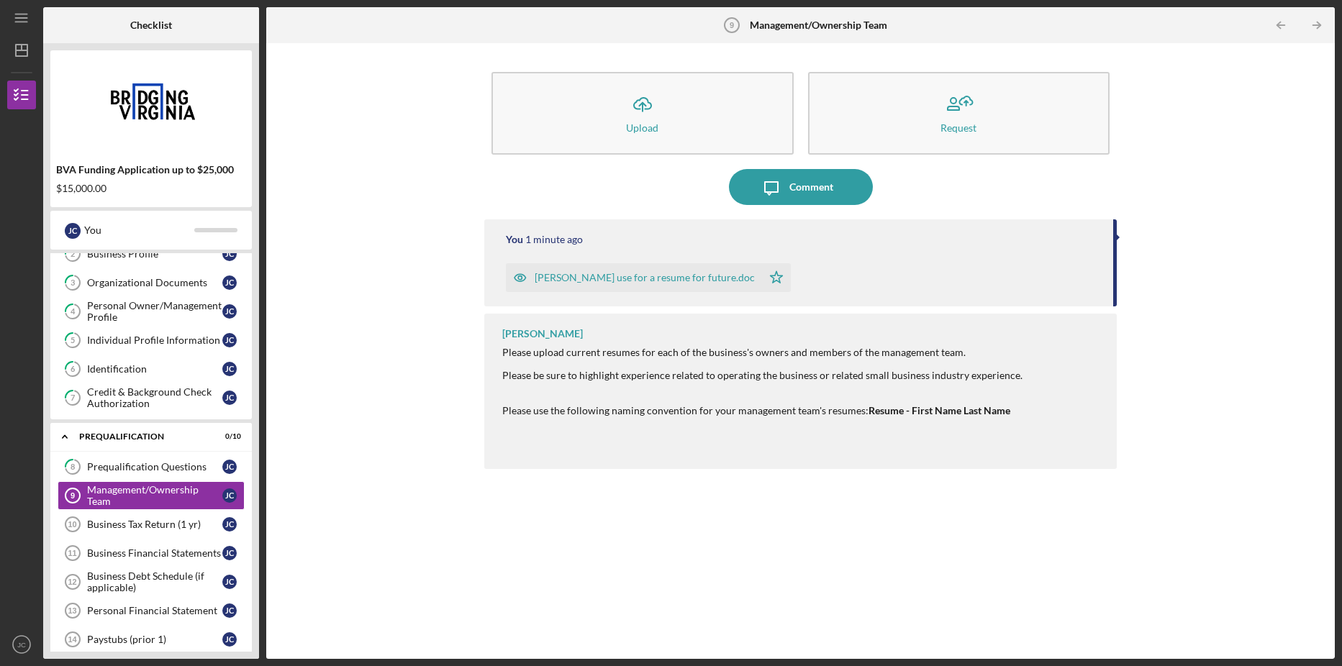
drag, startPoint x: 519, startPoint y: 278, endPoint x: 837, endPoint y: 268, distance: 318.2
click at [837, 268] on div "[PERSON_NAME] use for a resume for future.doc Icon/Star" at bounding box center [802, 274] width 593 height 36
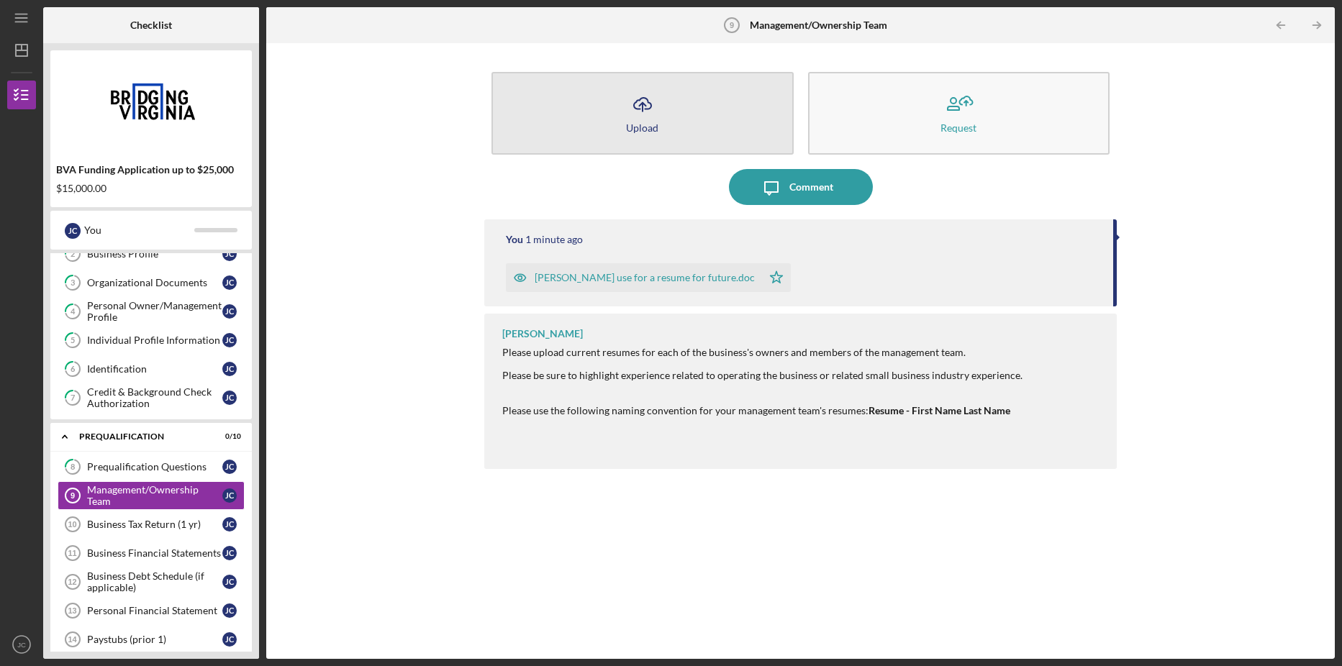
click at [624, 119] on icon "Icon/Upload" at bounding box center [642, 104] width 36 height 36
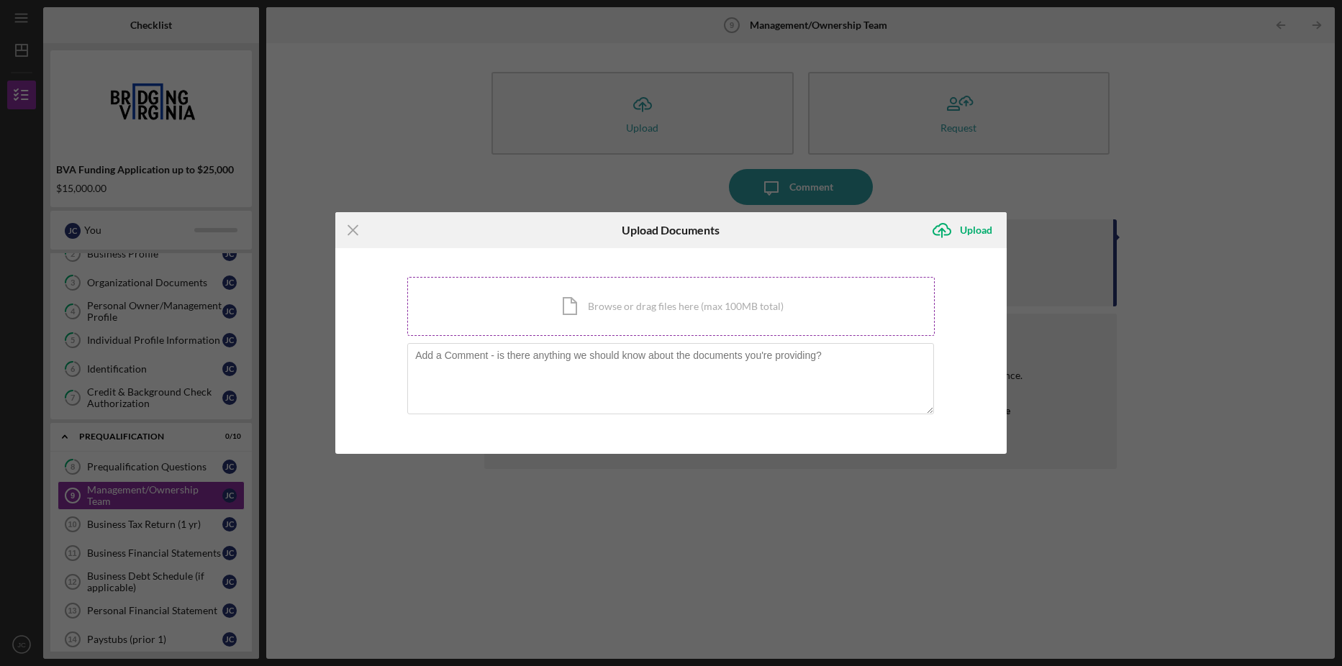
click at [628, 305] on div "Icon/Document Browse or drag files here (max 100MB total) Tap to choose files o…" at bounding box center [670, 306] width 527 height 59
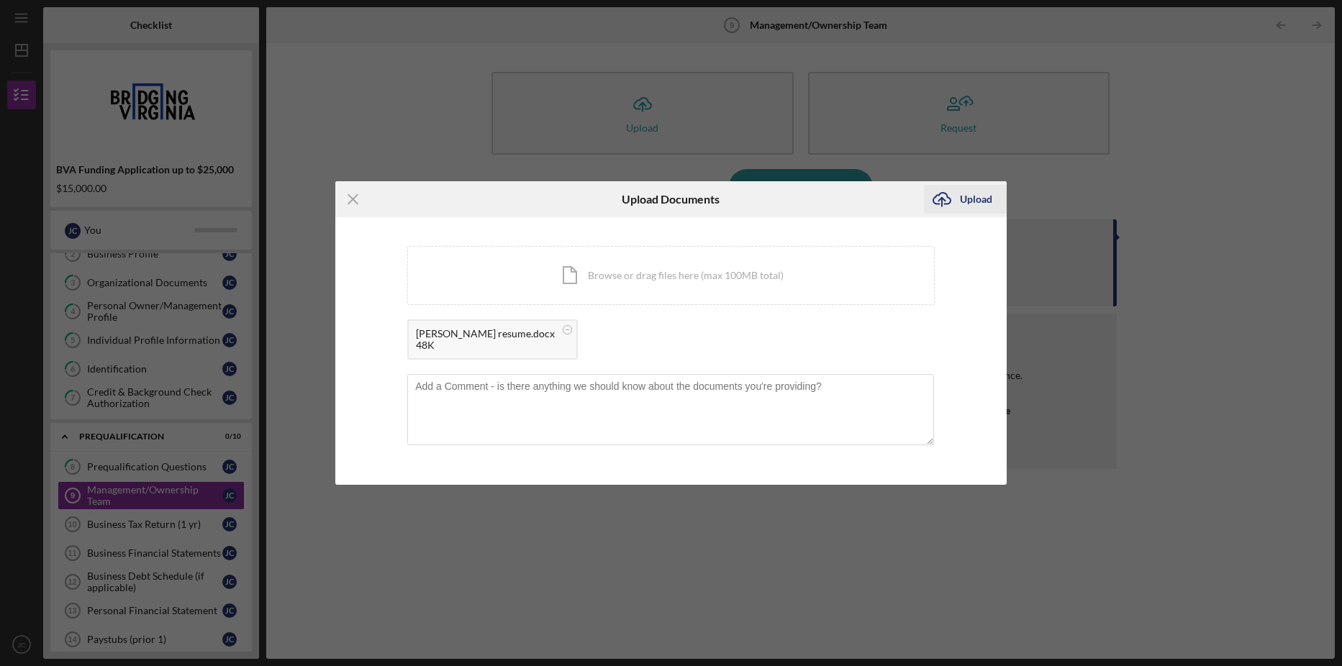
click at [981, 191] on div "Upload" at bounding box center [976, 199] width 32 height 29
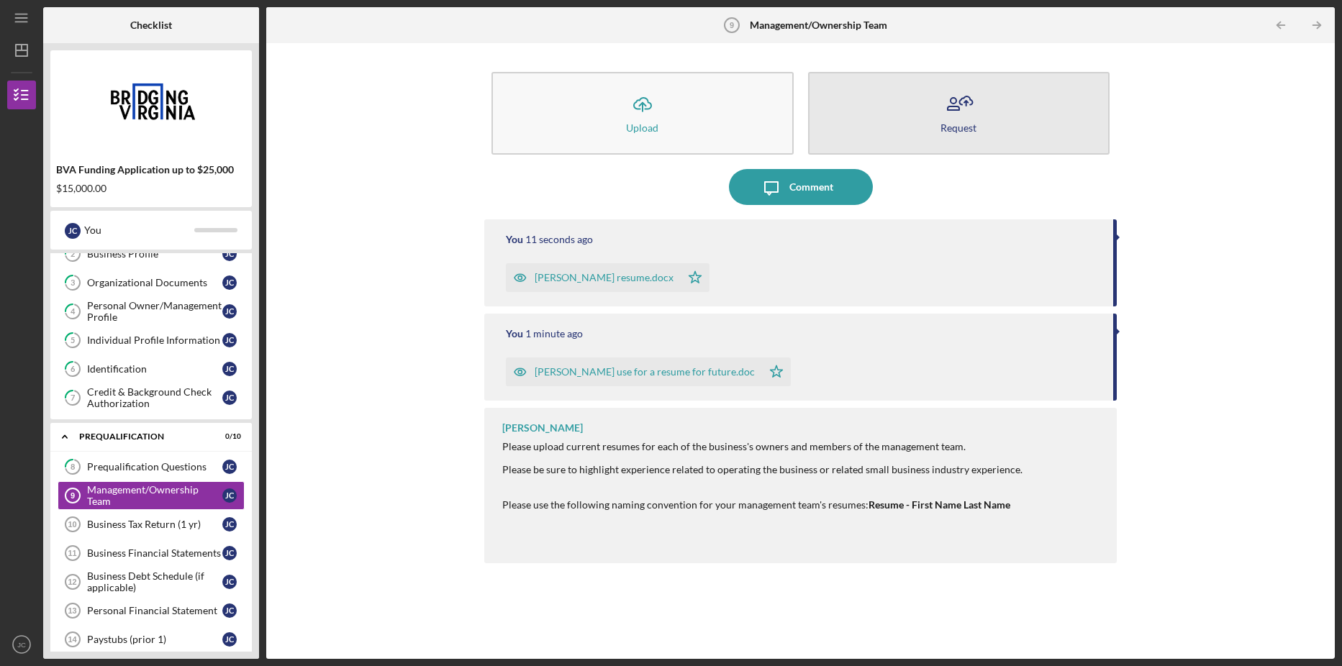
click at [956, 137] on button "Request" at bounding box center [959, 113] width 302 height 83
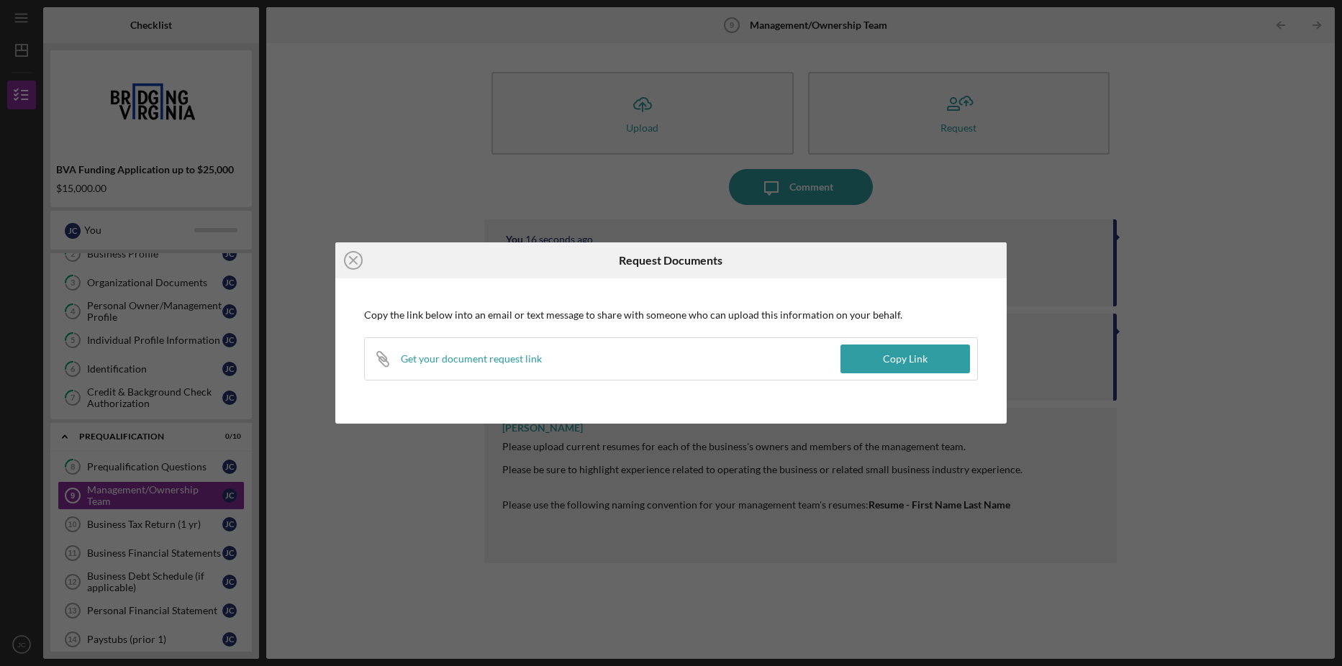
click at [934, 198] on div "Icon/Close Request Documents Copy the link below into an email or text message …" at bounding box center [671, 333] width 1342 height 666
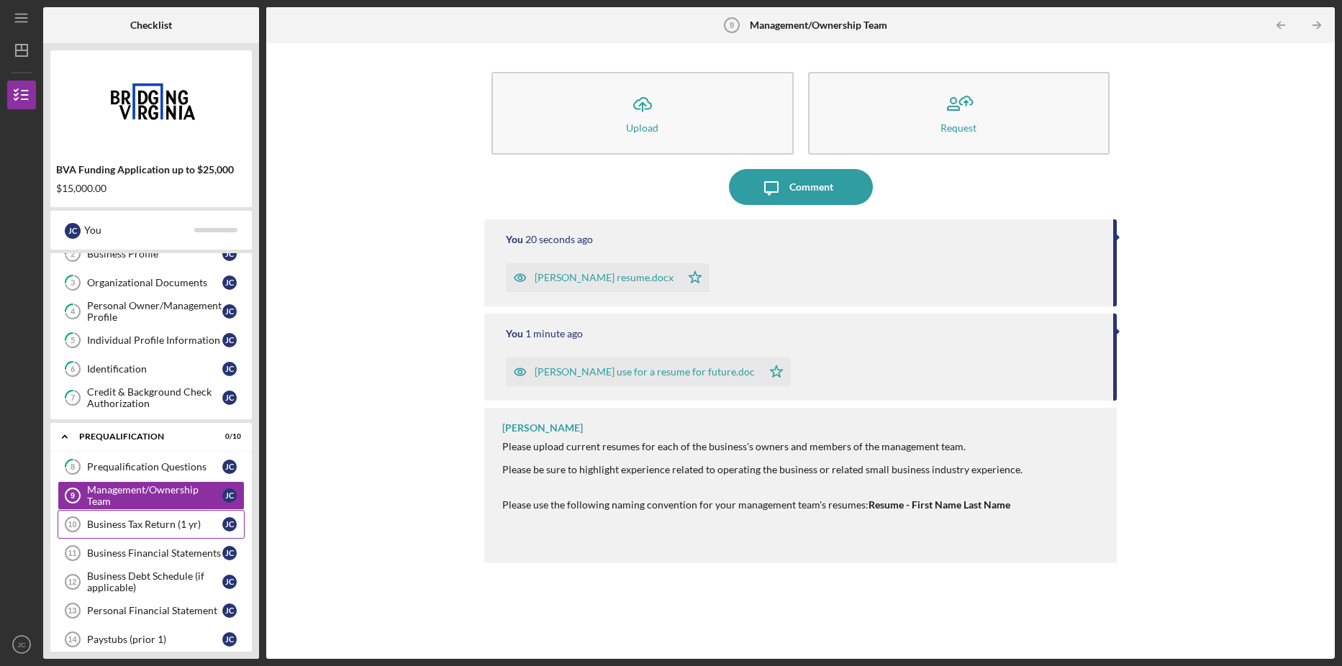
click at [141, 527] on div "Business Tax Return (1 yr)" at bounding box center [154, 525] width 135 height 12
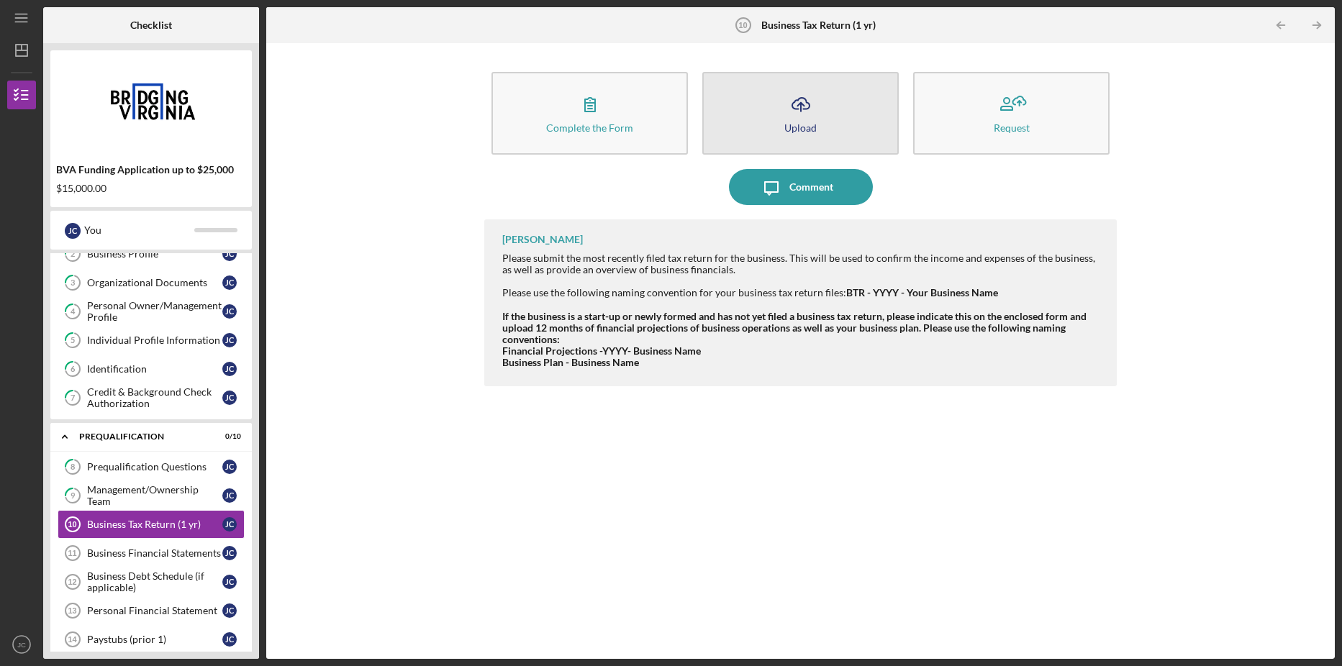
click at [795, 104] on icon "Icon/Upload" at bounding box center [801, 104] width 36 height 36
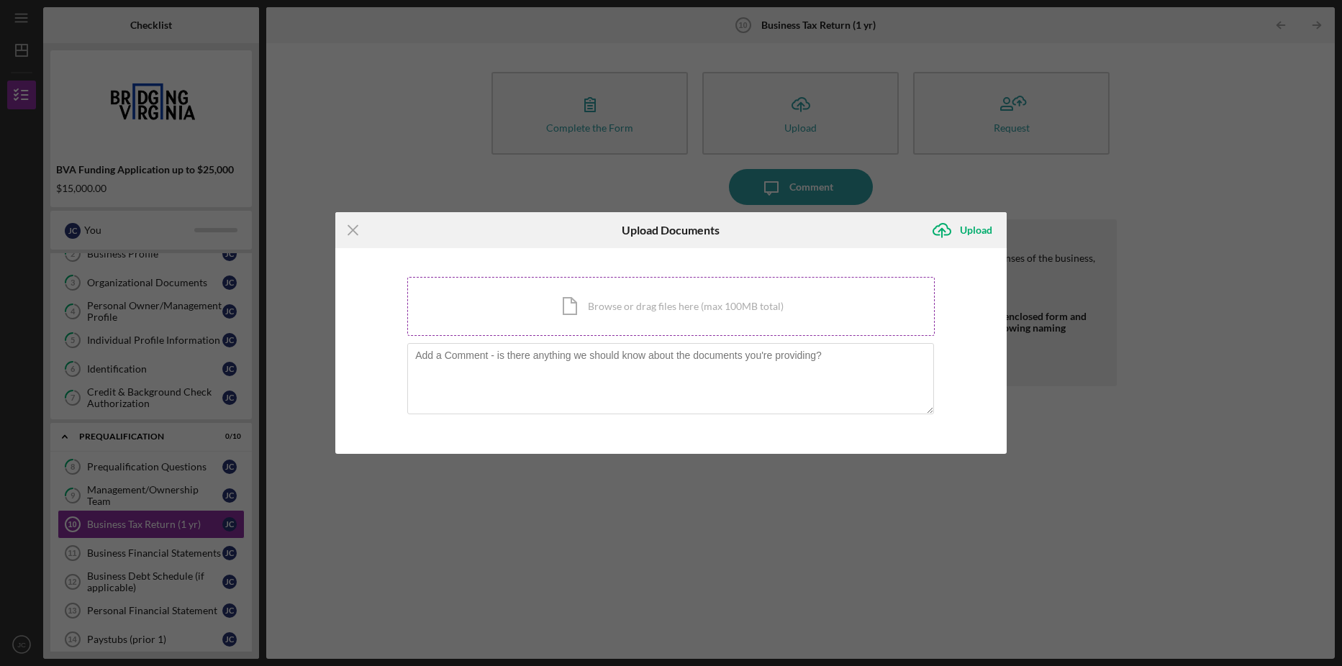
click at [624, 307] on div "Icon/Document Browse or drag files here (max 100MB total) Tap to choose files o…" at bounding box center [670, 306] width 527 height 59
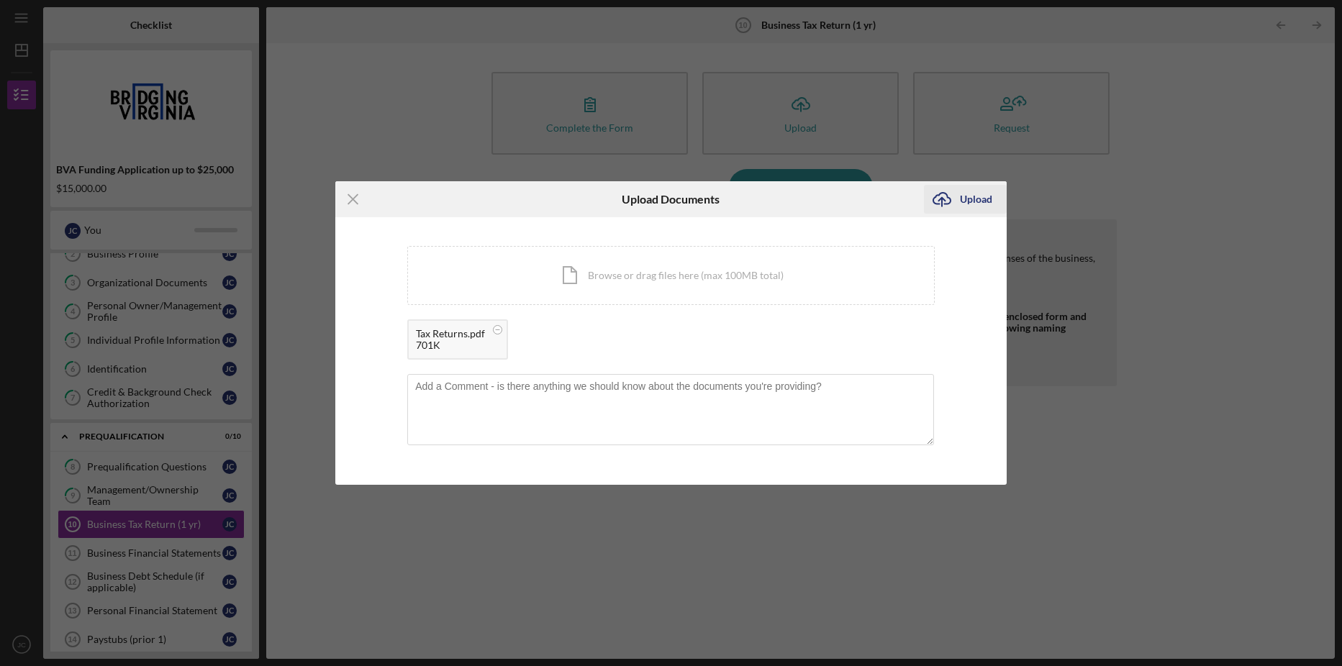
click at [986, 204] on div "Upload" at bounding box center [976, 199] width 32 height 29
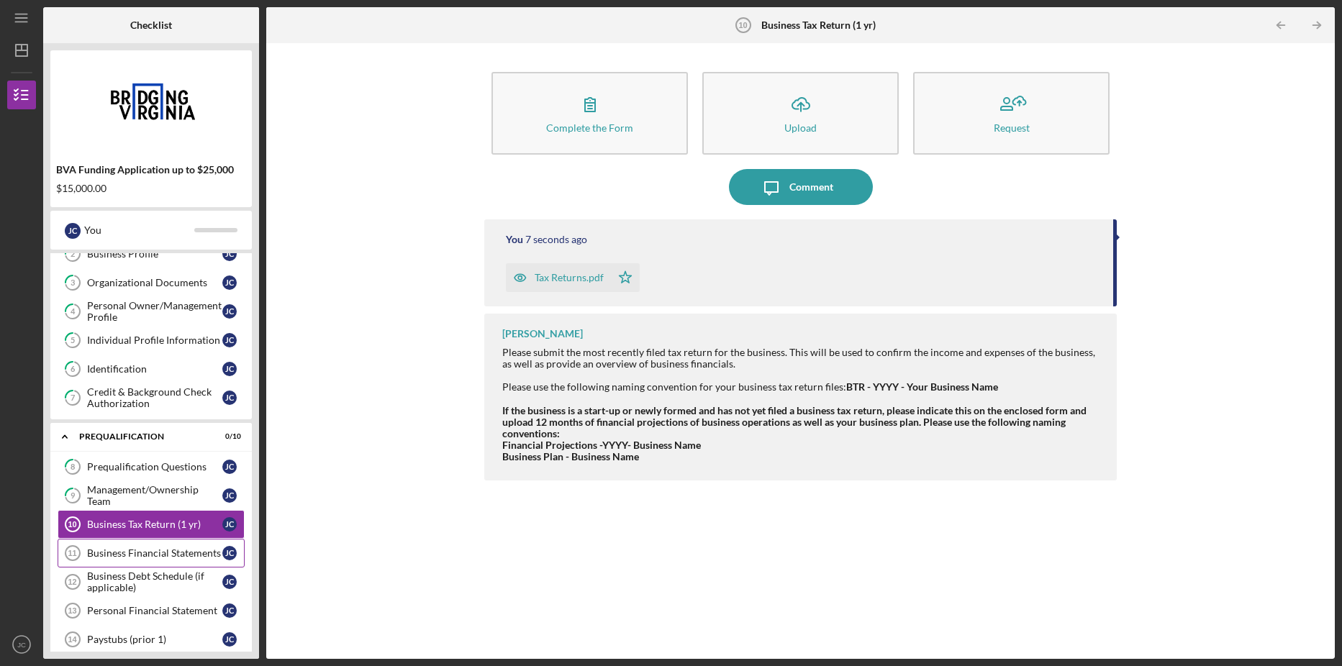
click at [173, 559] on div "Business Financial Statements" at bounding box center [154, 553] width 135 height 12
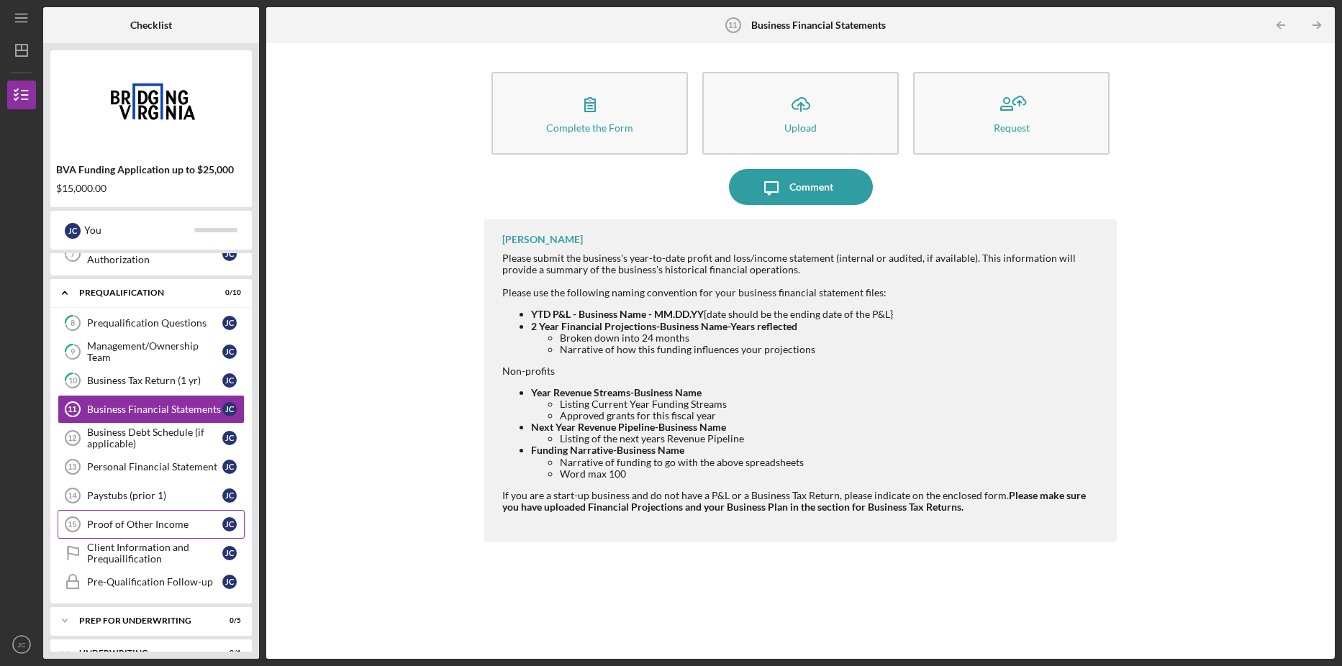
scroll to position [288, 0]
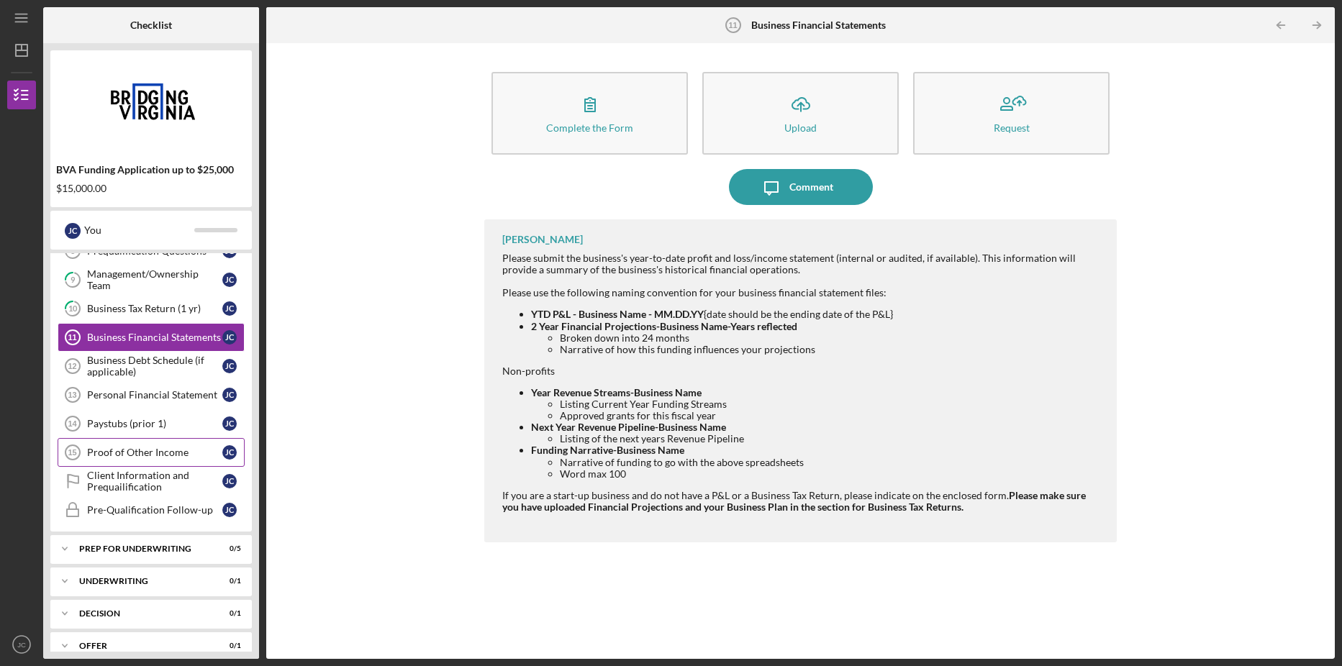
click at [188, 454] on div "Proof of Other Income" at bounding box center [154, 453] width 135 height 12
